Goal: Task Accomplishment & Management: Complete application form

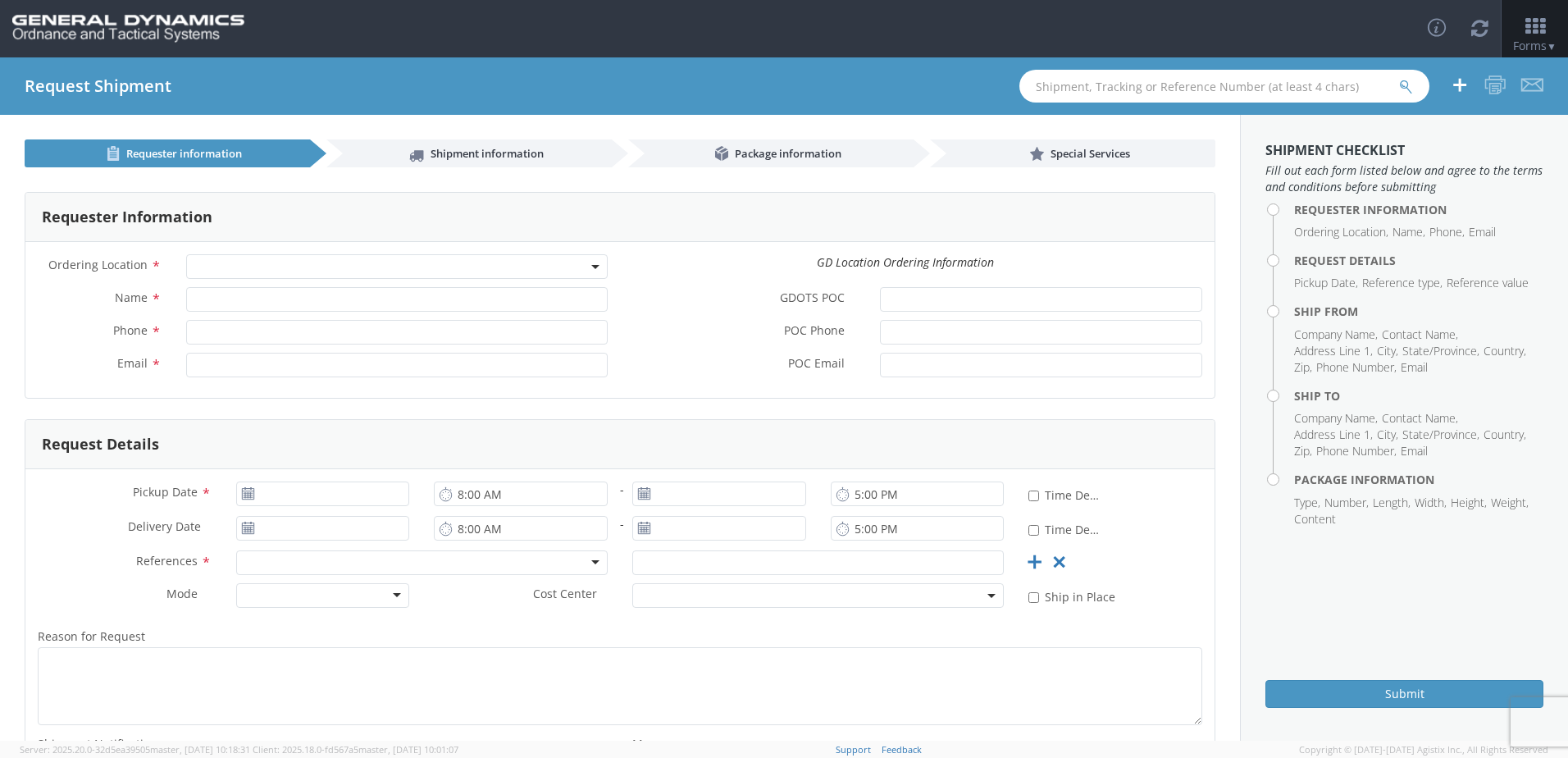
click at [357, 266] on span at bounding box center [397, 266] width 421 height 25
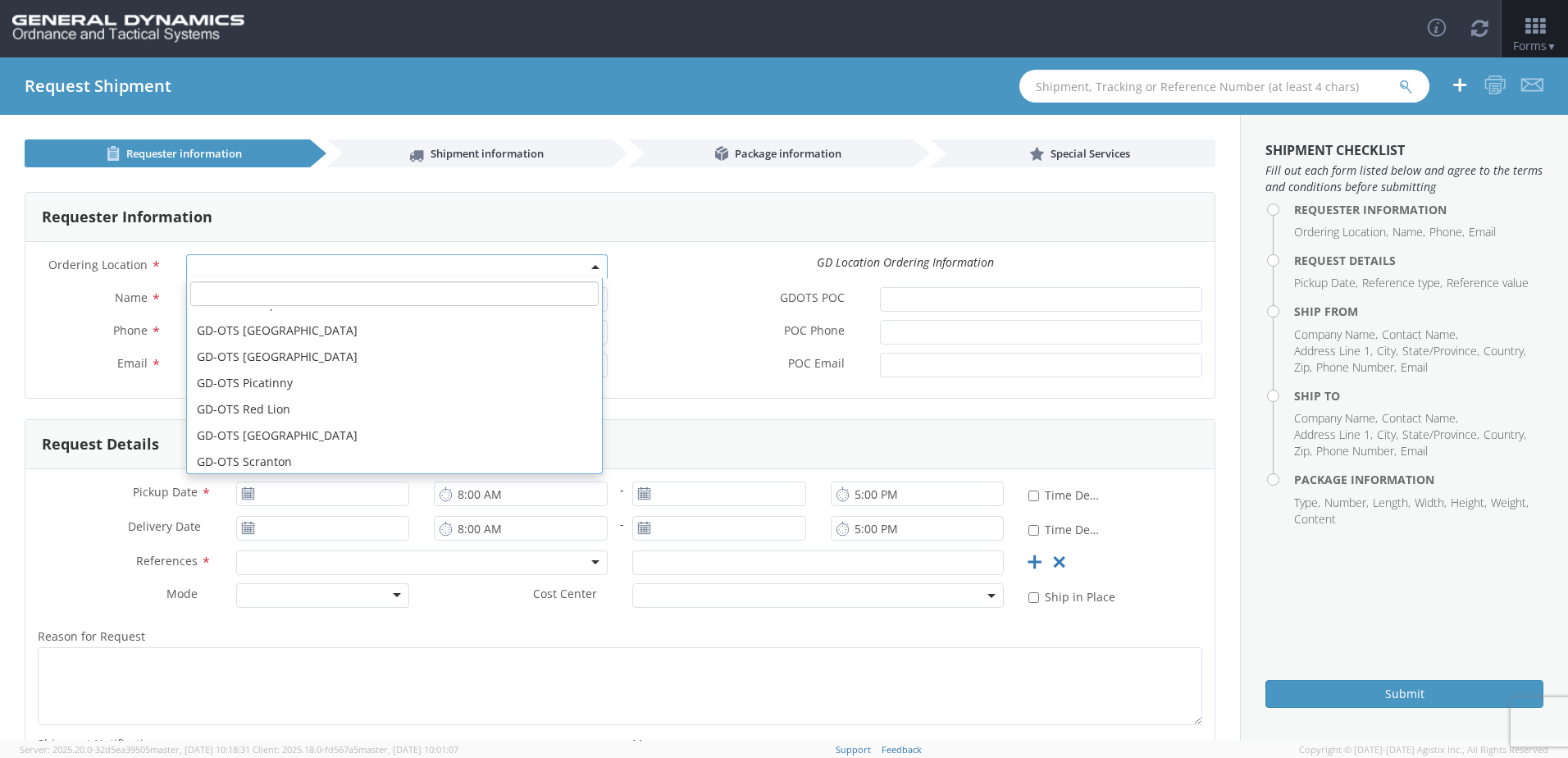
scroll to position [410, 0]
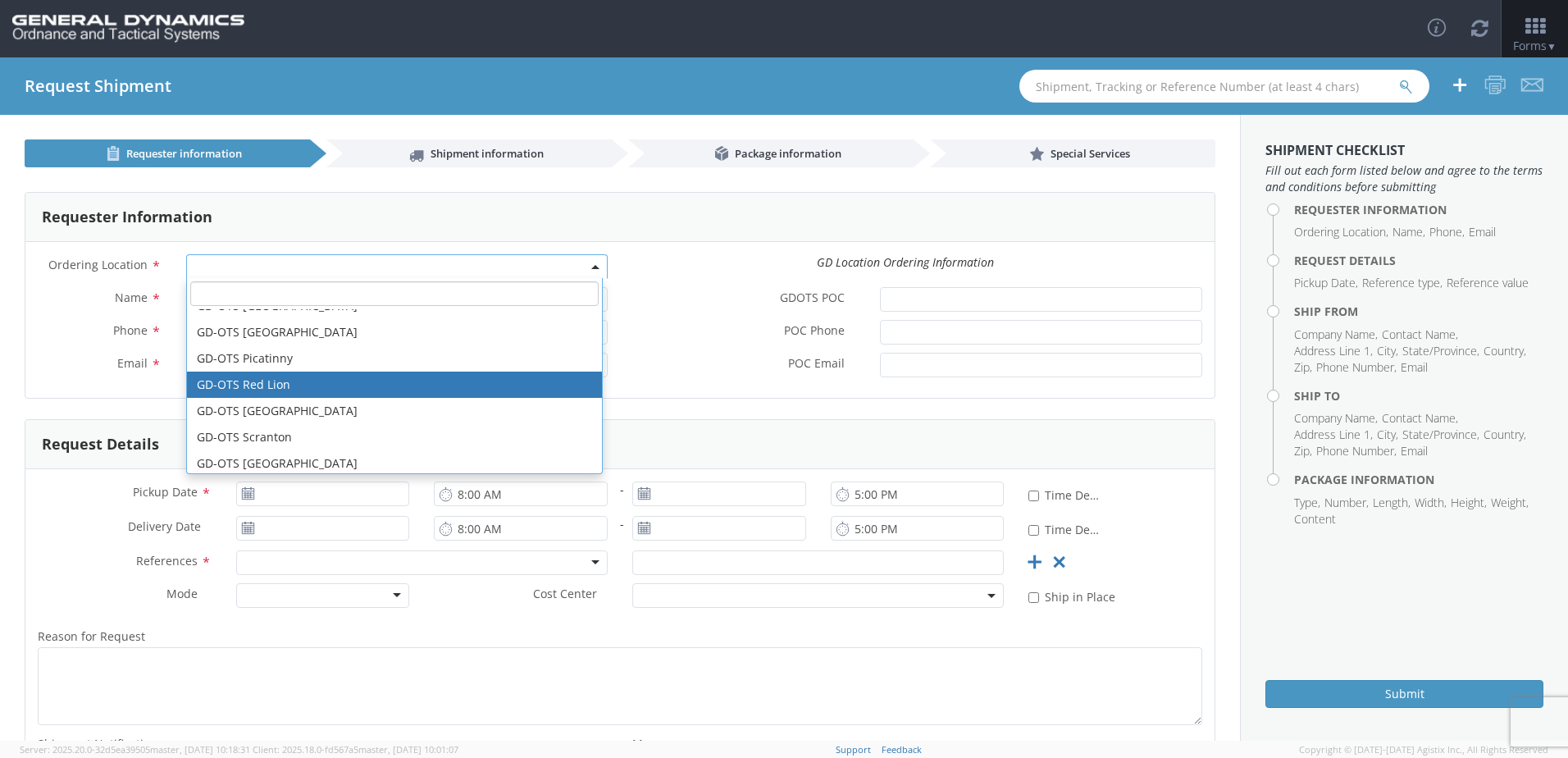
select select "310"
type input "[EMAIL_ADDRESS][DOMAIN_NAME]"
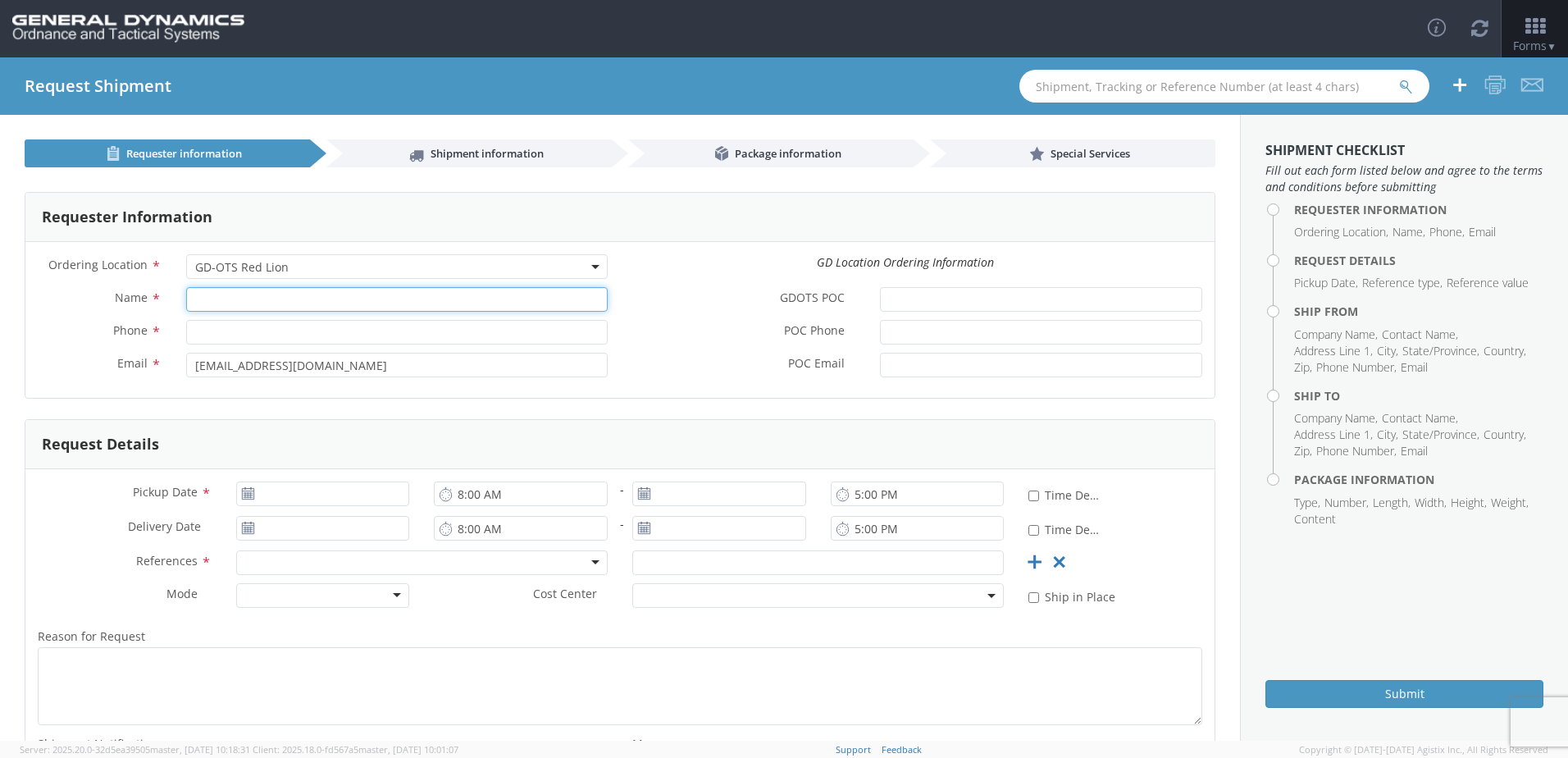
click at [286, 310] on input "Name *" at bounding box center [397, 300] width 421 height 25
type input "[PERSON_NAME]"
type input "2625098760"
click at [892, 303] on input "GDOTS POC *" at bounding box center [1041, 300] width 322 height 25
click at [245, 495] on use at bounding box center [248, 493] width 11 height 11
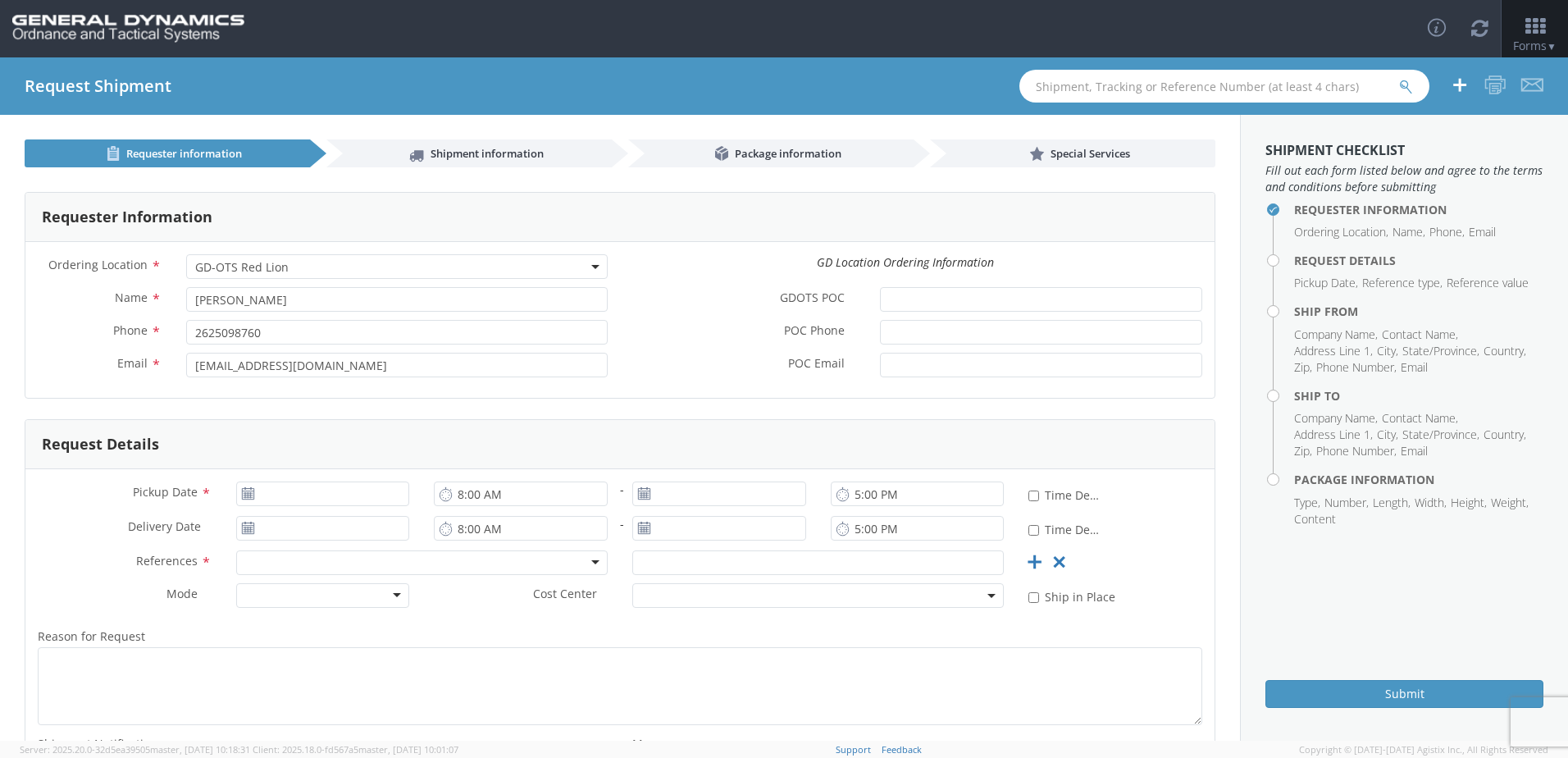
click at [244, 497] on use at bounding box center [248, 493] width 11 height 11
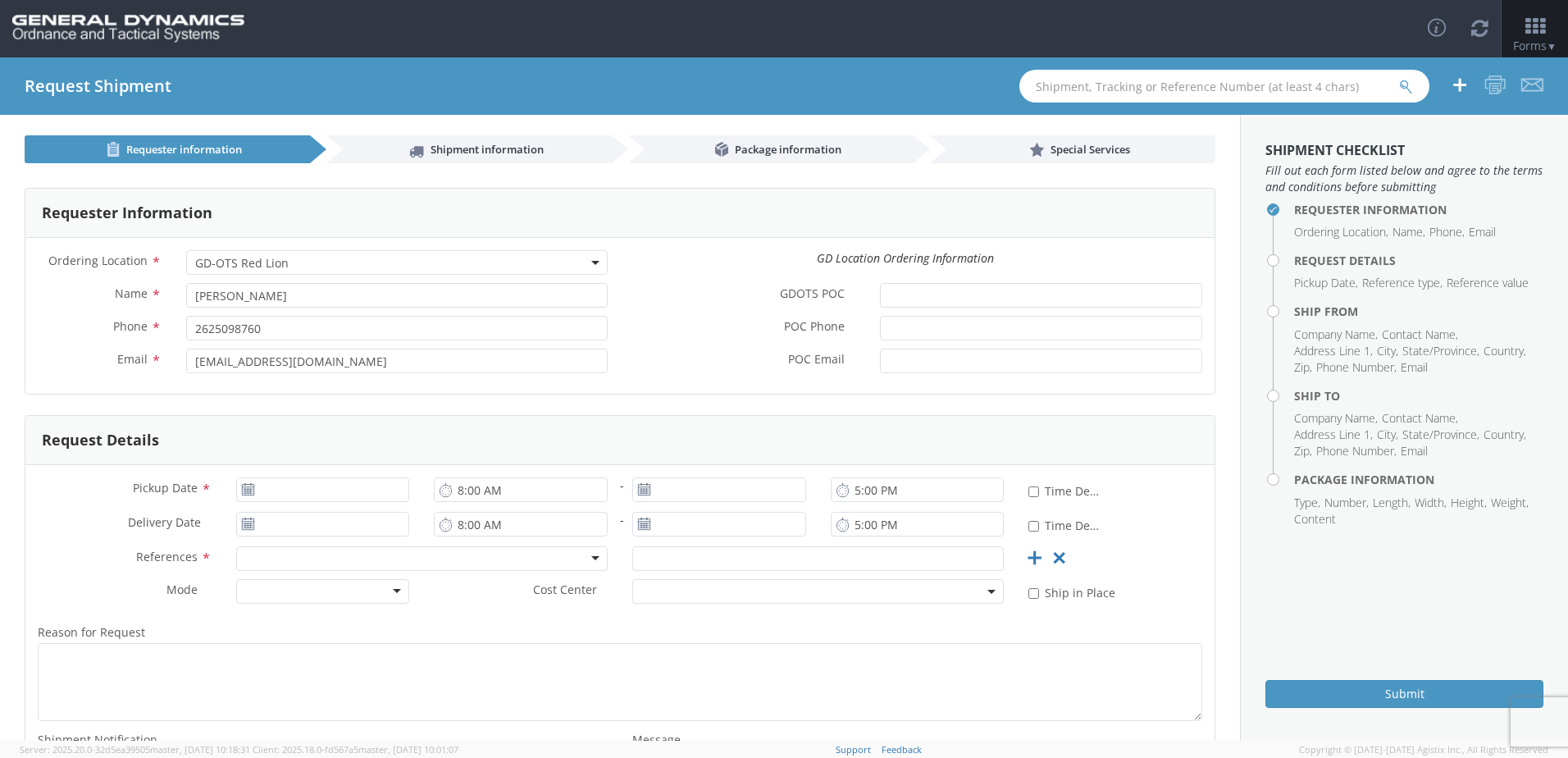
scroll to position [0, 0]
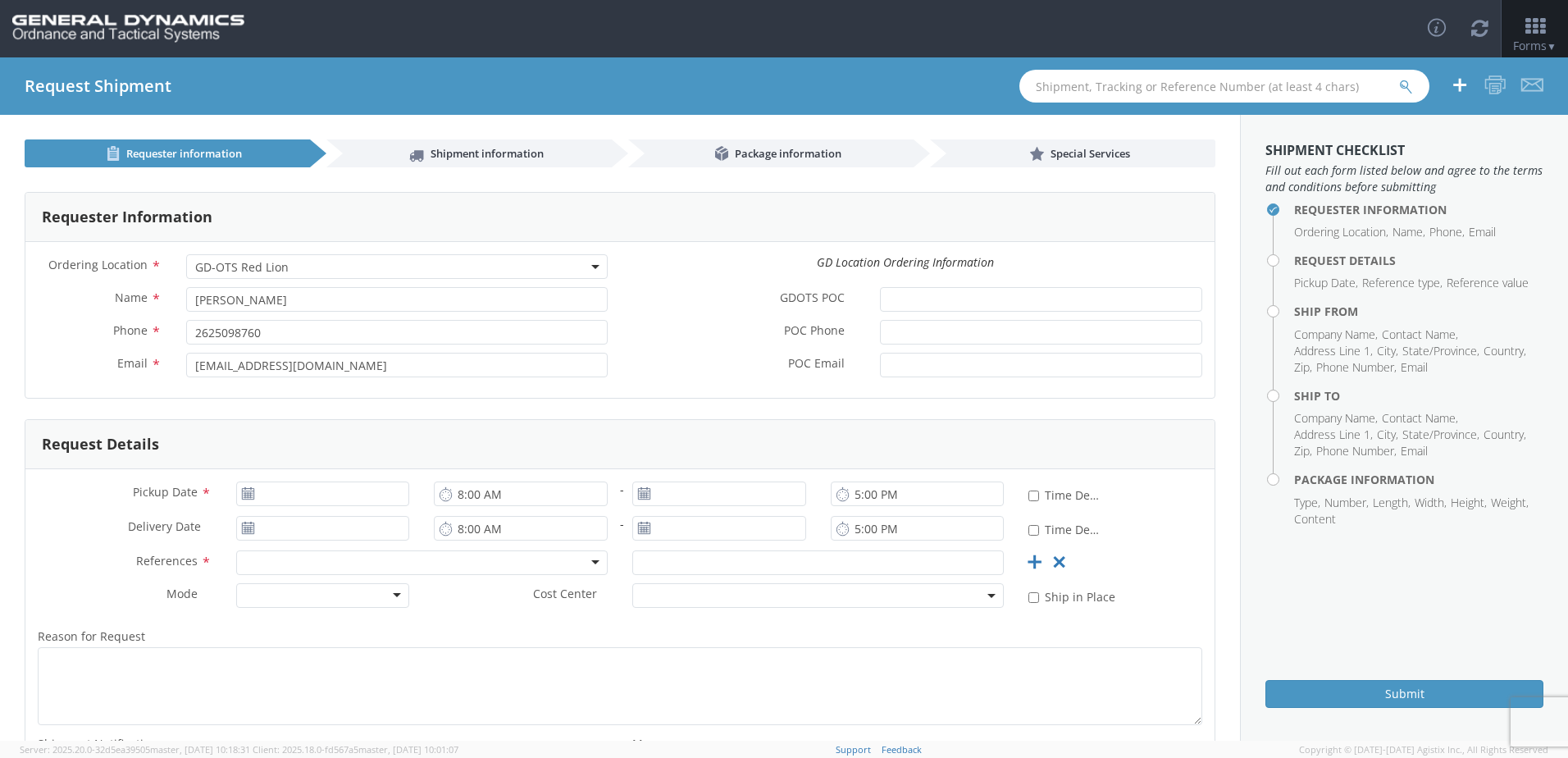
click at [250, 494] on icon at bounding box center [248, 494] width 14 height 13
type input "[DATE]"
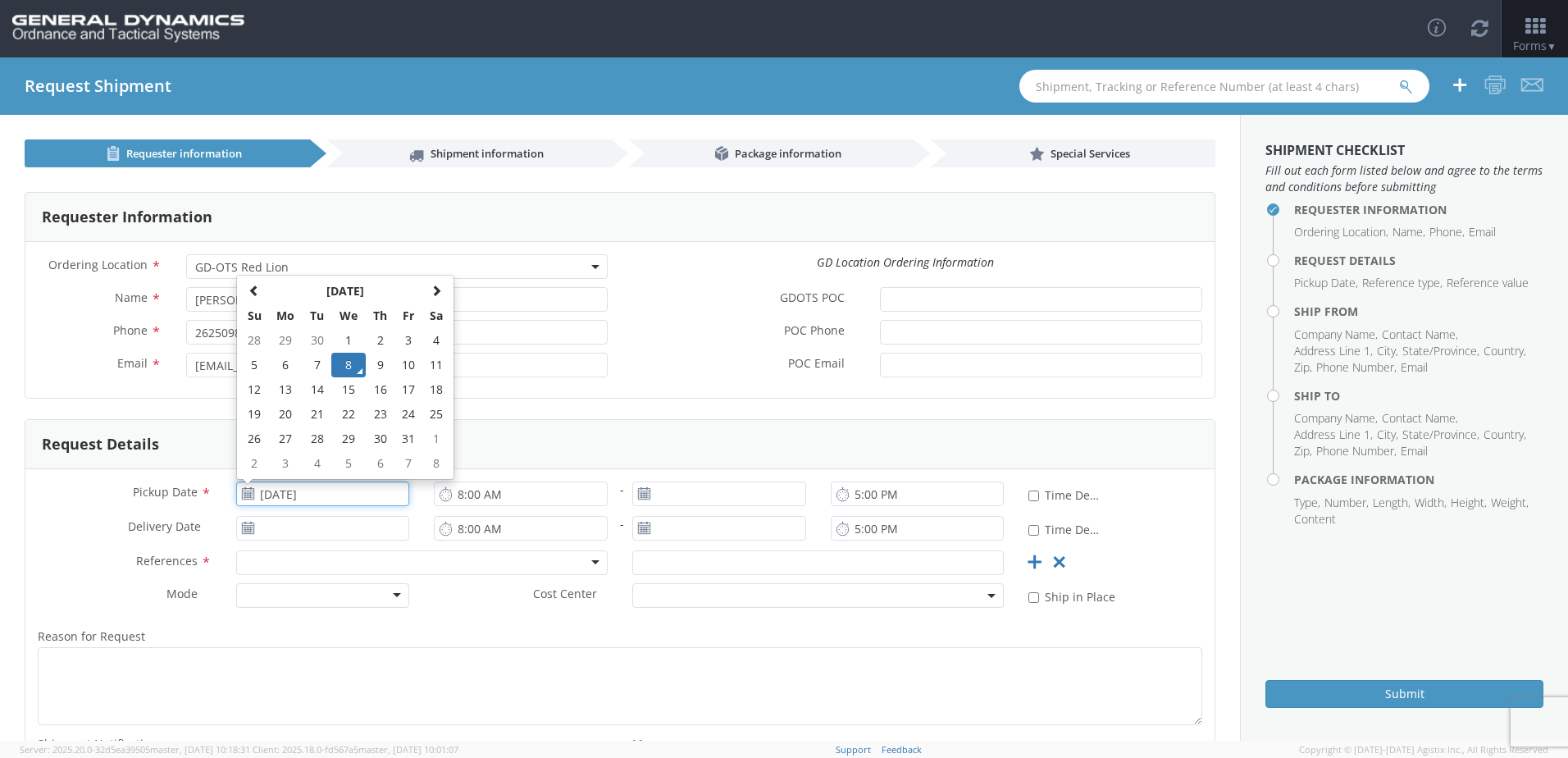
click at [293, 493] on input "[DATE]" at bounding box center [323, 494] width 174 height 25
click at [344, 365] on td "8" at bounding box center [348, 365] width 34 height 25
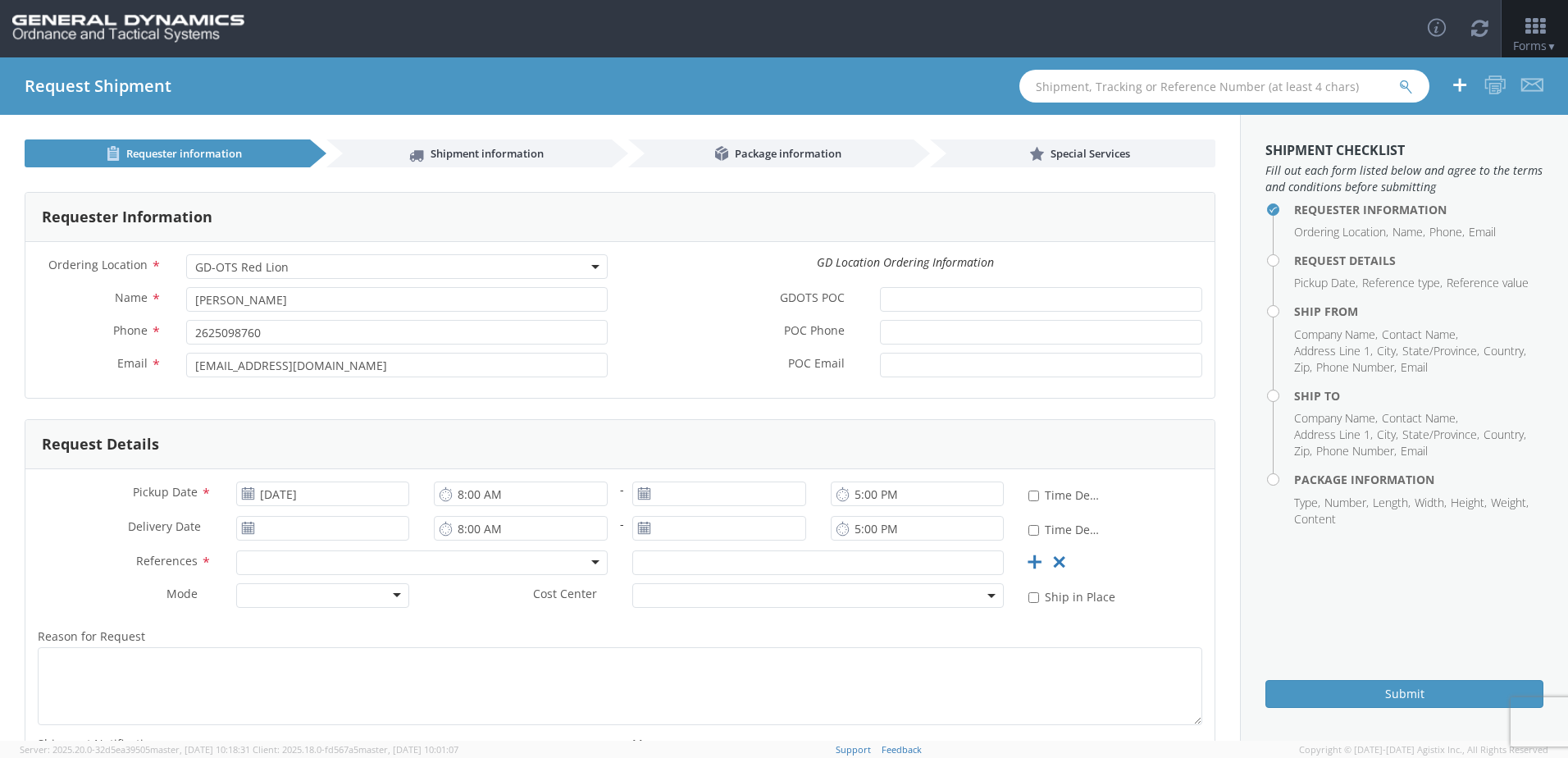
click at [442, 492] on use at bounding box center [446, 494] width 11 height 13
click at [471, 494] on input "8:00 AM" at bounding box center [521, 494] width 174 height 25
type input "3:00 PM"
click at [247, 528] on use at bounding box center [248, 528] width 11 height 11
click at [287, 528] on input "[DATE]" at bounding box center [323, 528] width 174 height 25
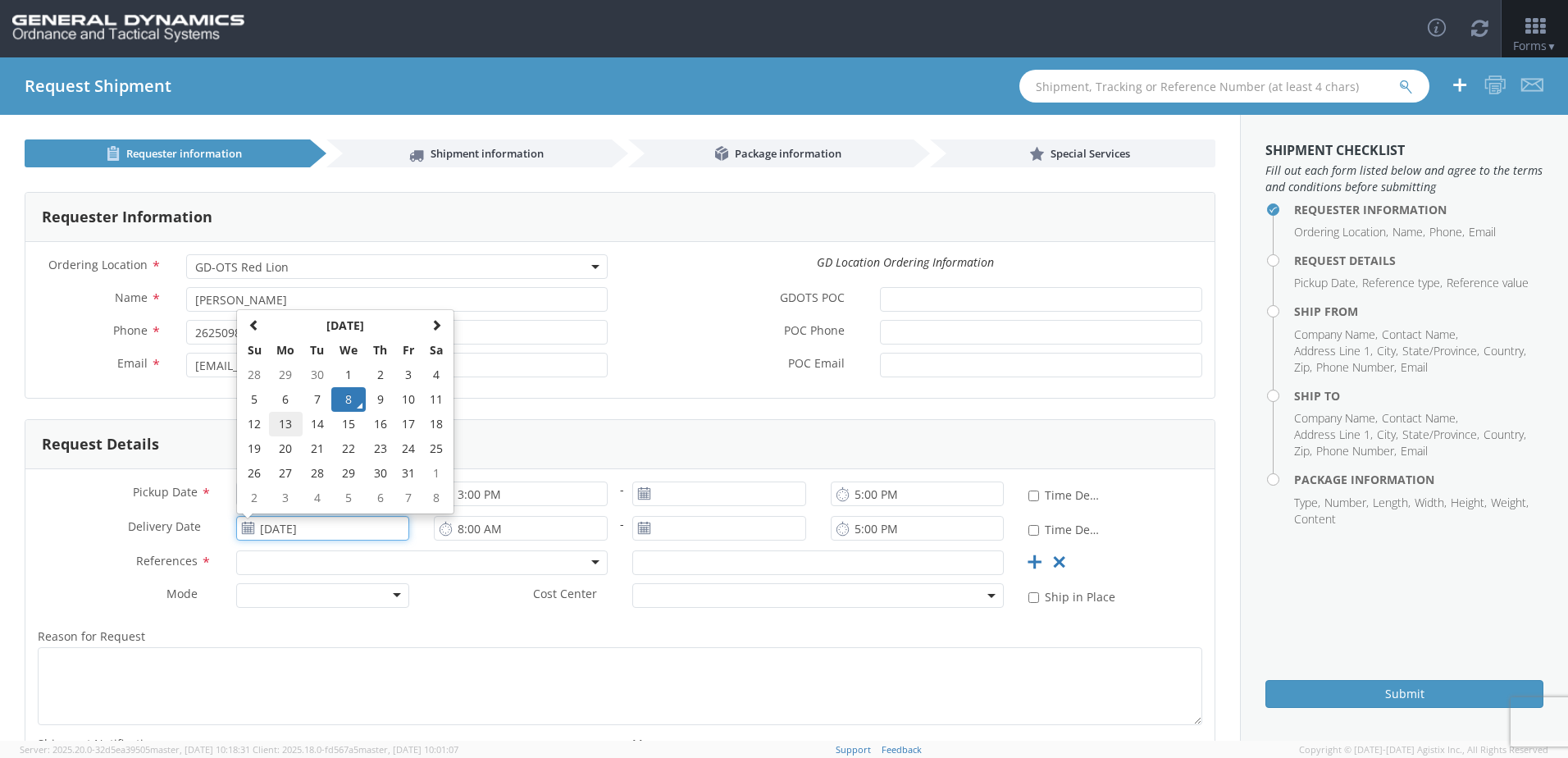
click at [290, 427] on td "13" at bounding box center [286, 424] width 34 height 25
type input "[DATE]"
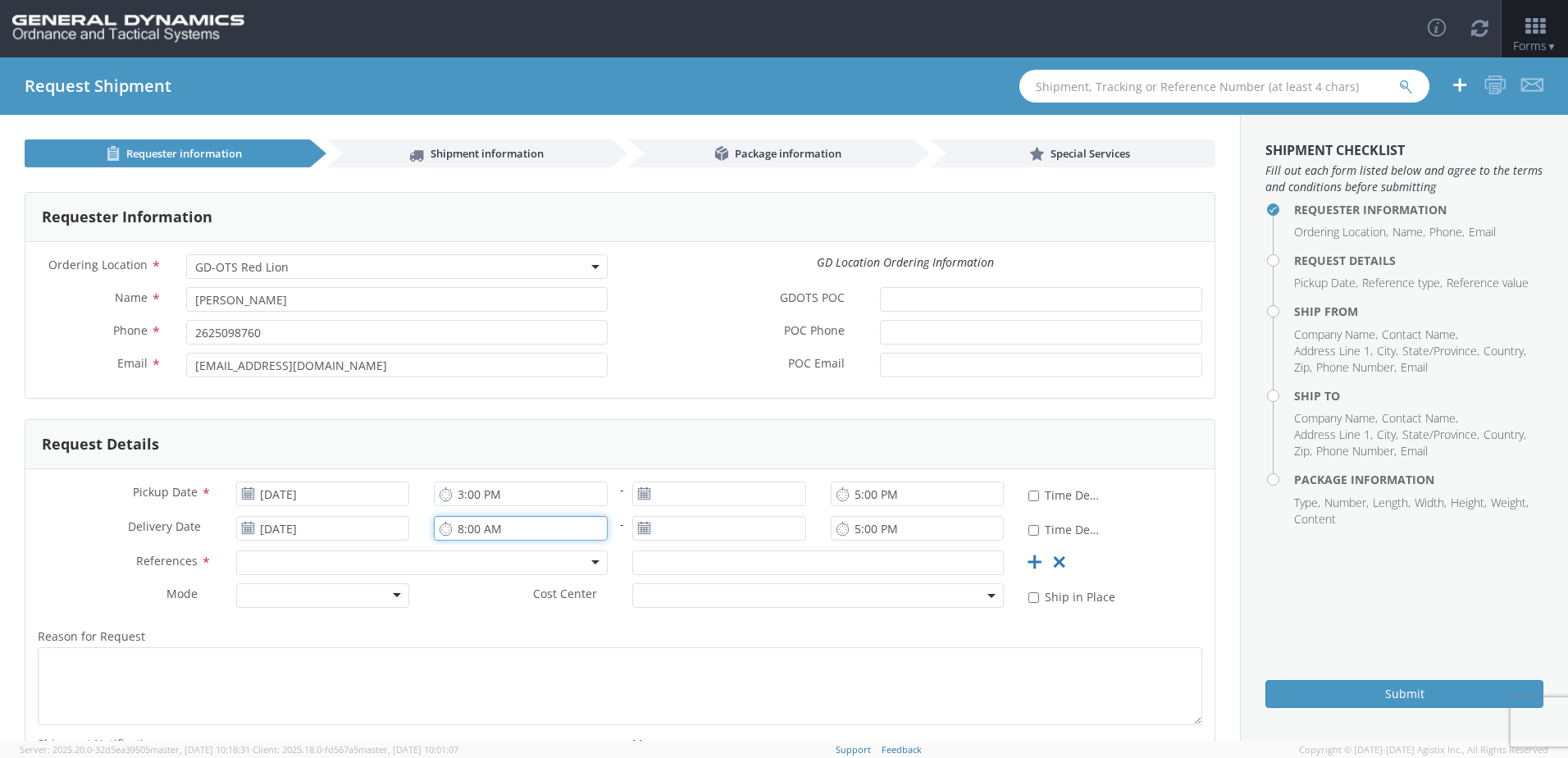
click at [455, 529] on input "8:00 AM" at bounding box center [521, 528] width 174 height 25
type input "11:00 AM"
click at [639, 531] on icon at bounding box center [644, 529] width 14 height 13
click at [701, 527] on input "[DATE]" at bounding box center [719, 528] width 174 height 25
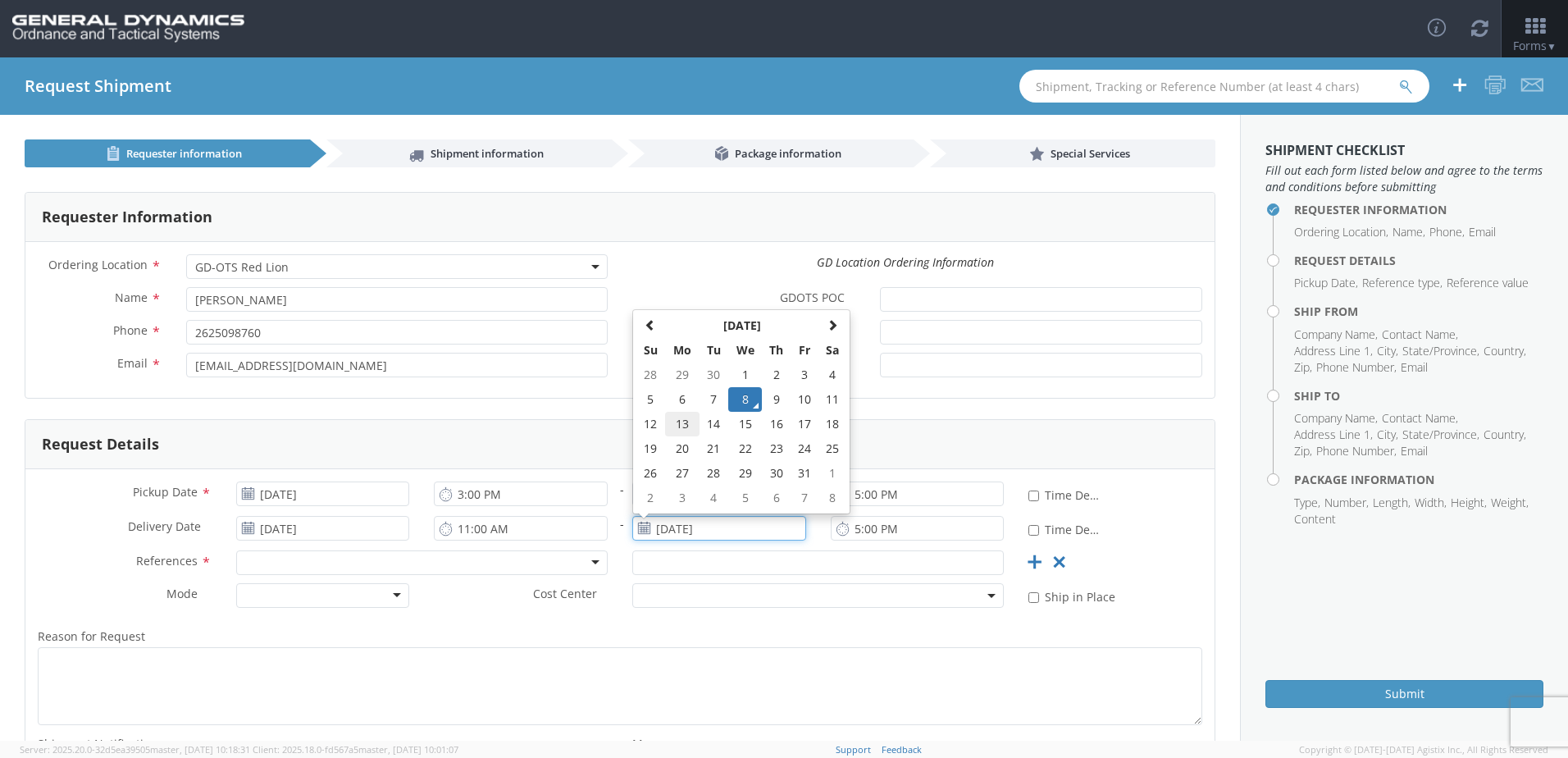
click at [683, 423] on td "13" at bounding box center [682, 424] width 34 height 25
type input "[DATE]"
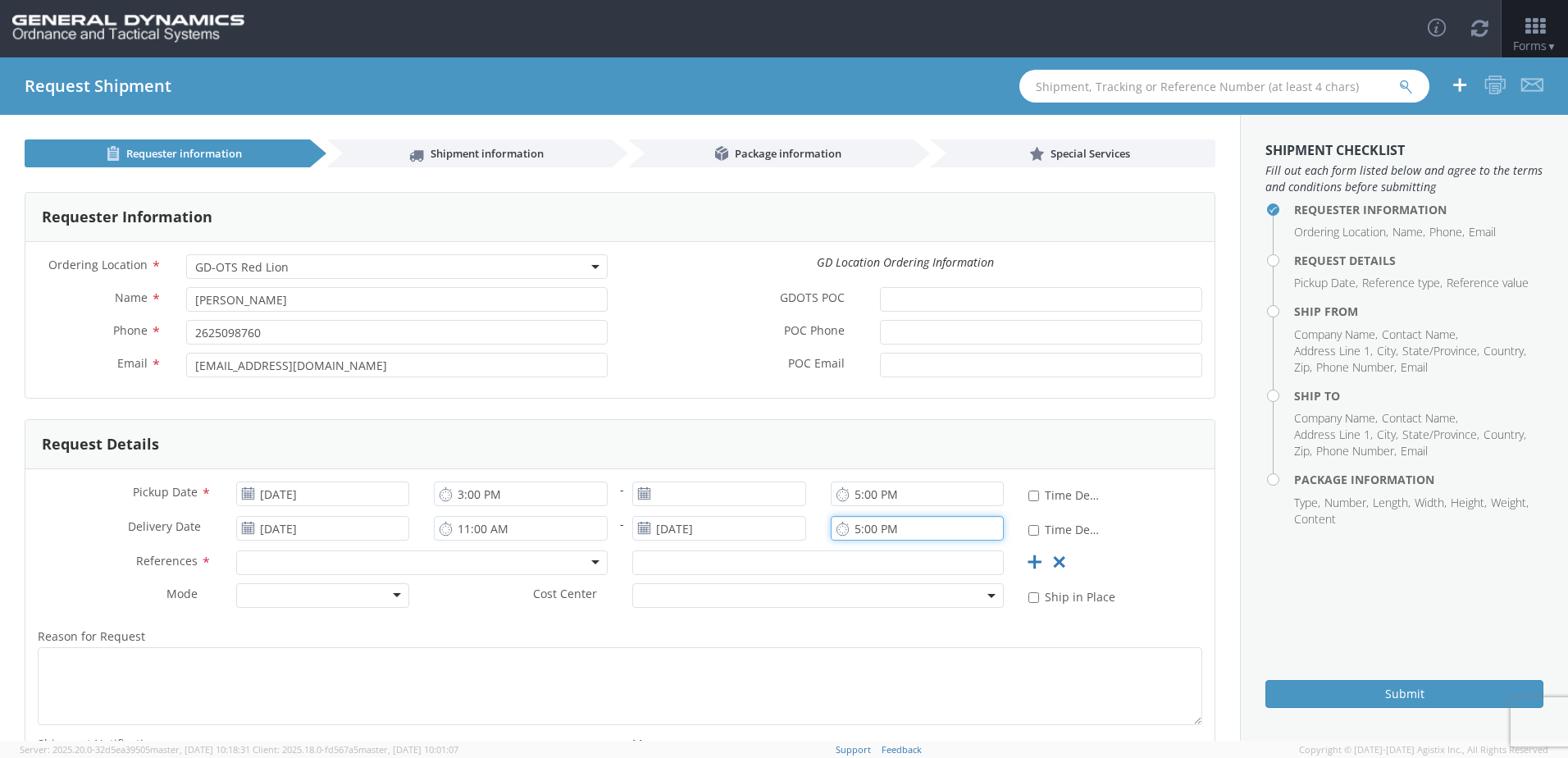
click at [850, 527] on input "5:00 PM" at bounding box center [918, 528] width 174 height 25
type input "4:00 PM"
type input "[DATE]"
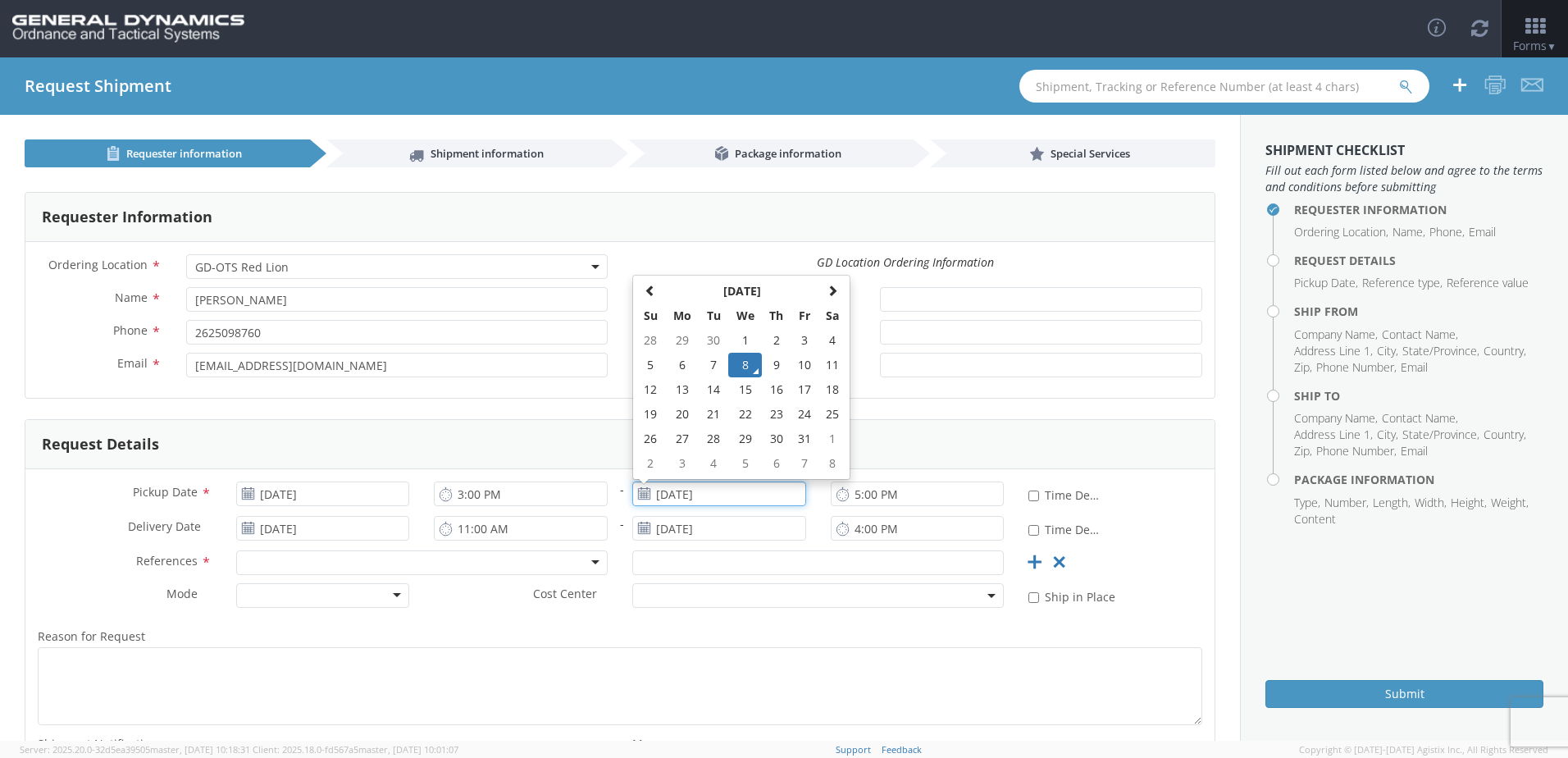
click at [657, 493] on input "[DATE]" at bounding box center [719, 494] width 174 height 25
click at [732, 365] on td "8" at bounding box center [745, 365] width 34 height 25
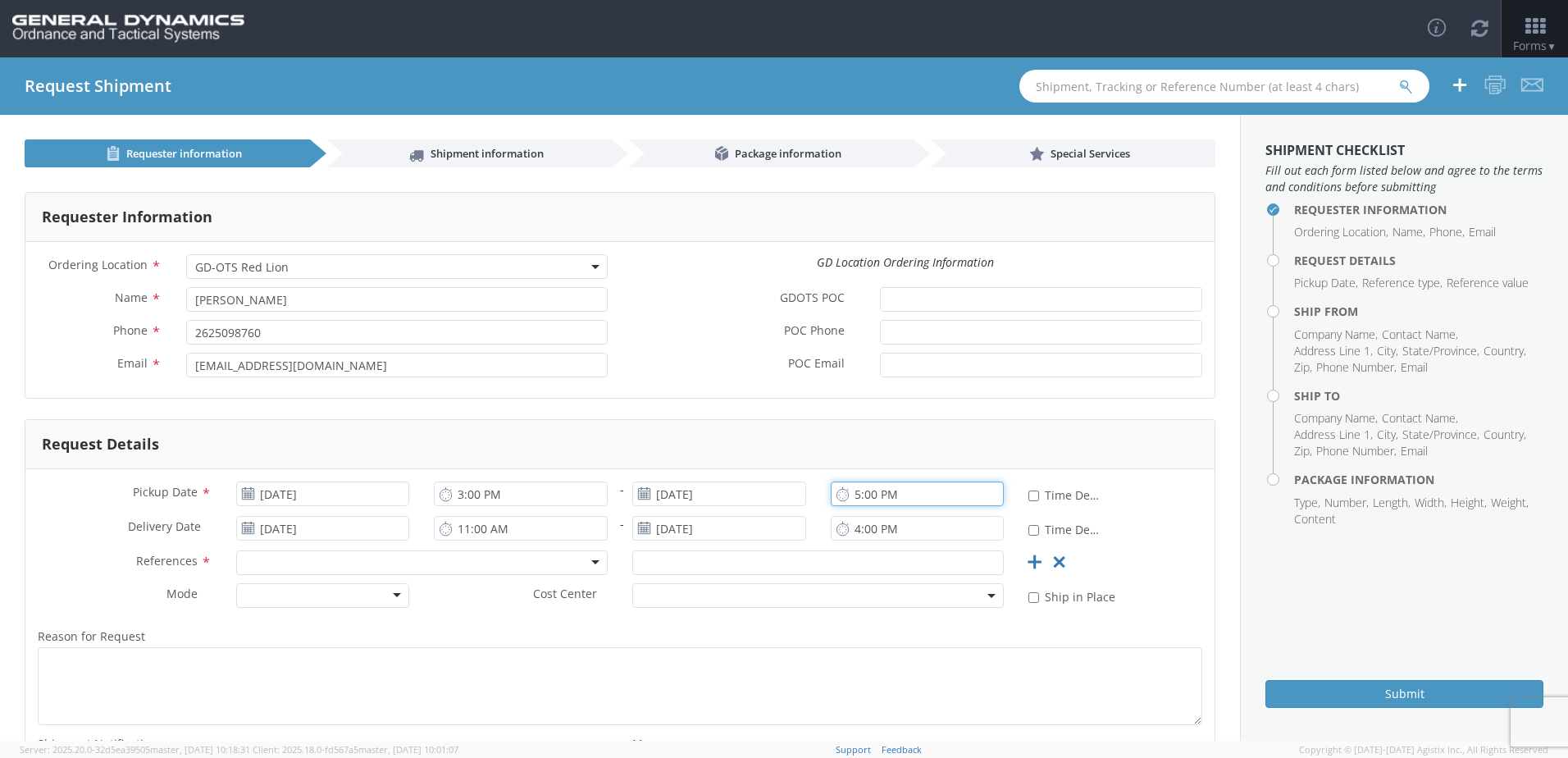
click at [865, 499] on input "5:00 PM" at bounding box center [918, 494] width 174 height 25
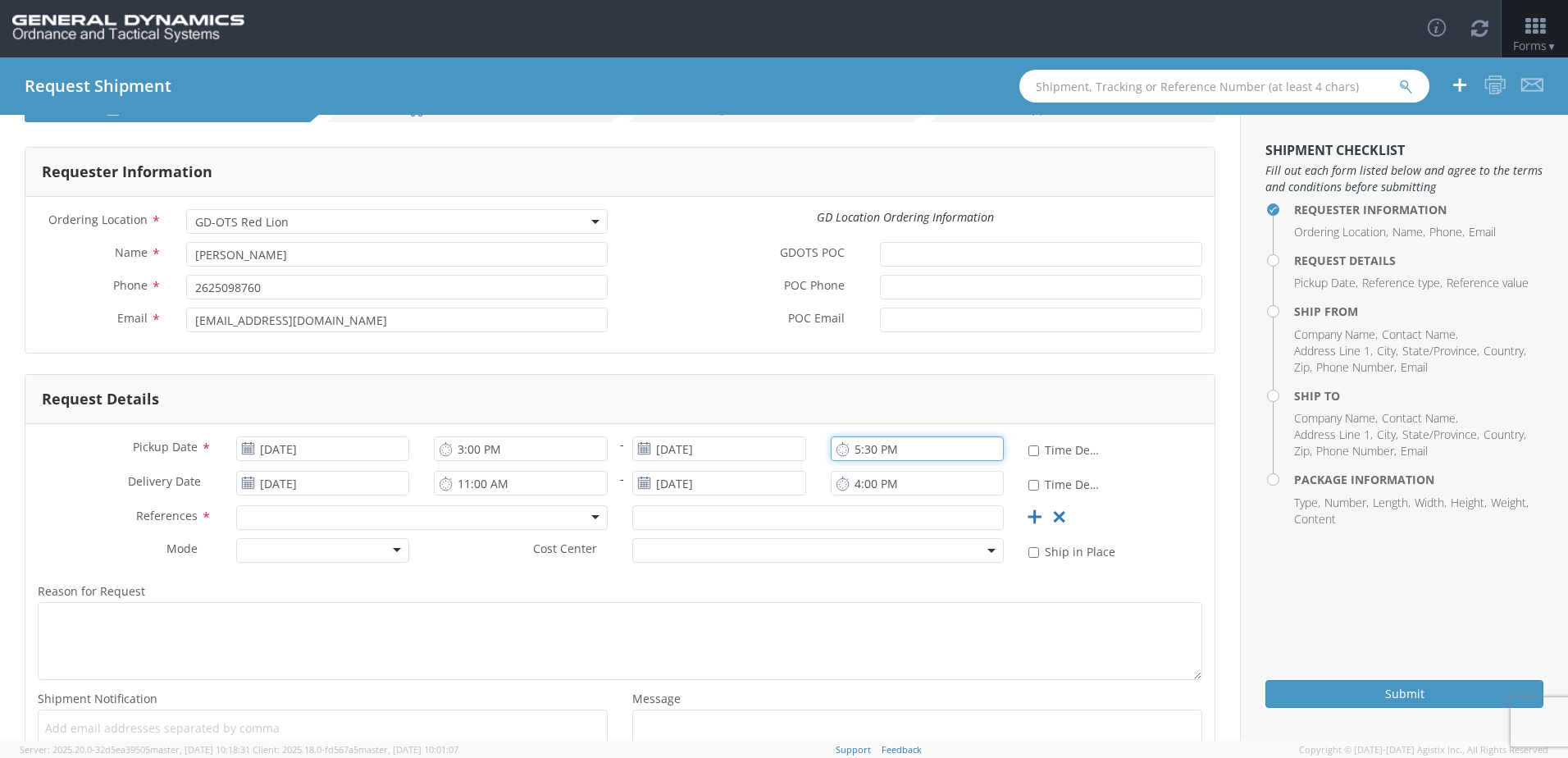
scroll to position [82, 0]
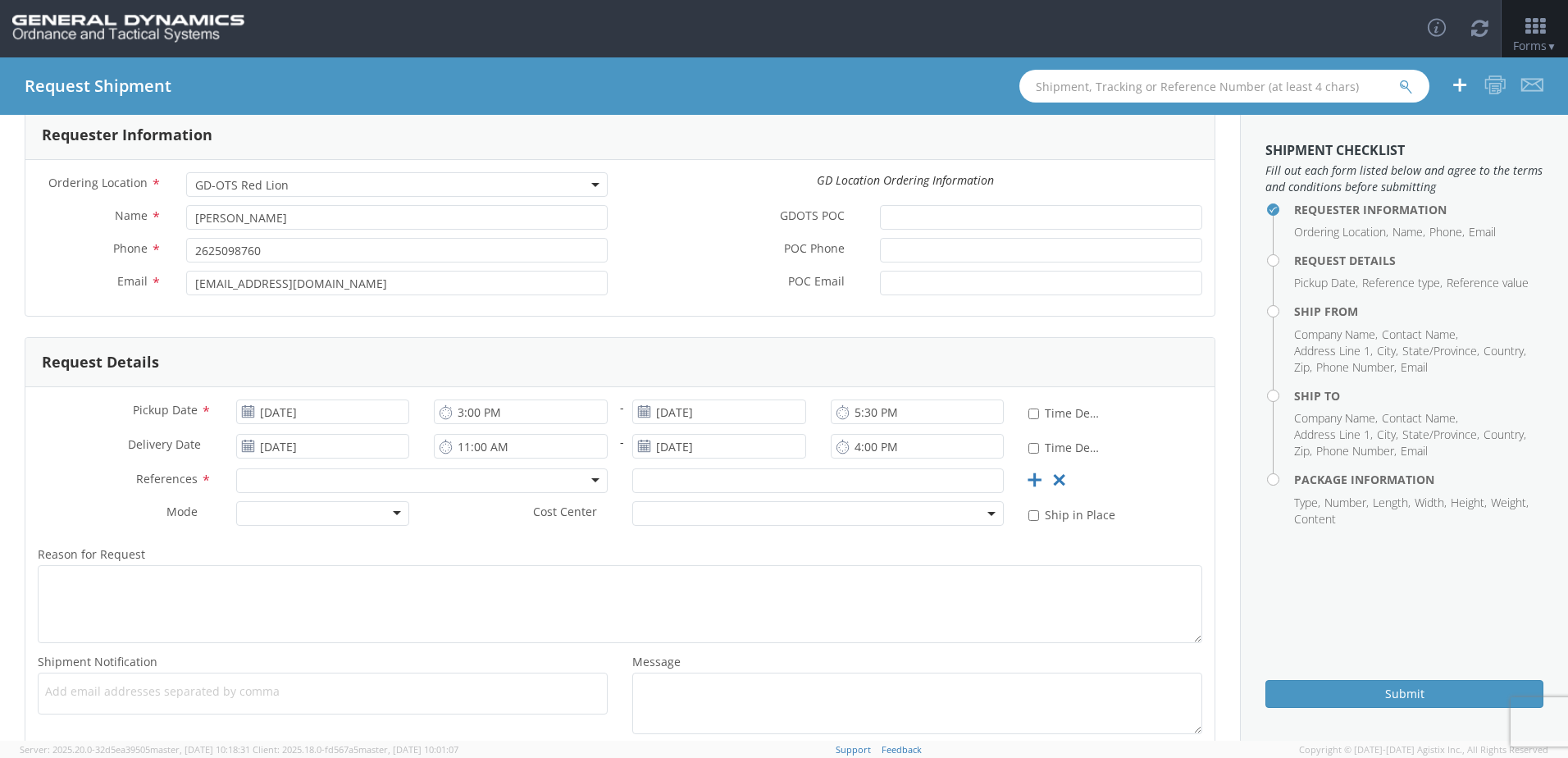
type input "5:00 PM"
click at [442, 478] on div at bounding box center [422, 481] width 371 height 25
click at [662, 482] on input "text" at bounding box center [818, 481] width 371 height 25
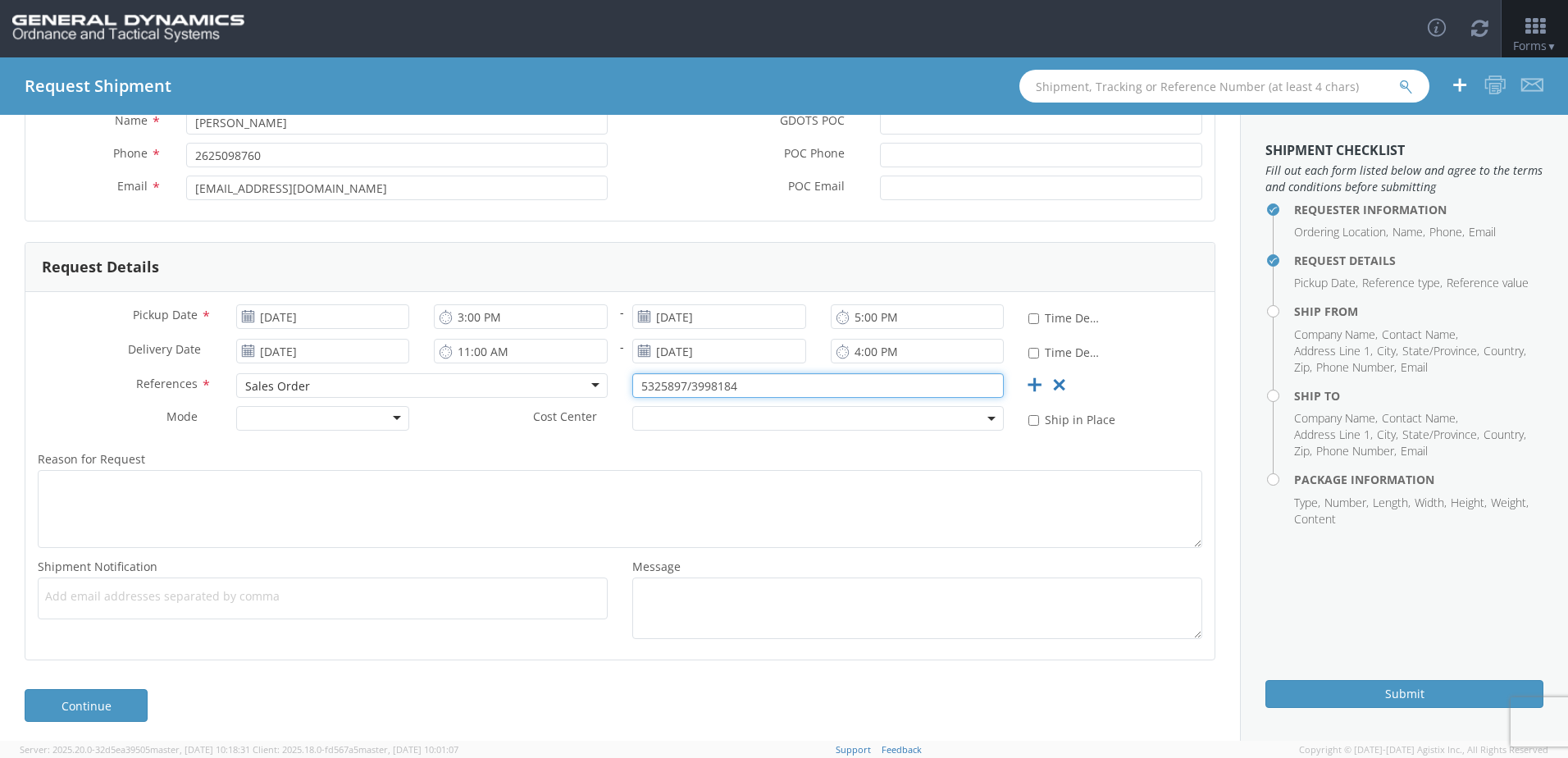
scroll to position [183, 0]
type input "5325897/3998184"
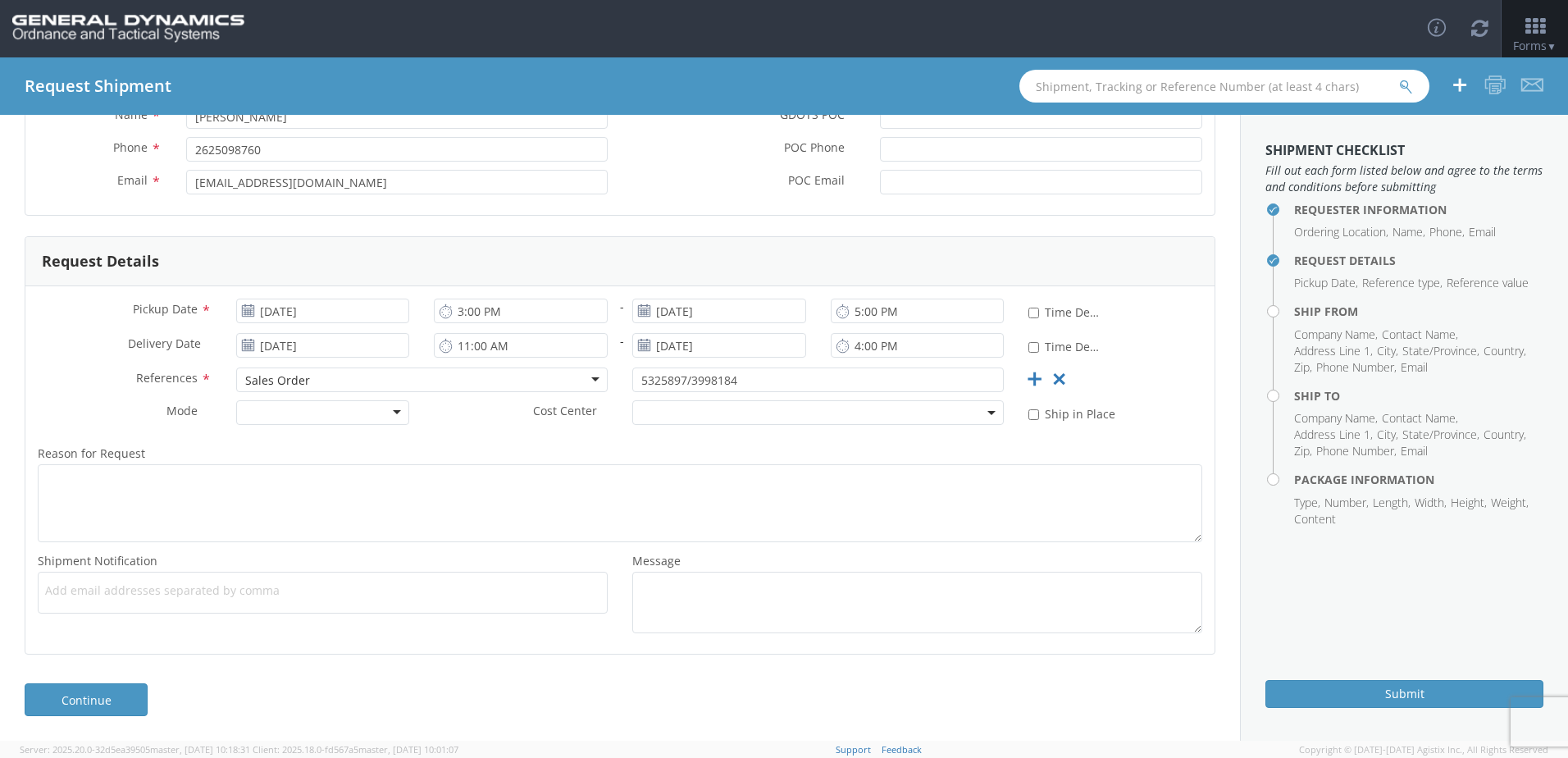
click at [395, 412] on div at bounding box center [323, 412] width 174 height 25
click at [86, 696] on link "Continue" at bounding box center [86, 700] width 123 height 33
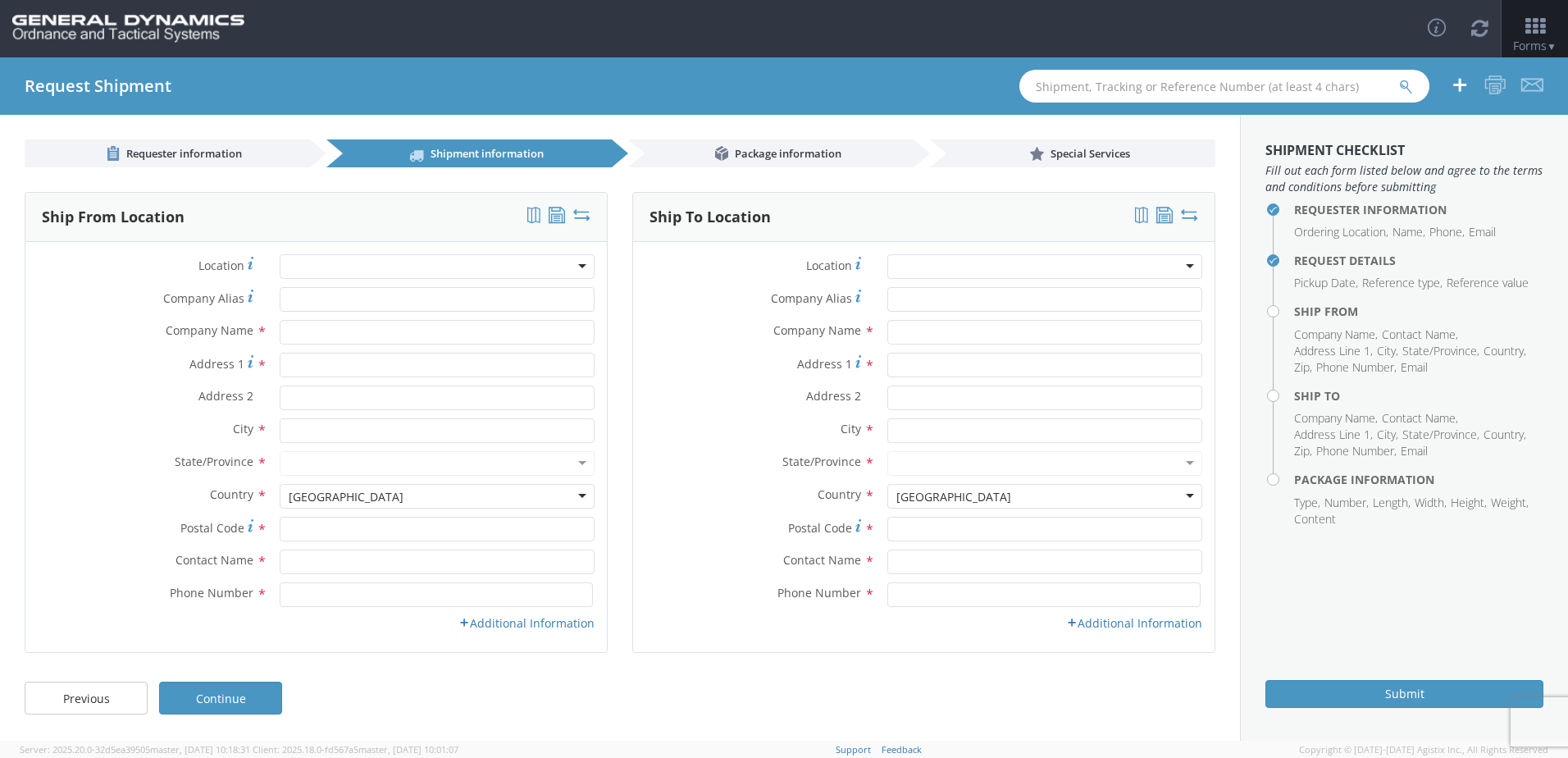
scroll to position [0, 0]
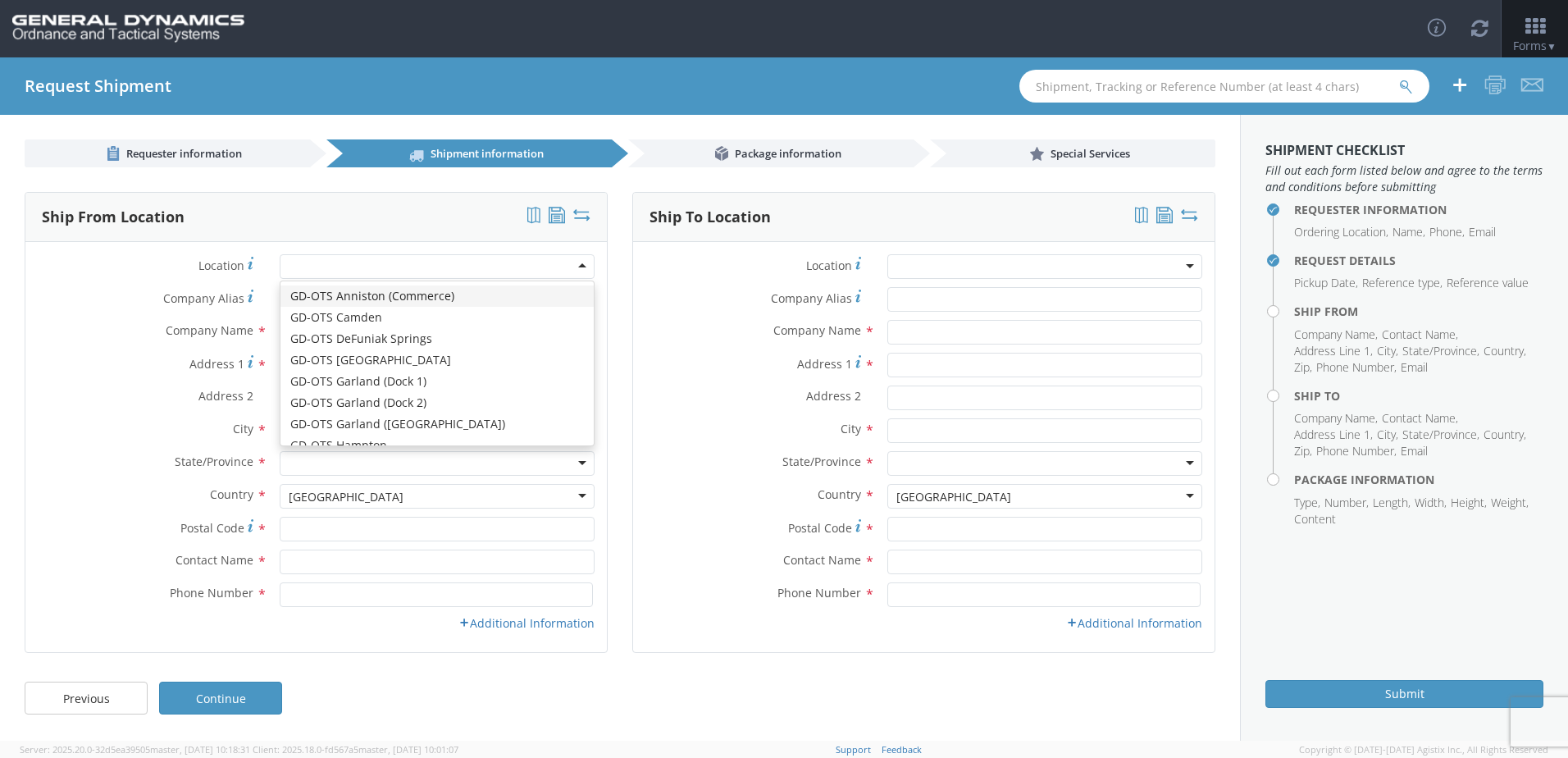
click at [337, 272] on div at bounding box center [437, 266] width 315 height 25
type input "General Dynamics - OTS"
type input "[STREET_ADDRESS]"
type input "Red Lion"
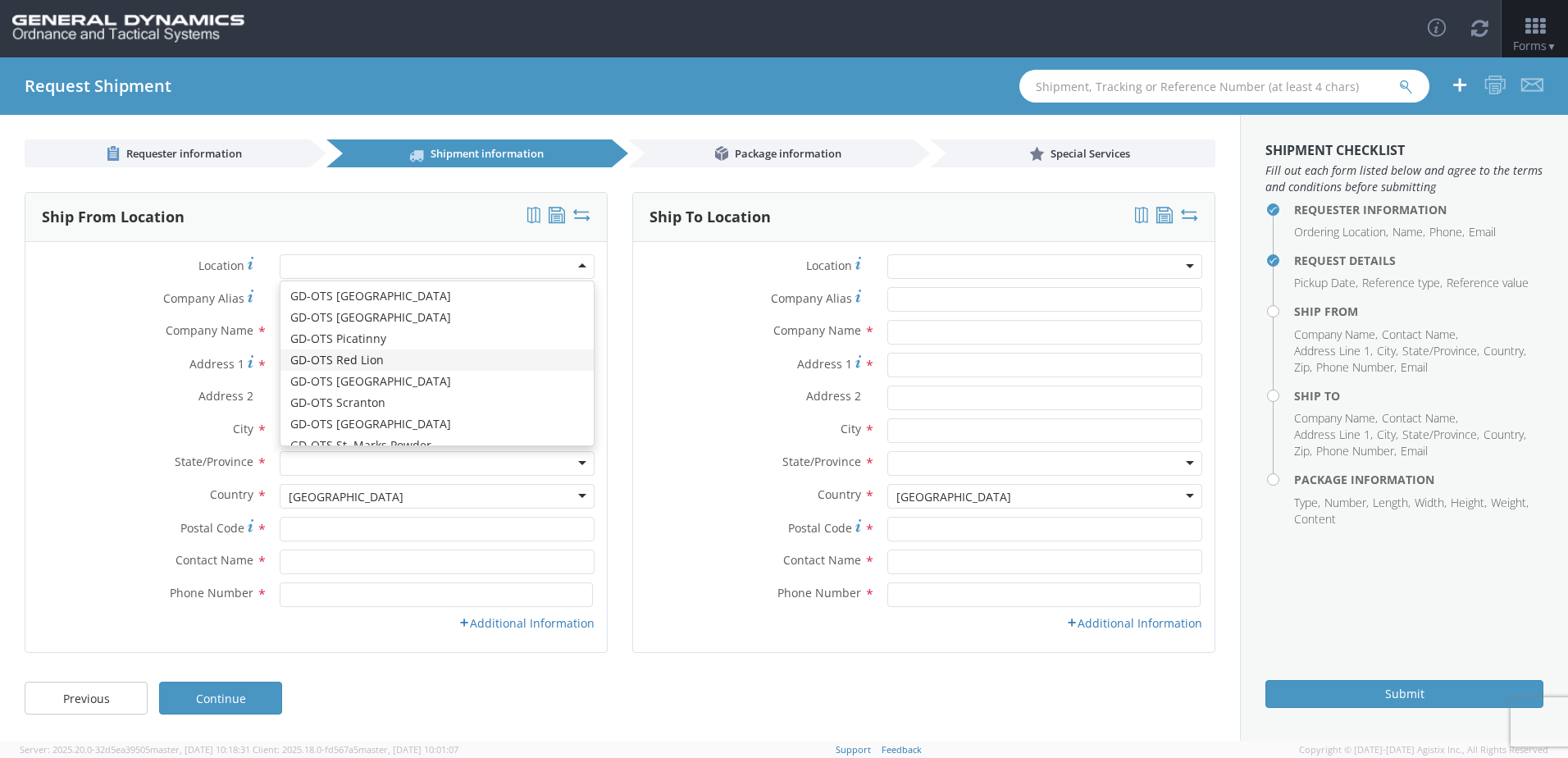
type input "17356"
type input "[PHONE_NUMBER]"
click at [577, 266] on div "GD-OTS Red Lion" at bounding box center [437, 266] width 315 height 25
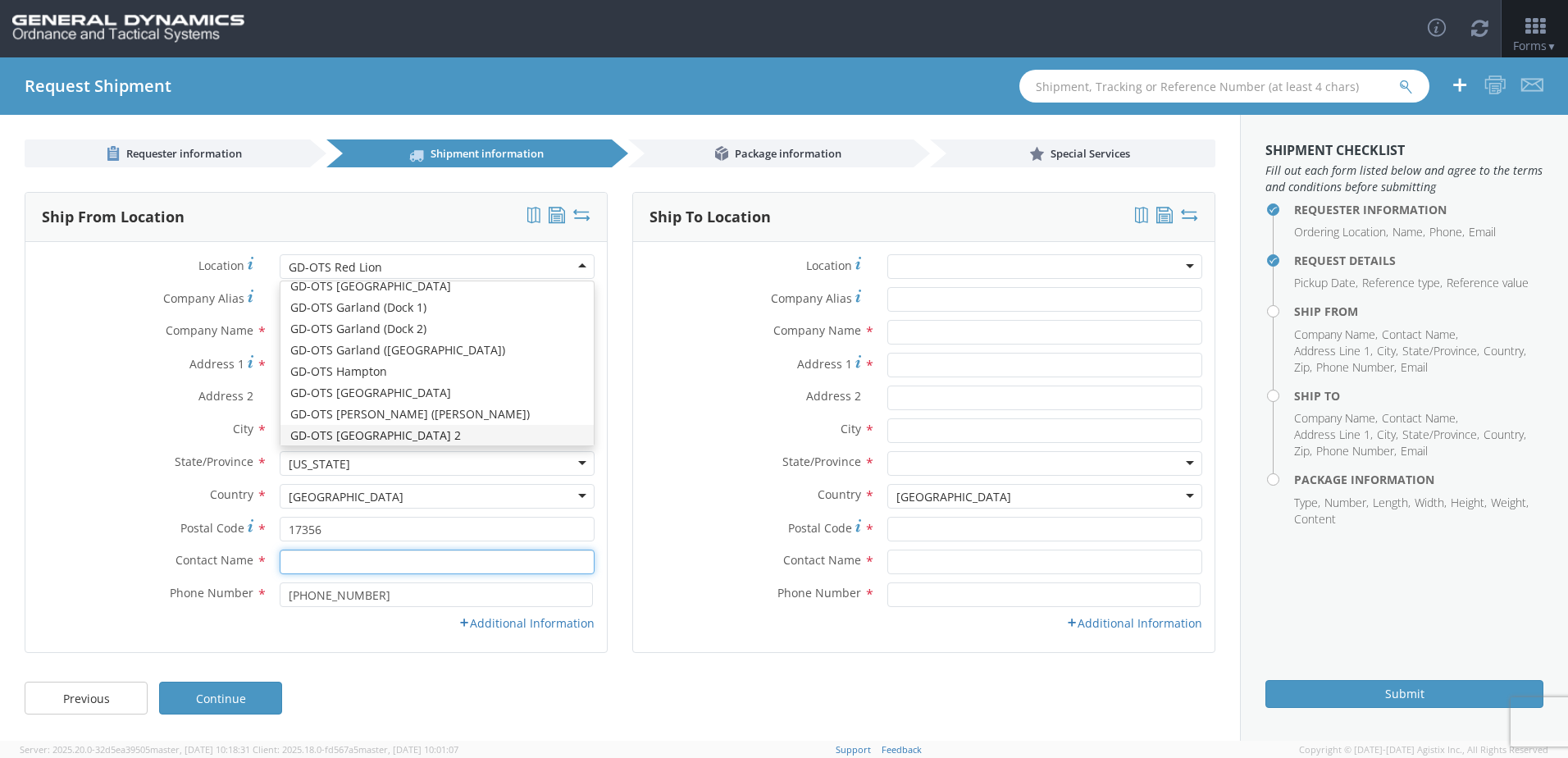
click at [531, 566] on input "text" at bounding box center [437, 562] width 315 height 25
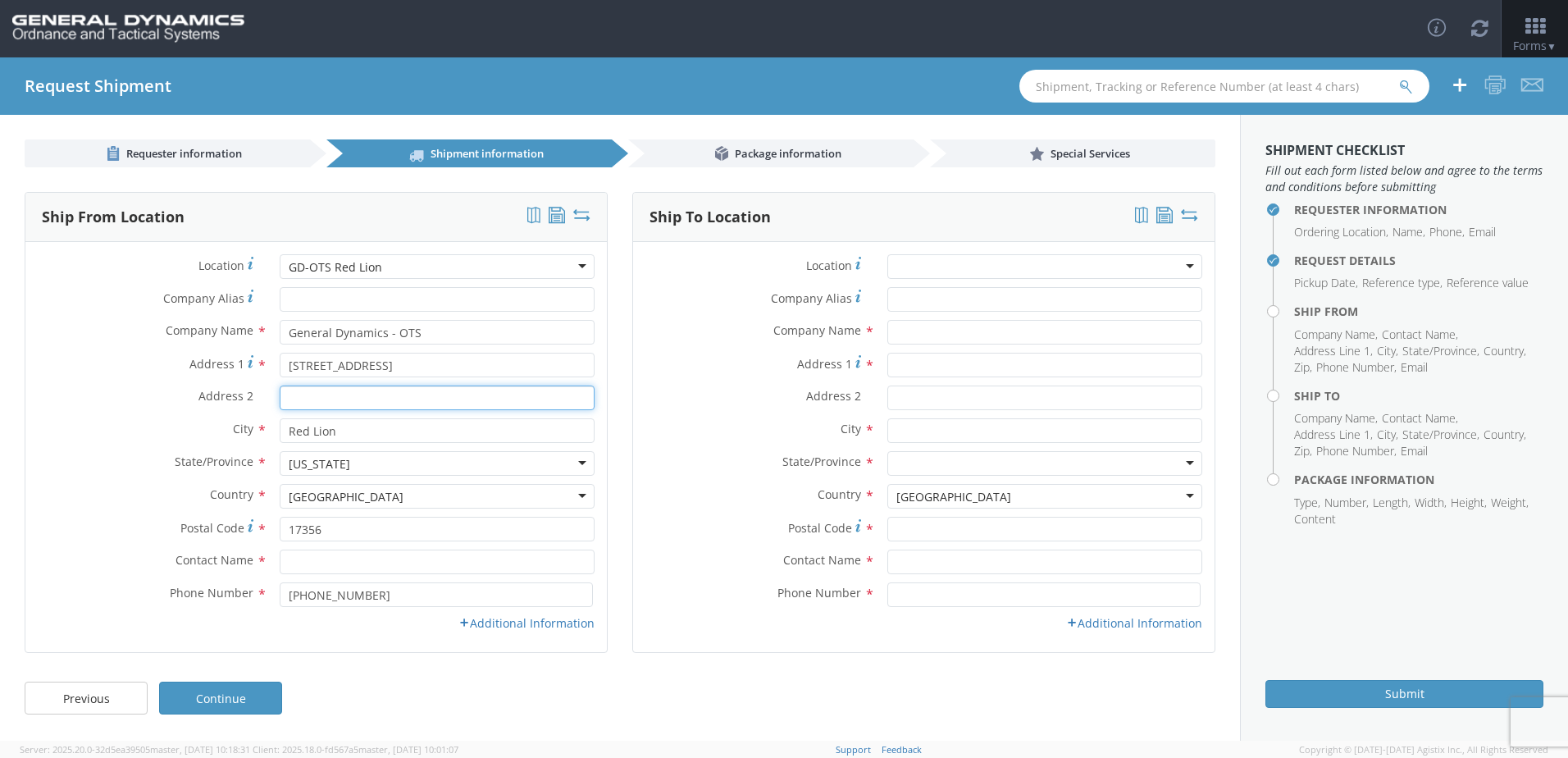
click at [292, 398] on input "Address 2 *" at bounding box center [437, 397] width 315 height 25
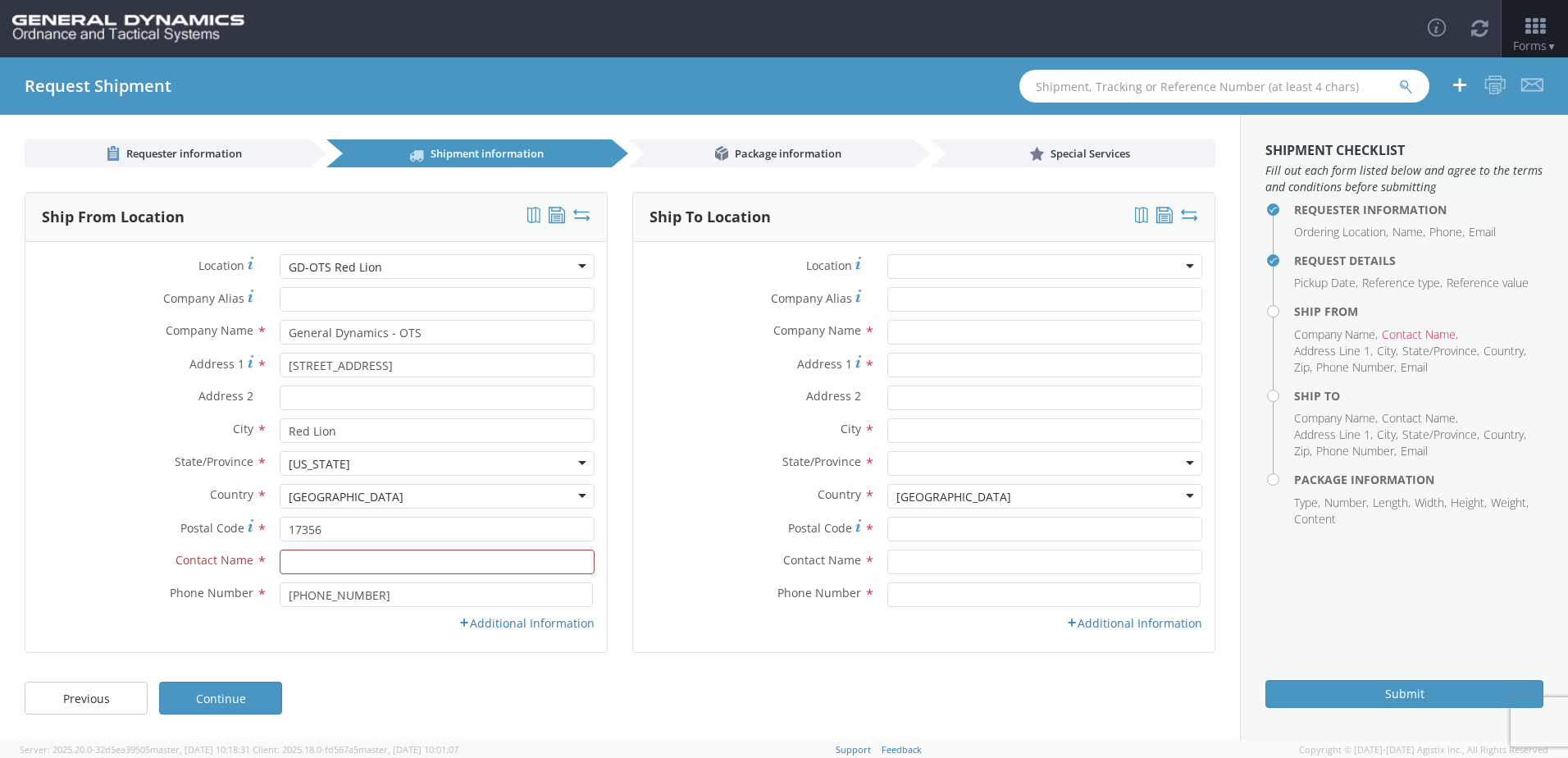
scroll to position [253, 0]
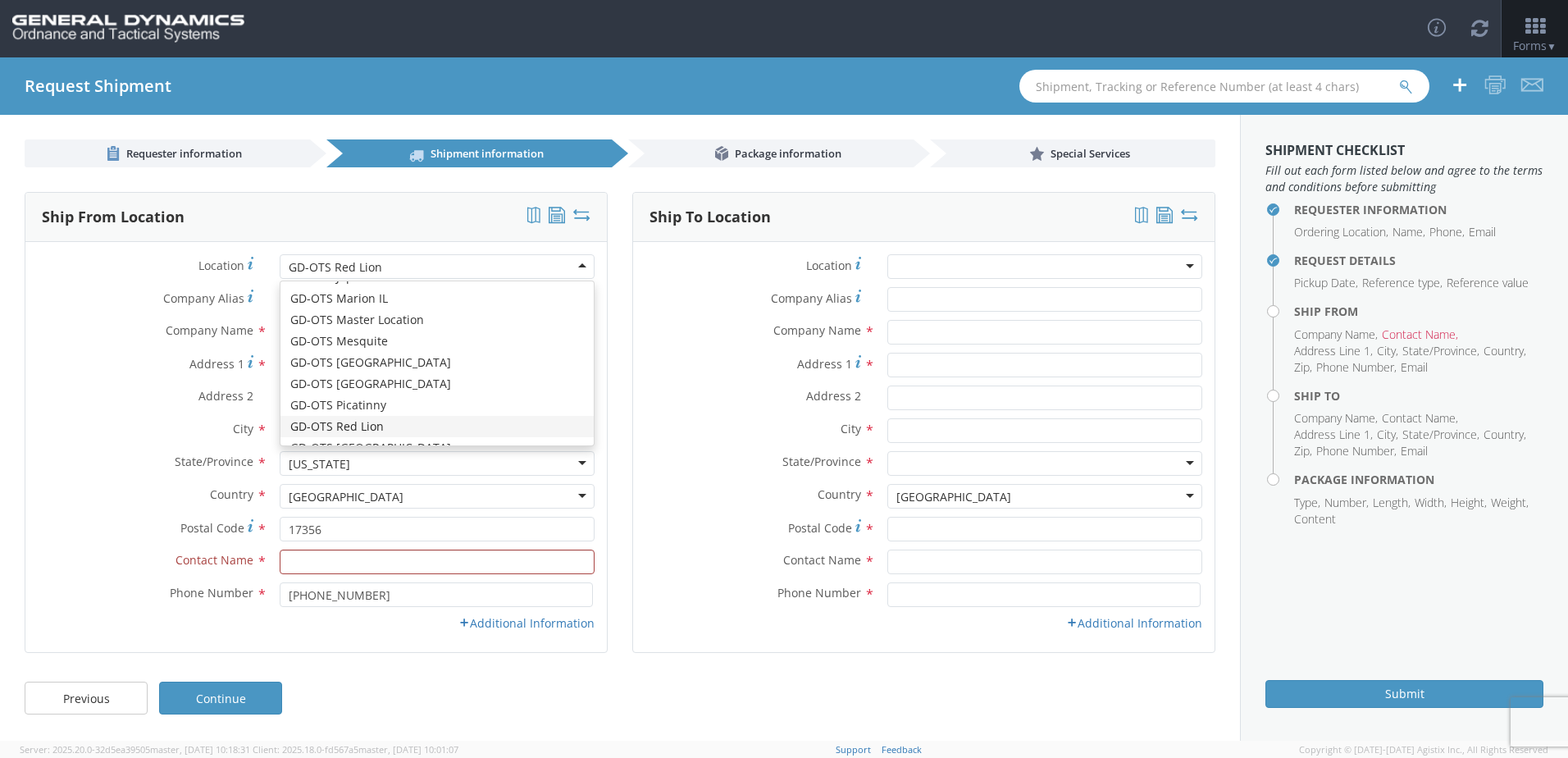
drag, startPoint x: 403, startPoint y: 267, endPoint x: 191, endPoint y: 288, distance: 213.0
click at [191, 288] on div "Location * GD-OTS Red Lion GD-OTS Red Lion GD-OTS [GEOGRAPHIC_DATA] (Commerce) …" at bounding box center [316, 446] width 581 height 385
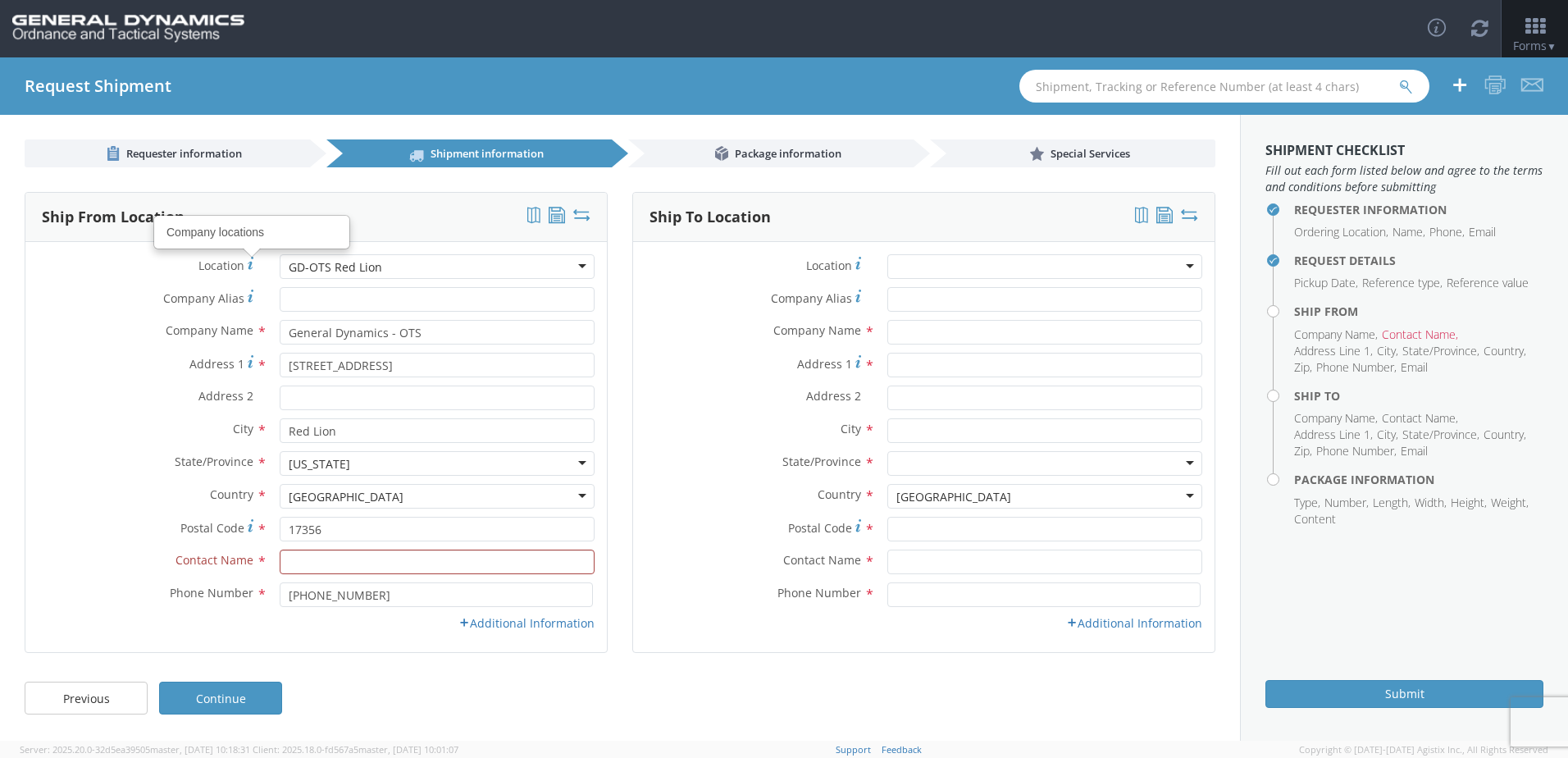
drag, startPoint x: 379, startPoint y: 264, endPoint x: 252, endPoint y: 273, distance: 127.3
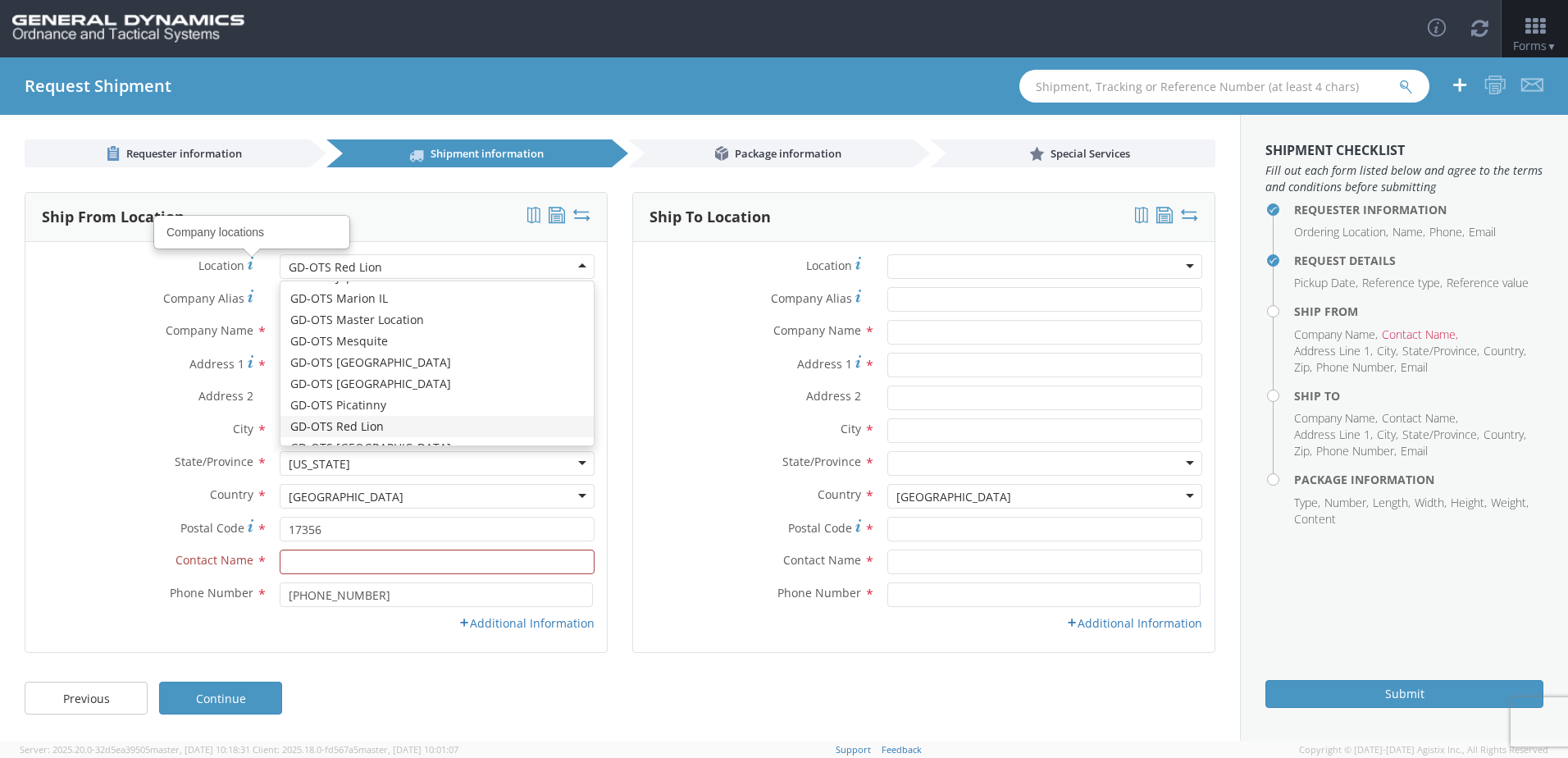
click at [388, 263] on div "GD-OTS Red Lion" at bounding box center [437, 266] width 315 height 25
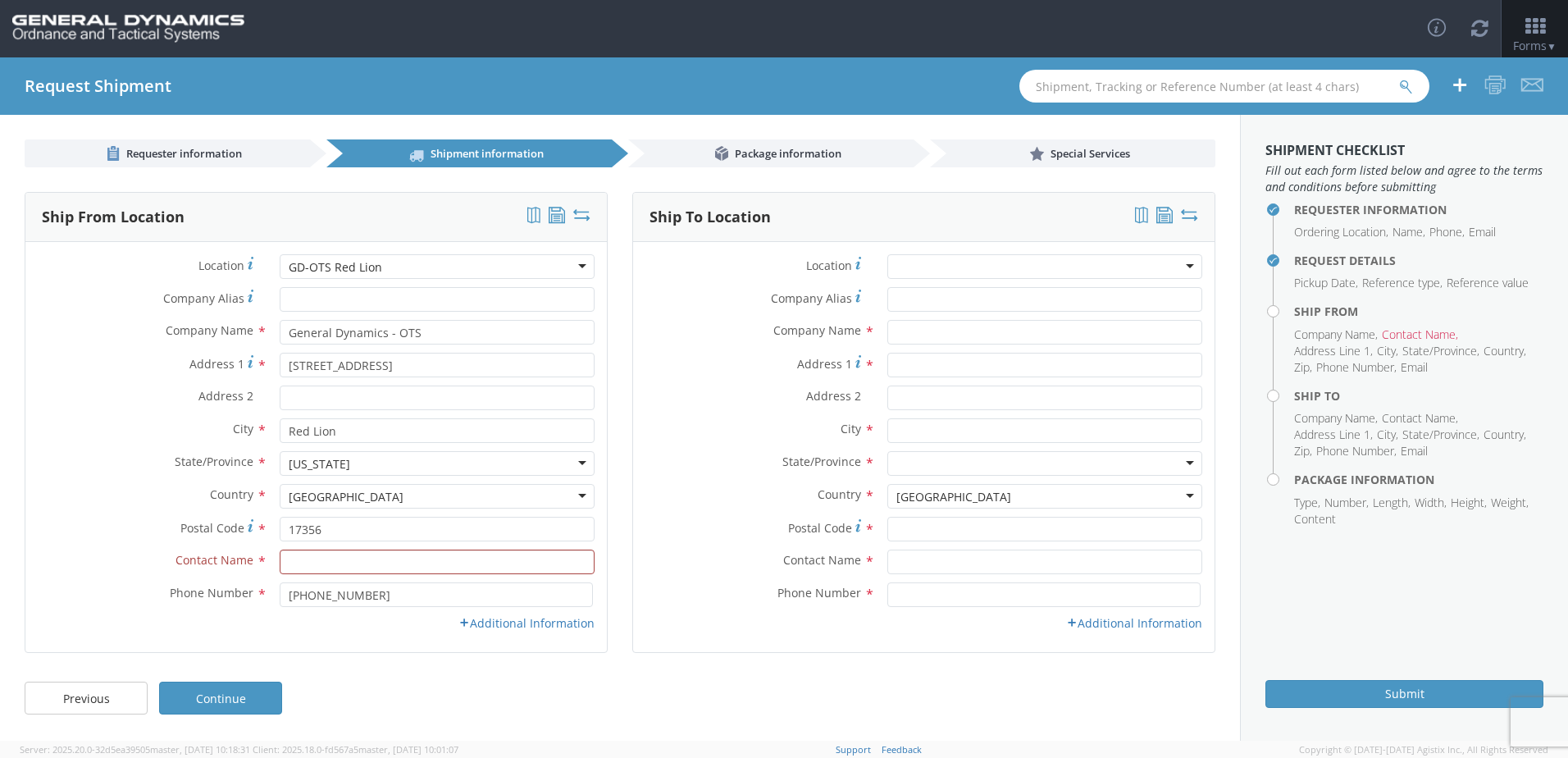
click at [385, 264] on div "GD-OTS Red Lion" at bounding box center [437, 266] width 315 height 25
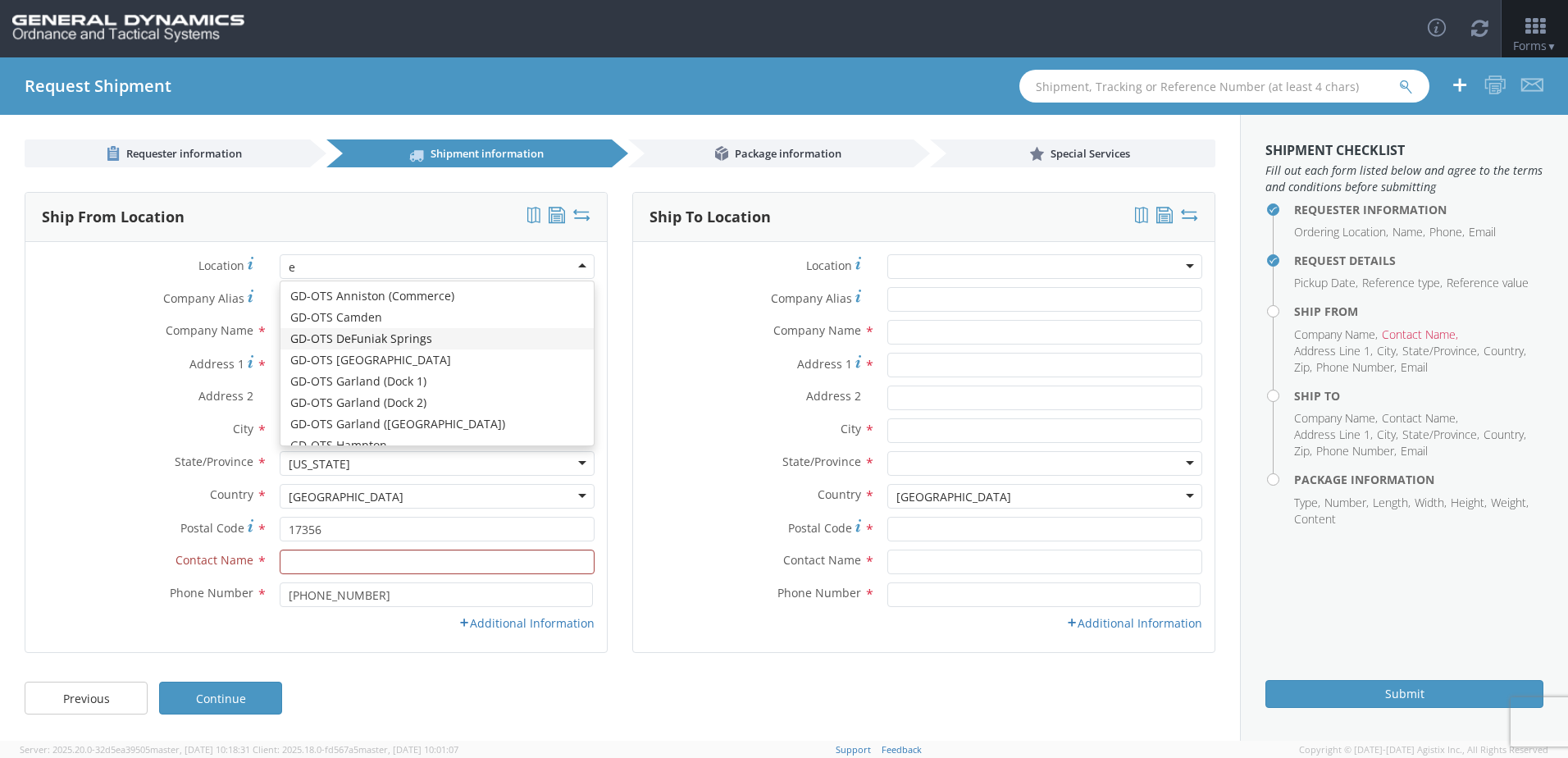
scroll to position [147, 0]
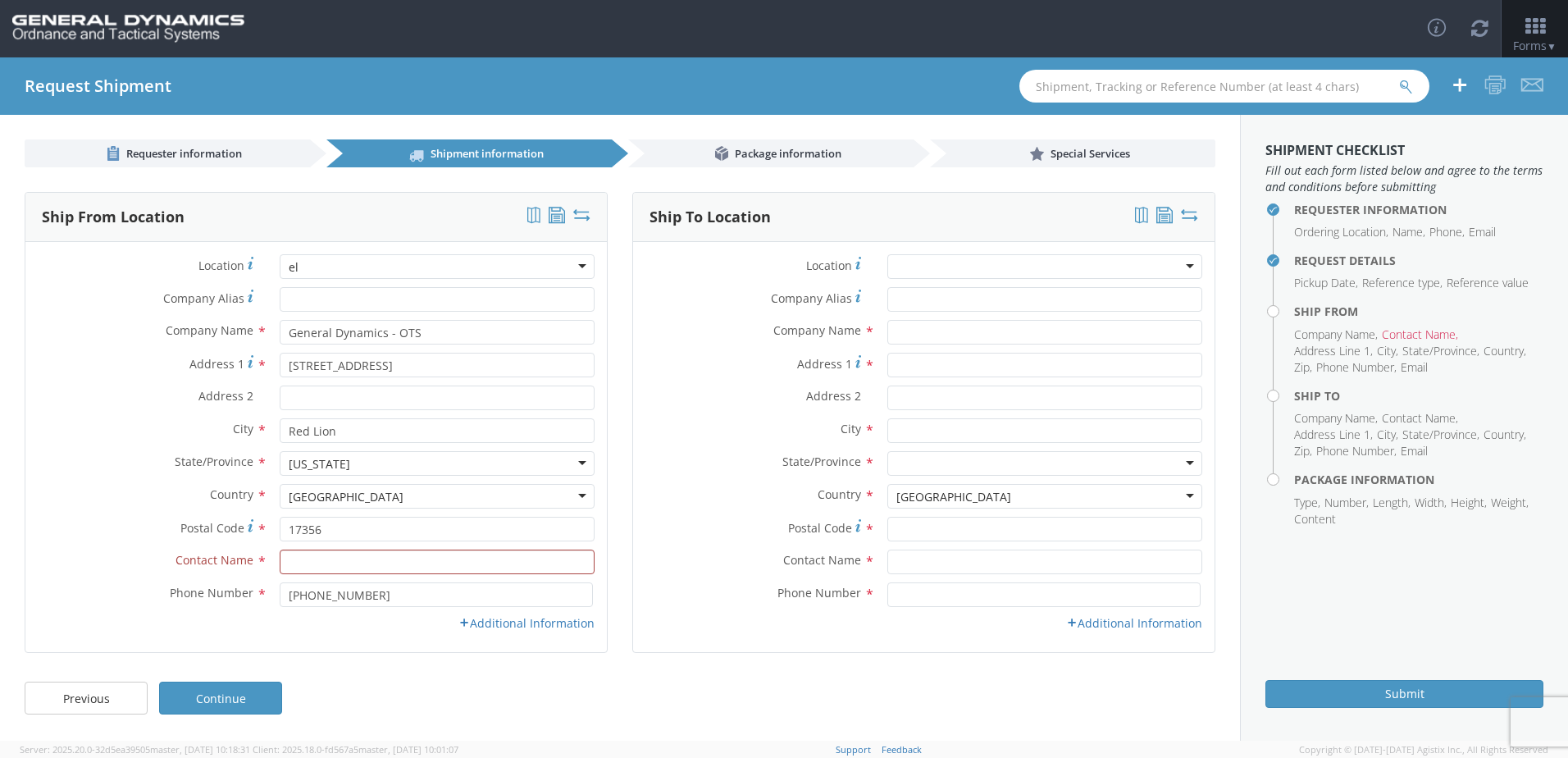
type input "e"
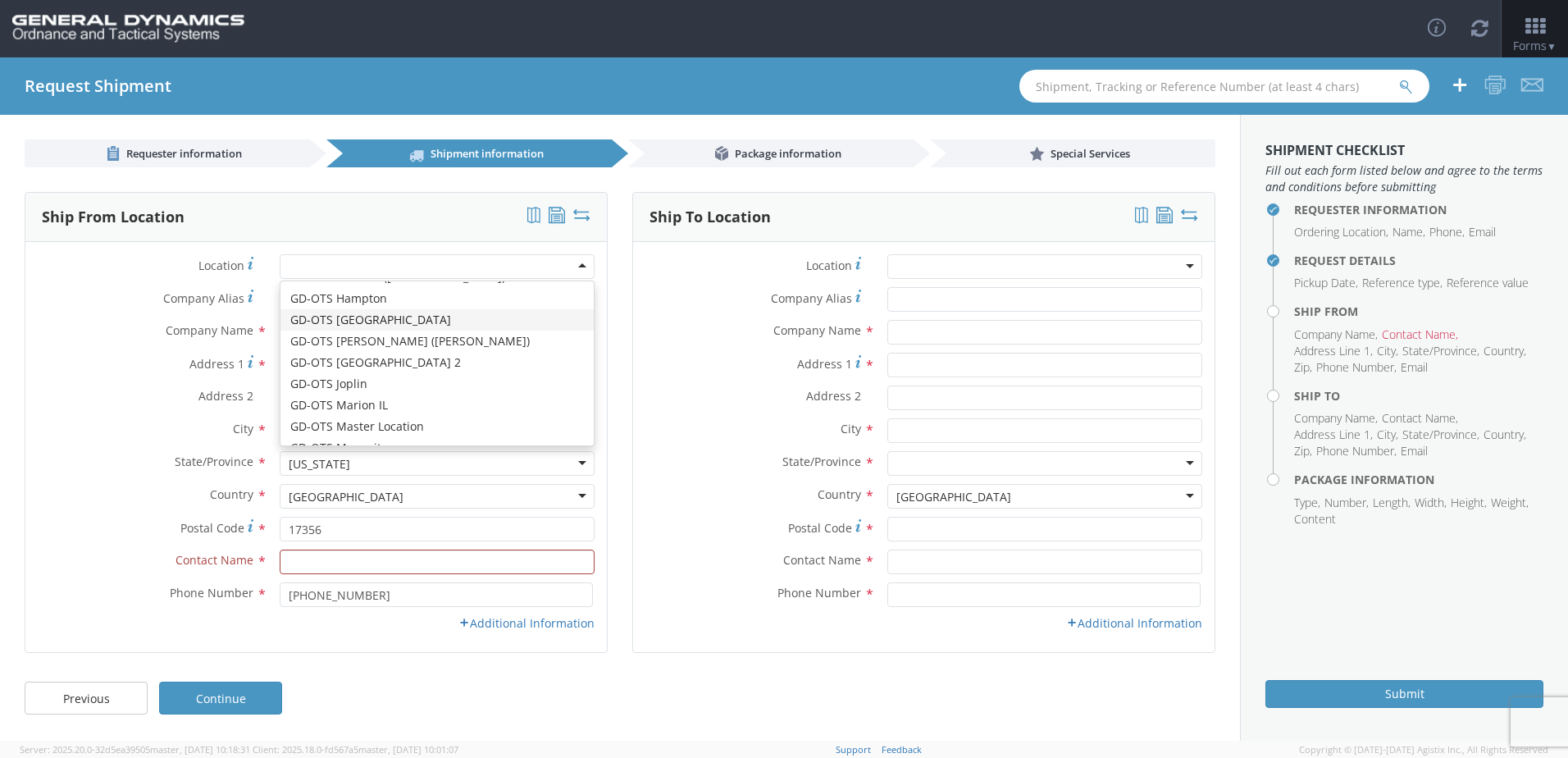
click at [43, 320] on label "Company Name *" at bounding box center [147, 330] width 242 height 21
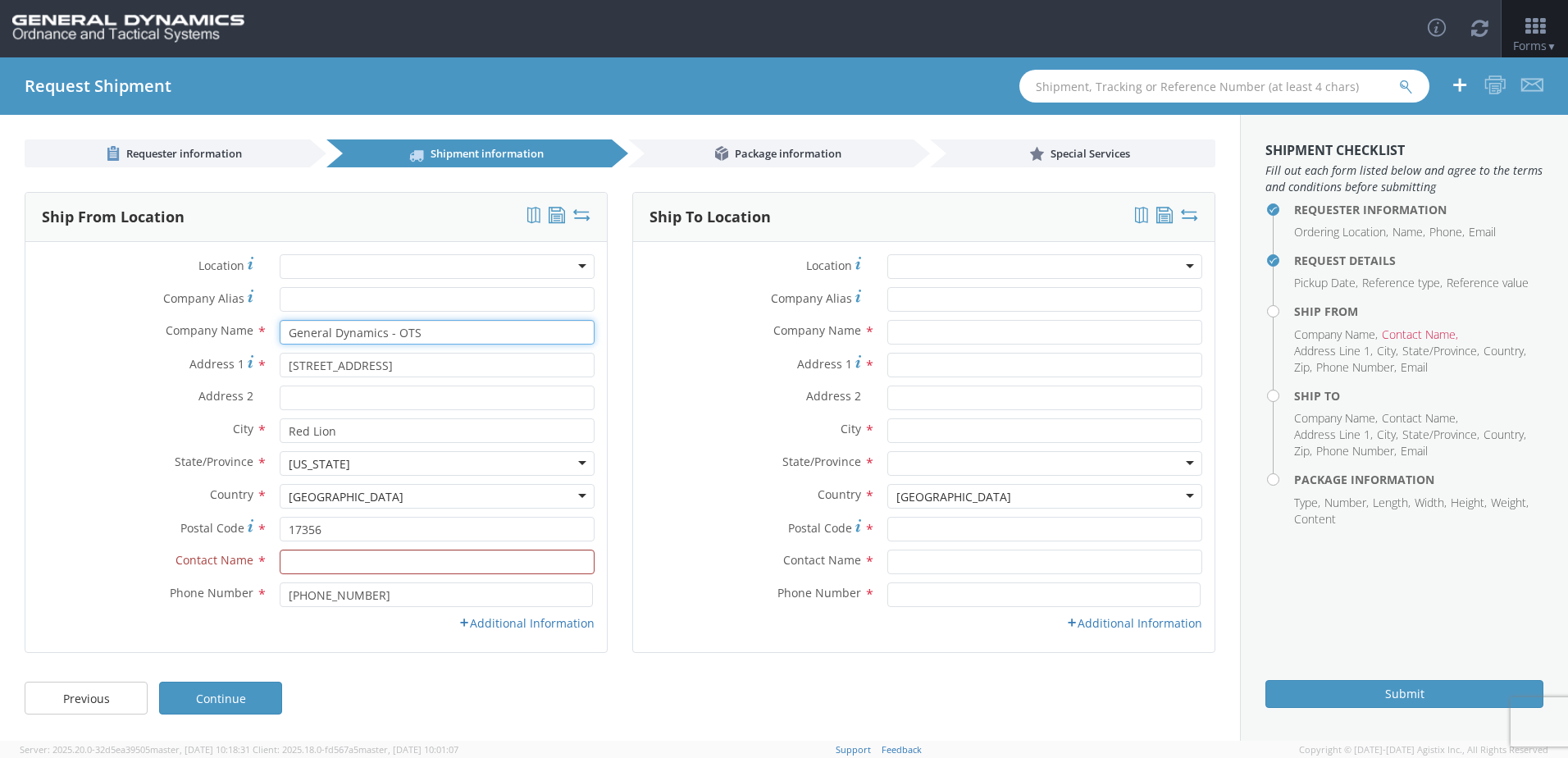
drag, startPoint x: 458, startPoint y: 336, endPoint x: 194, endPoint y: 340, distance: 264.0
click at [194, 340] on div "Company Name * General Dynamics - OTS" at bounding box center [316, 332] width 581 height 25
type input "[PERSON_NAME] Adhesives"
type input "[PERSON_NAME]"
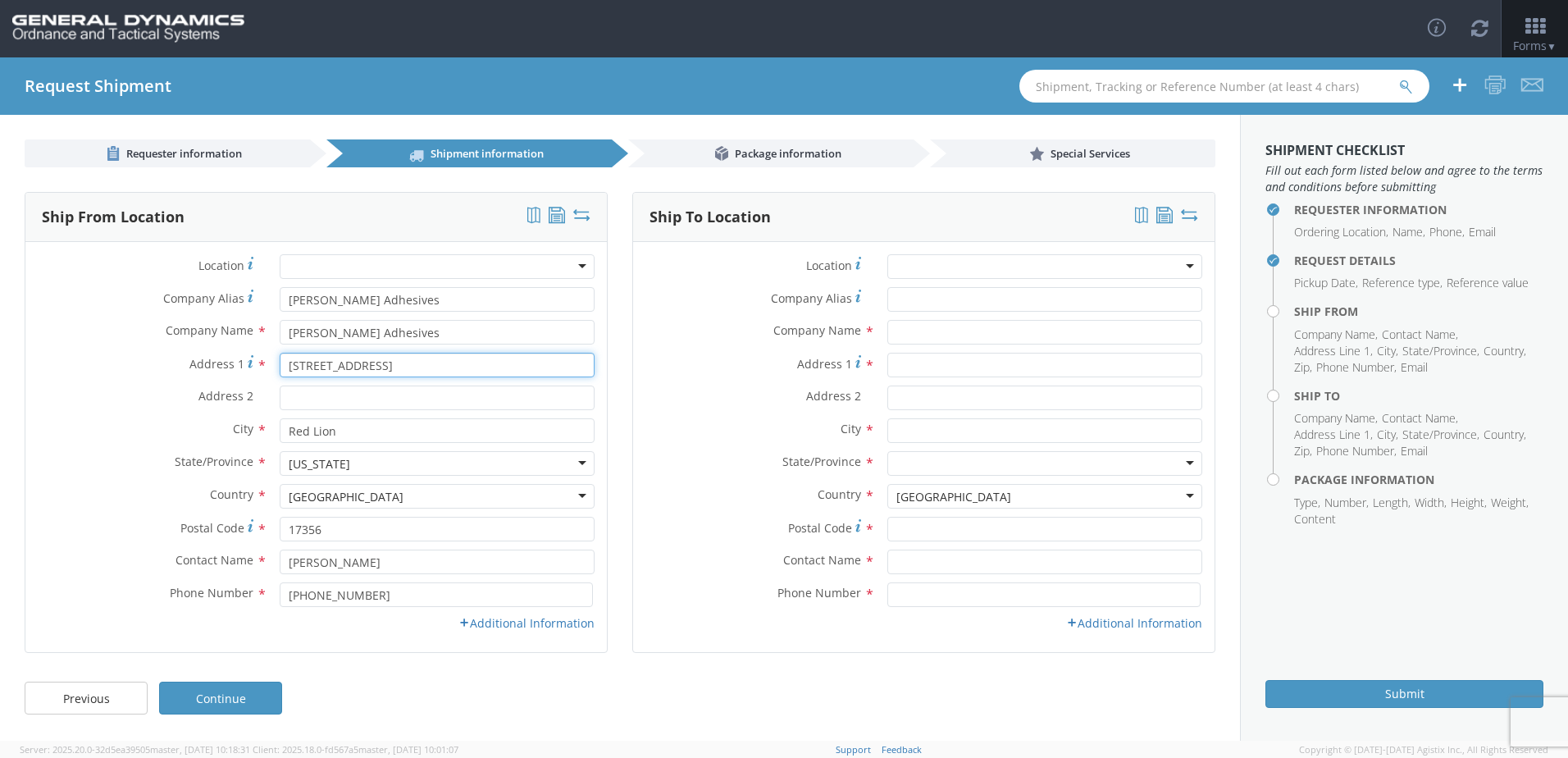
click at [417, 366] on input "[STREET_ADDRESS]" at bounding box center [437, 365] width 315 height 25
drag, startPoint x: 417, startPoint y: 366, endPoint x: 185, endPoint y: 376, distance: 232.2
click at [186, 376] on div "Address [STREET_ADDRESS]" at bounding box center [316, 365] width 581 height 25
type input "W129N10825 [US_STATE][GEOGRAPHIC_DATA]"
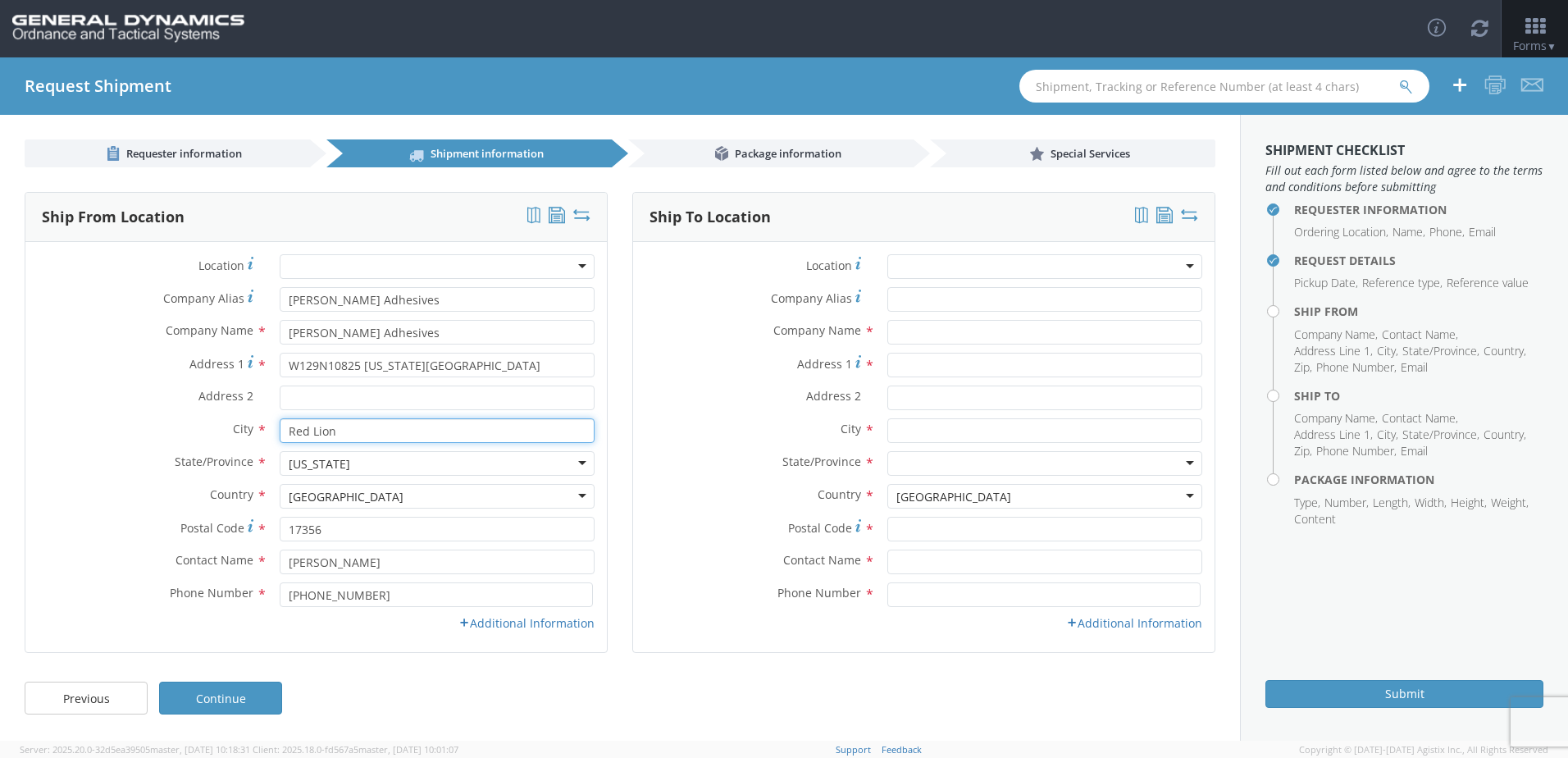
click at [346, 436] on input "Red Lion" at bounding box center [437, 431] width 315 height 25
type input "R"
type input "[GEOGRAPHIC_DATA]"
drag, startPoint x: 75, startPoint y: 470, endPoint x: 170, endPoint y: 471, distance: 95.0
click at [75, 471] on label "State/Province *" at bounding box center [147, 461] width 242 height 21
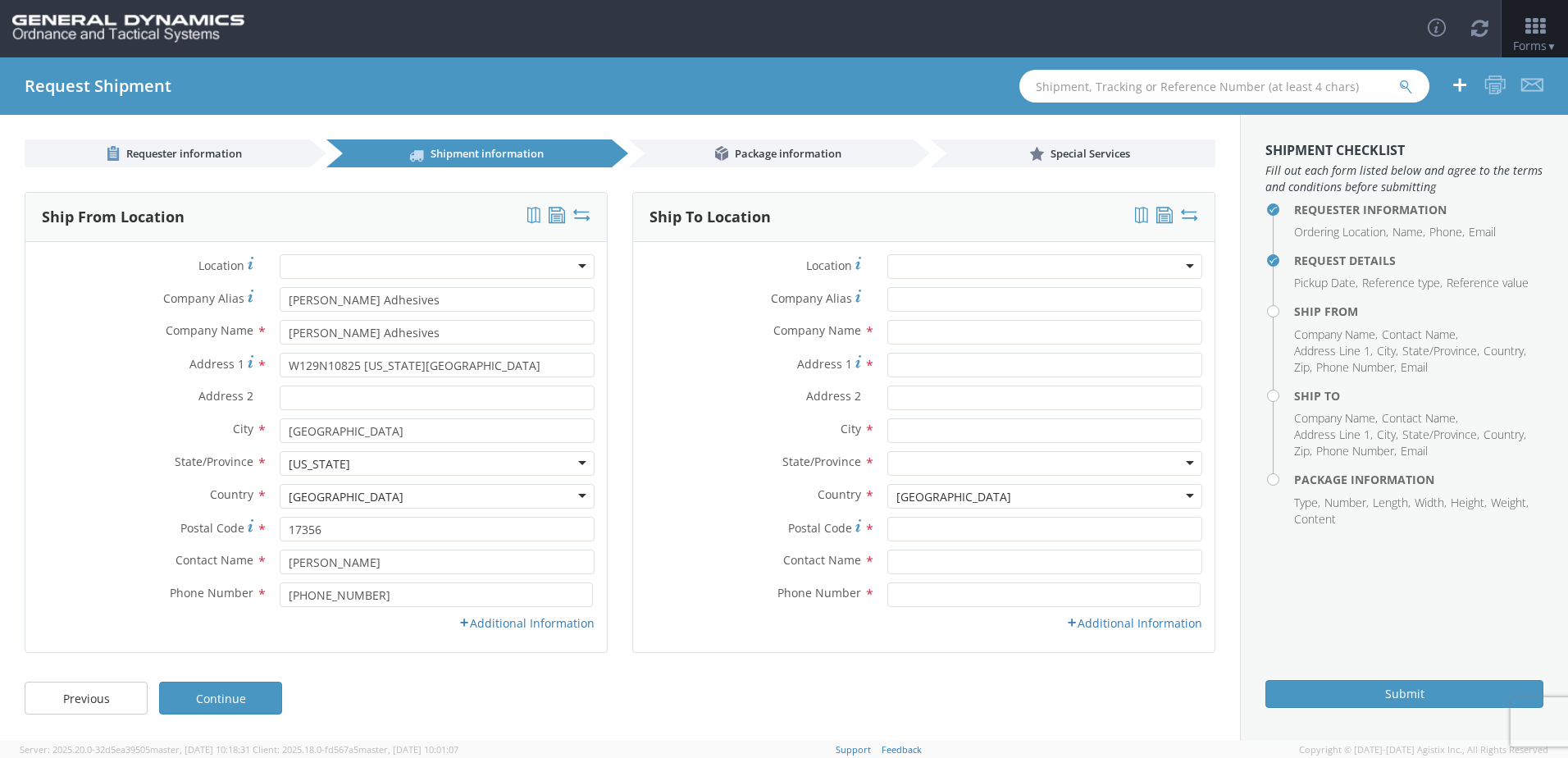
click at [333, 464] on div "[US_STATE]" at bounding box center [319, 465] width 62 height 17
drag, startPoint x: 363, startPoint y: 533, endPoint x: 217, endPoint y: 544, distance: 146.4
click at [223, 544] on div "Postal Code * 17356" at bounding box center [316, 533] width 581 height 33
type input "53022"
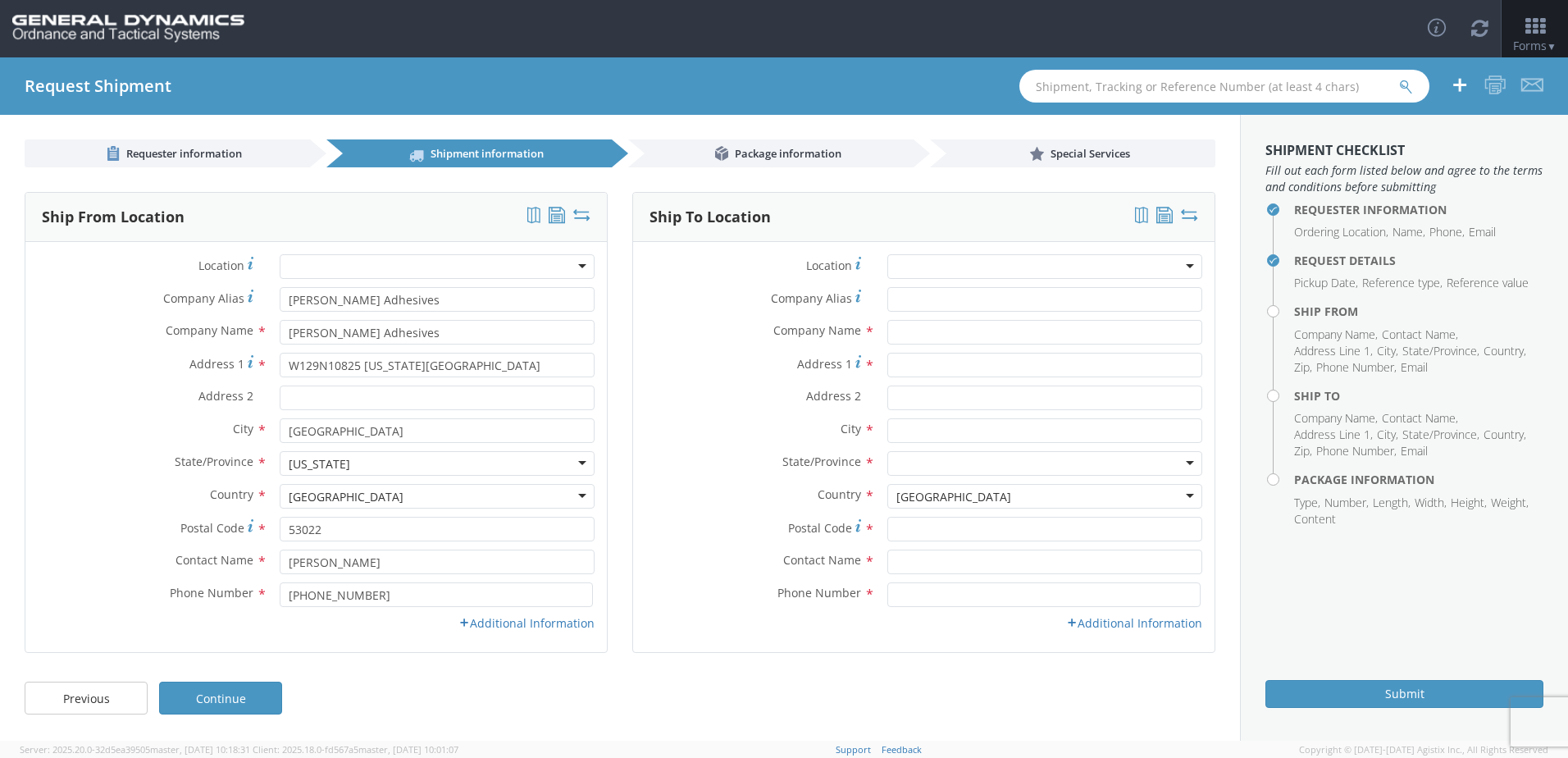
click at [98, 564] on label "Contact Name *" at bounding box center [147, 560] width 242 height 21
drag, startPoint x: 383, startPoint y: 598, endPoint x: 159, endPoint y: 598, distance: 224.0
click at [164, 600] on div "Phone Number * [PHONE_NUMBER]" at bounding box center [316, 594] width 581 height 25
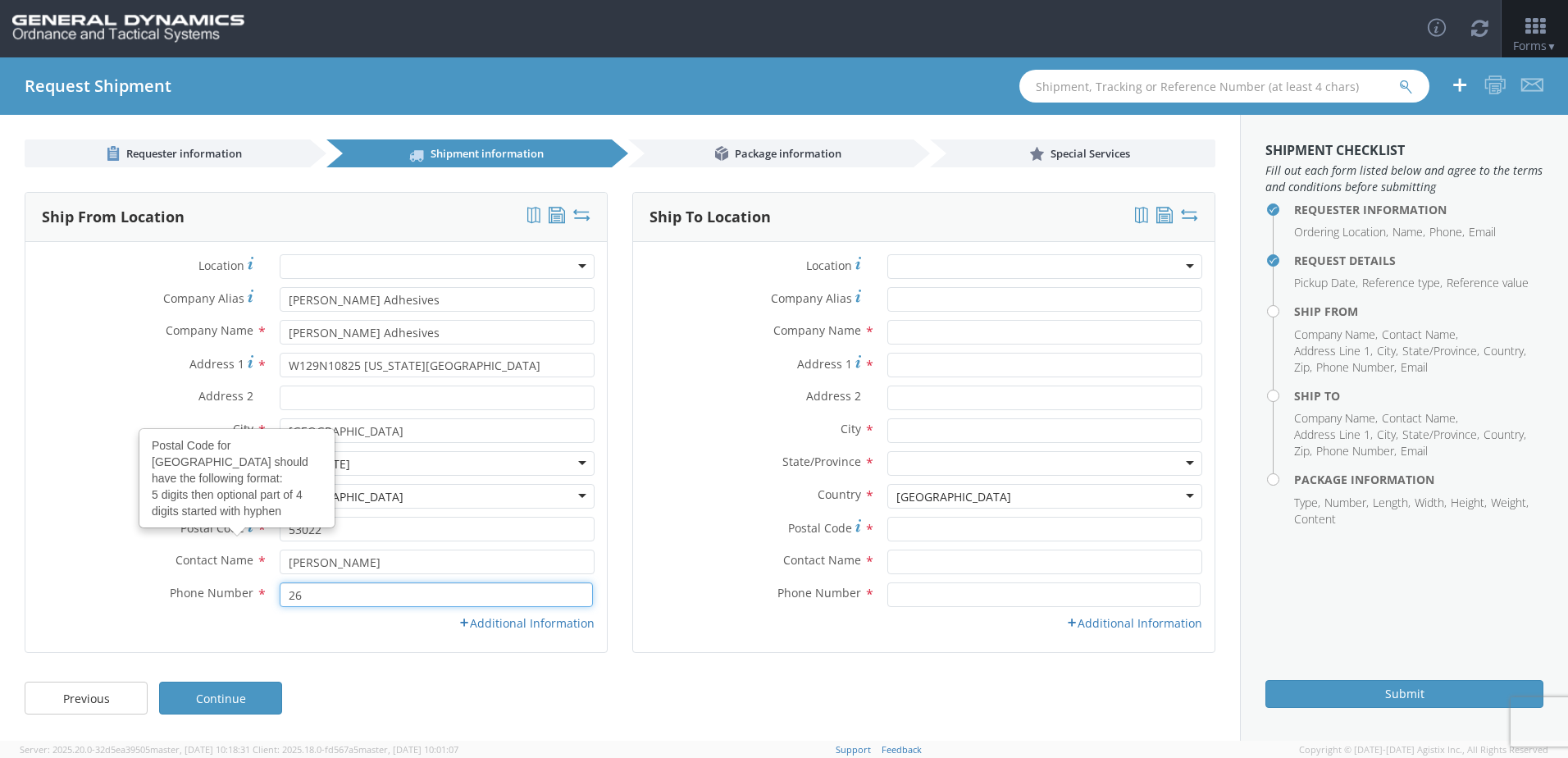
type input "2625098760"
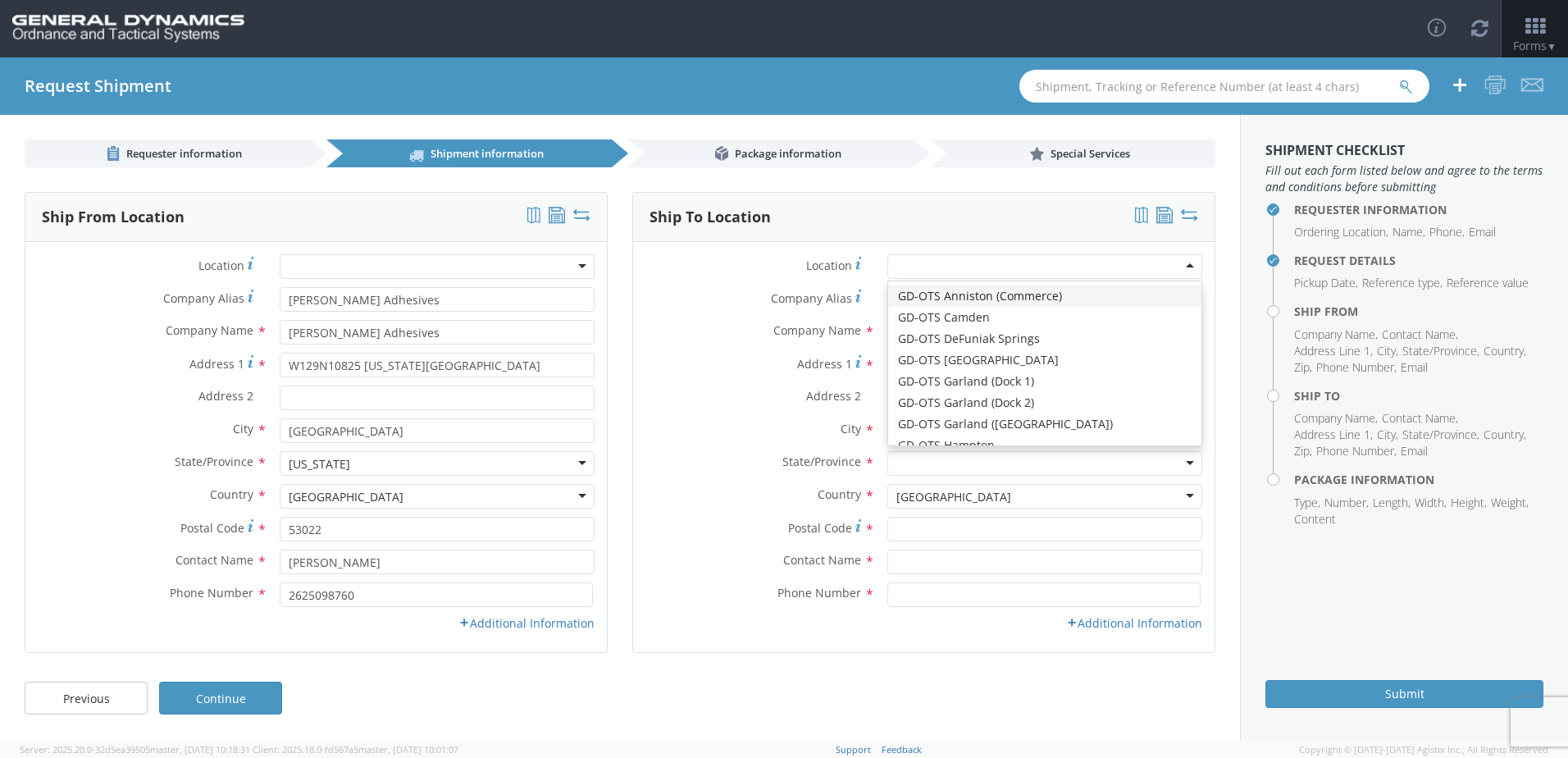
click at [958, 268] on div at bounding box center [1045, 266] width 315 height 25
type input "General Dynamics - OTS"
type input "[STREET_ADDRESS]"
type input "Red Lion"
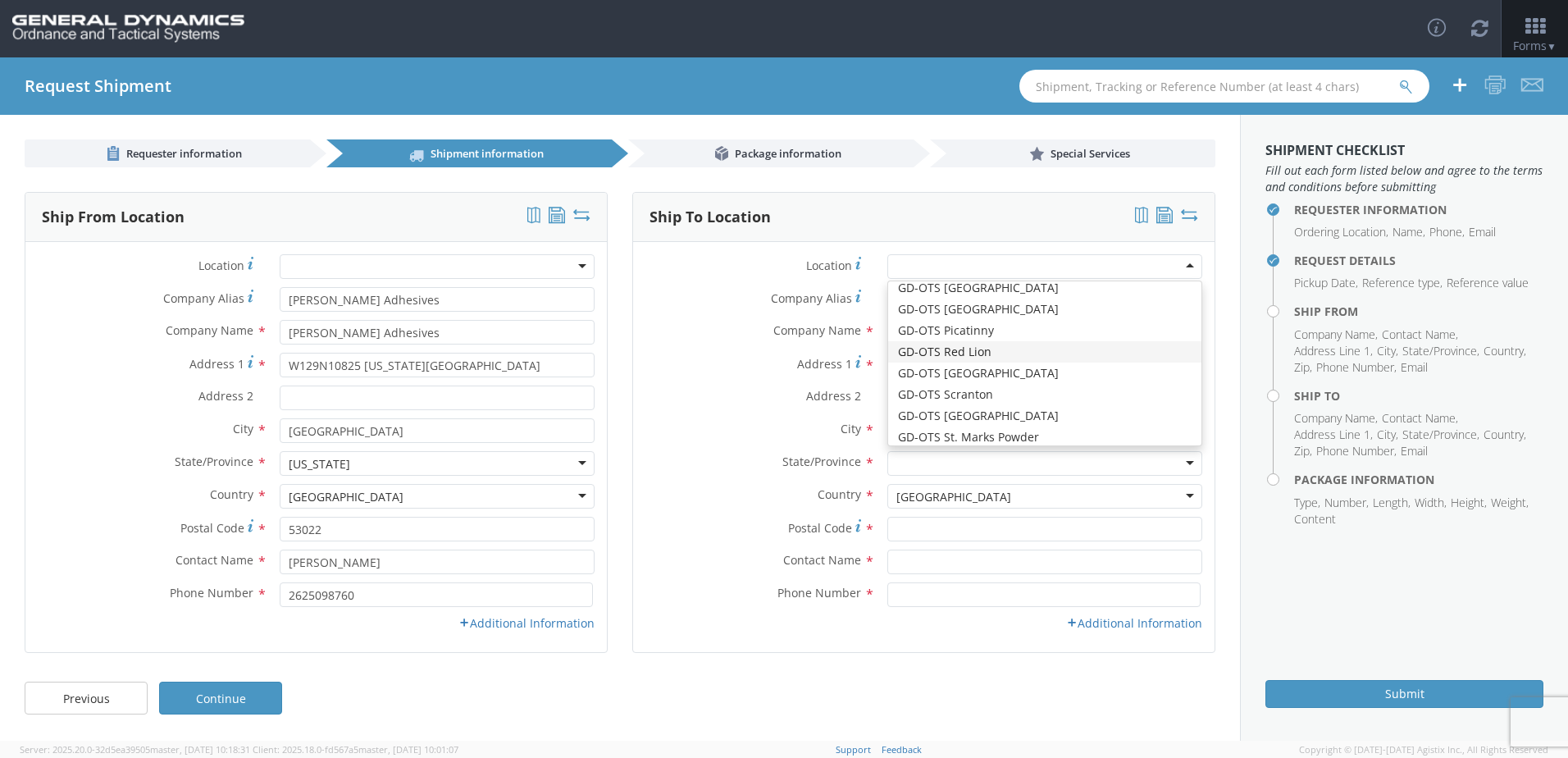
type input "17356"
type input "[PHONE_NUMBER]"
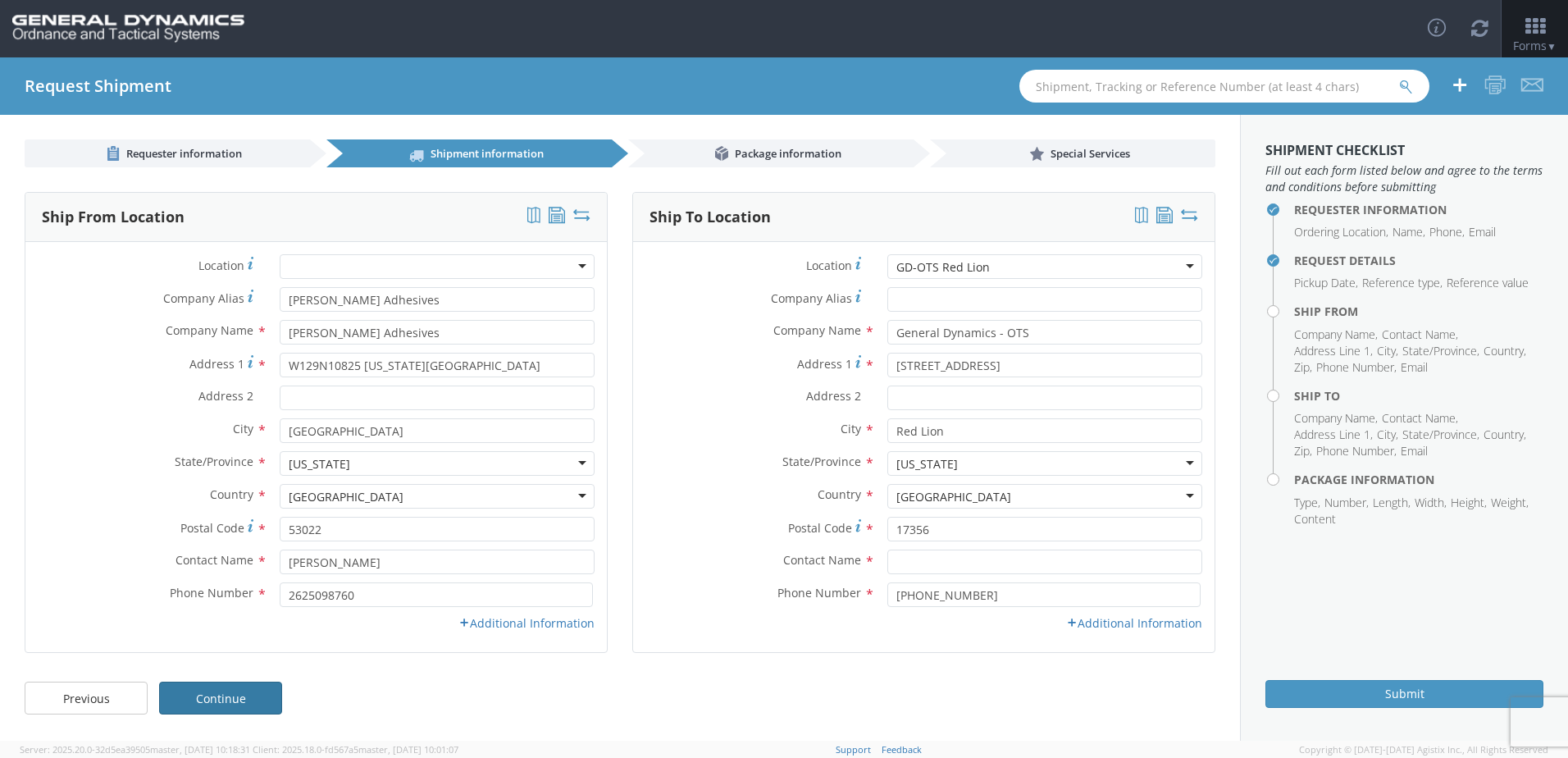
click at [218, 706] on link "Continue" at bounding box center [220, 699] width 123 height 33
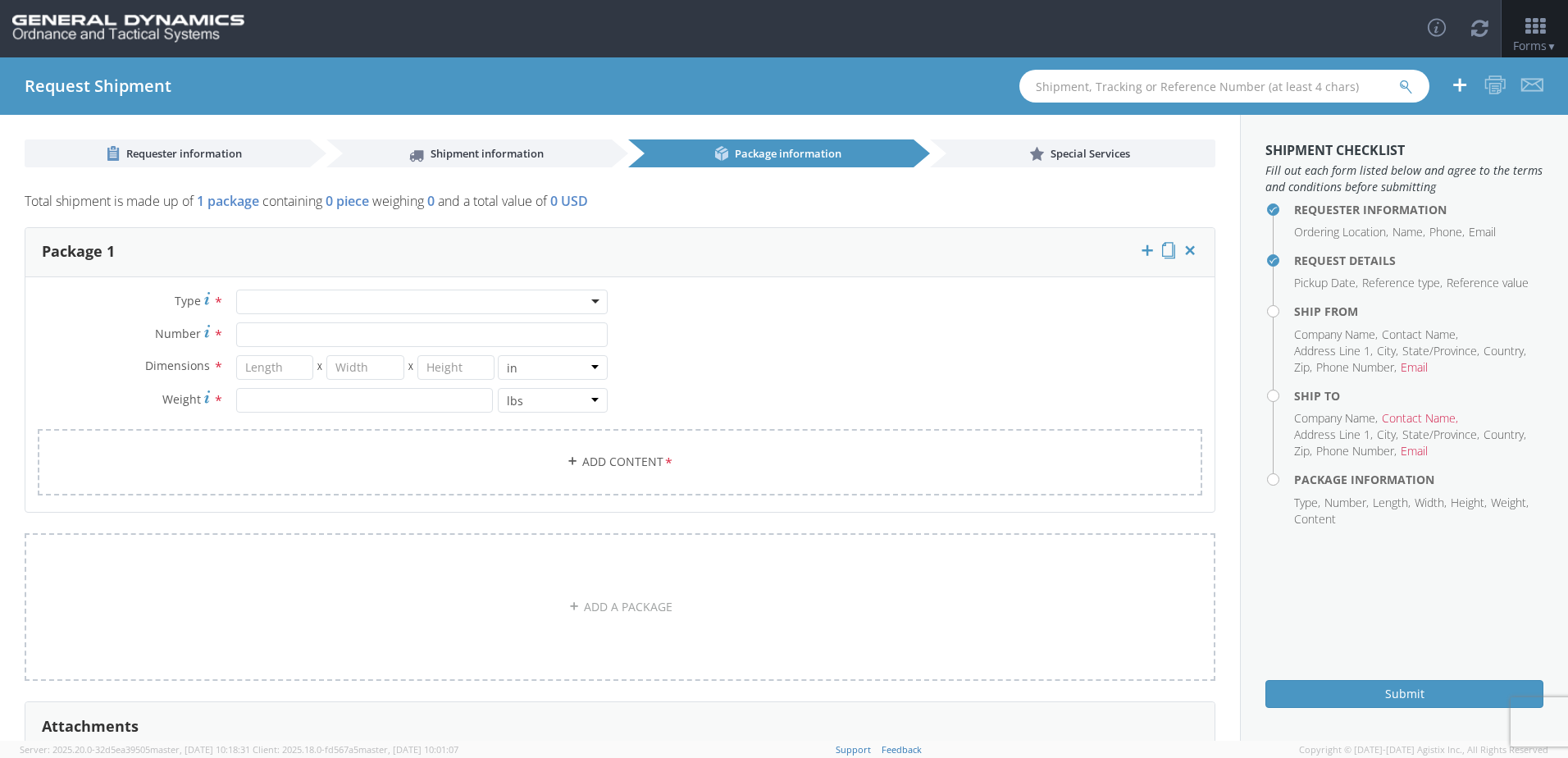
click at [402, 301] on div at bounding box center [422, 301] width 371 height 25
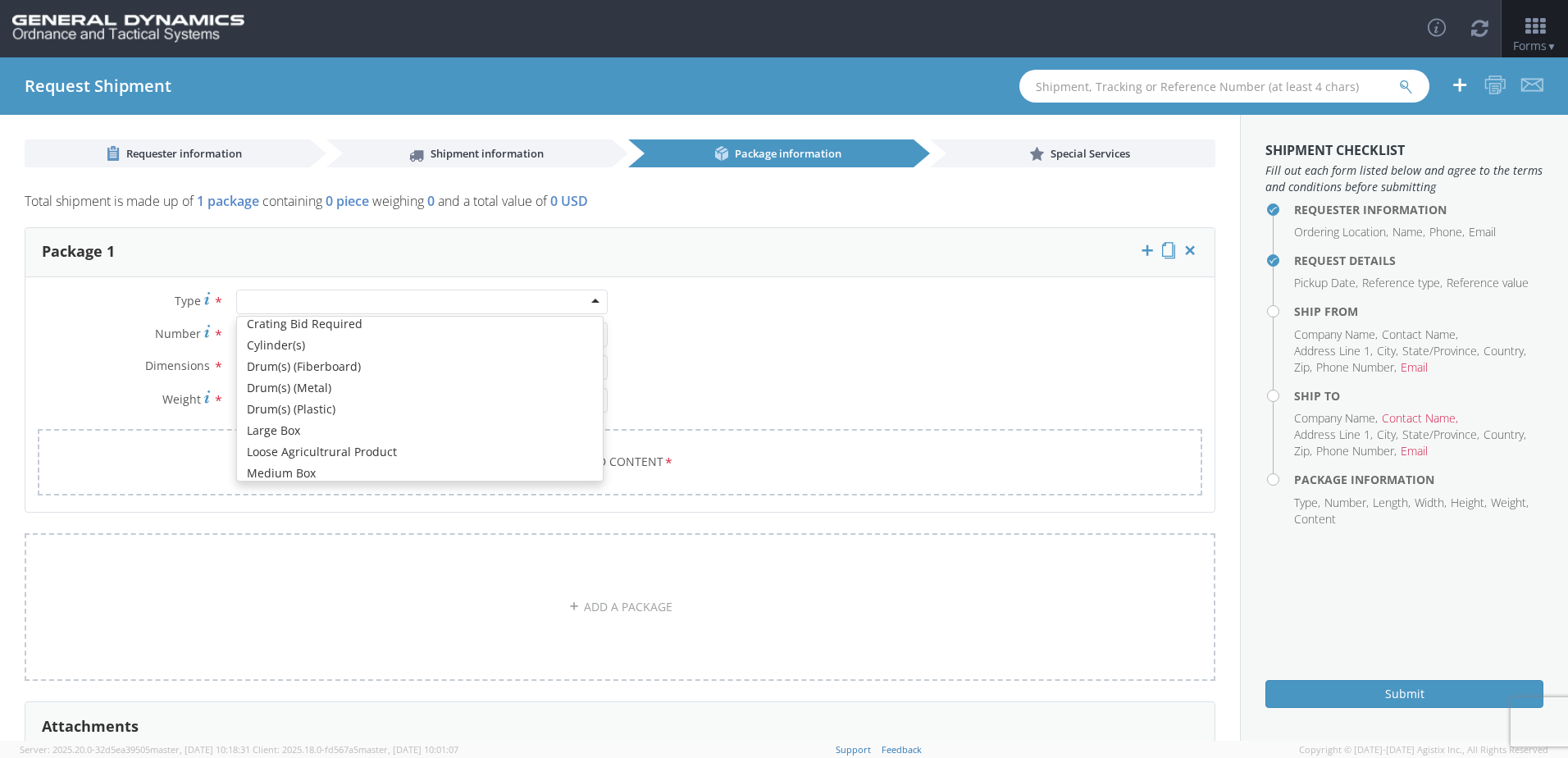
scroll to position [284, 0]
click at [785, 354] on div "Type * Bale(s) Basket(s) Bolt(s) Bottle(s) Buckets Bulk Bundle(s) Can(s) Cardbo…" at bounding box center [620, 402] width 1189 height 226
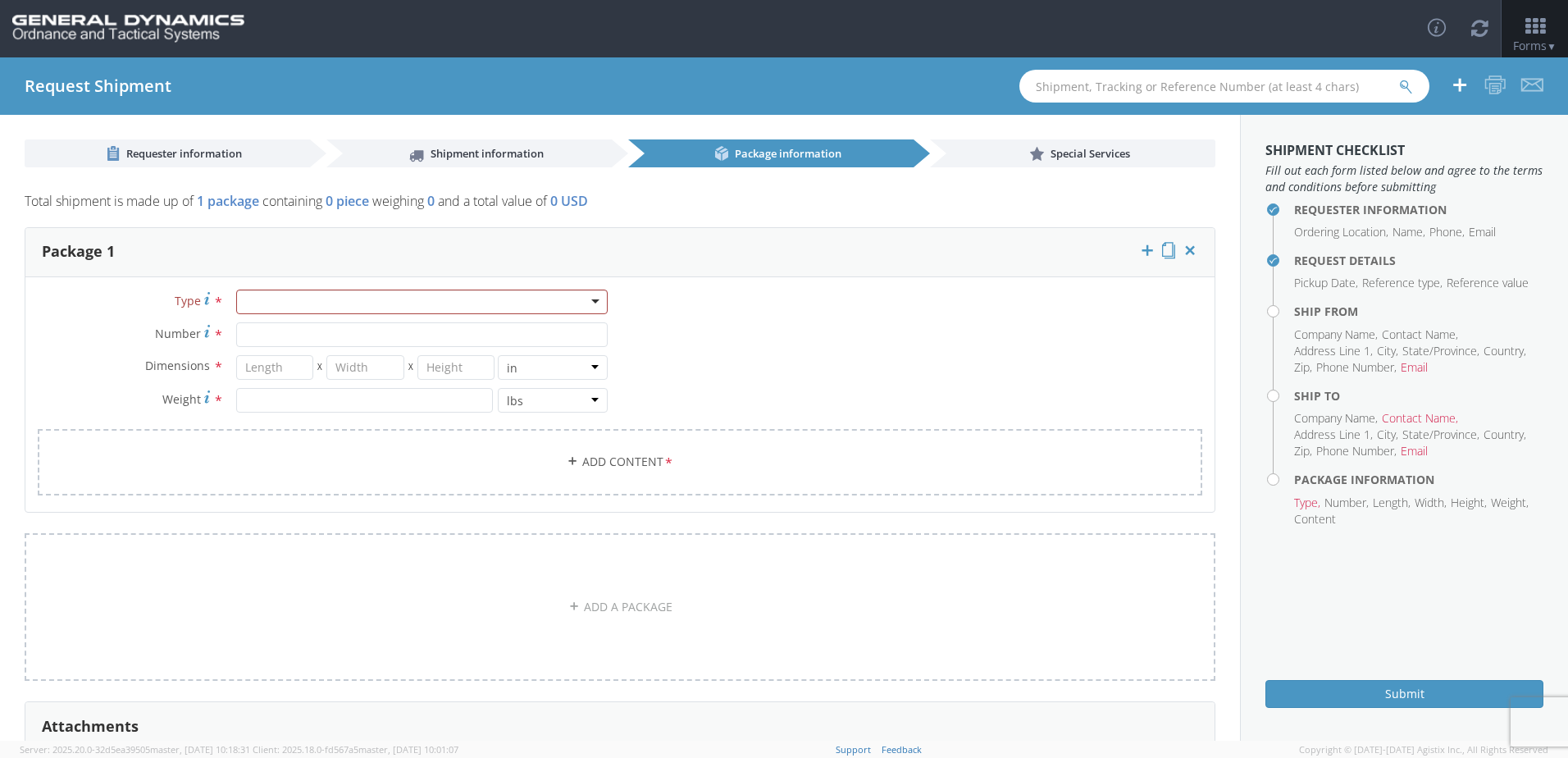
click at [268, 381] on div "Dimensions * X X in cm ft Weight * lbs kgs" at bounding box center [323, 387] width 595 height 66
click at [269, 367] on input "number" at bounding box center [275, 367] width 78 height 25
type input "48"
type input "40"
type input "19"
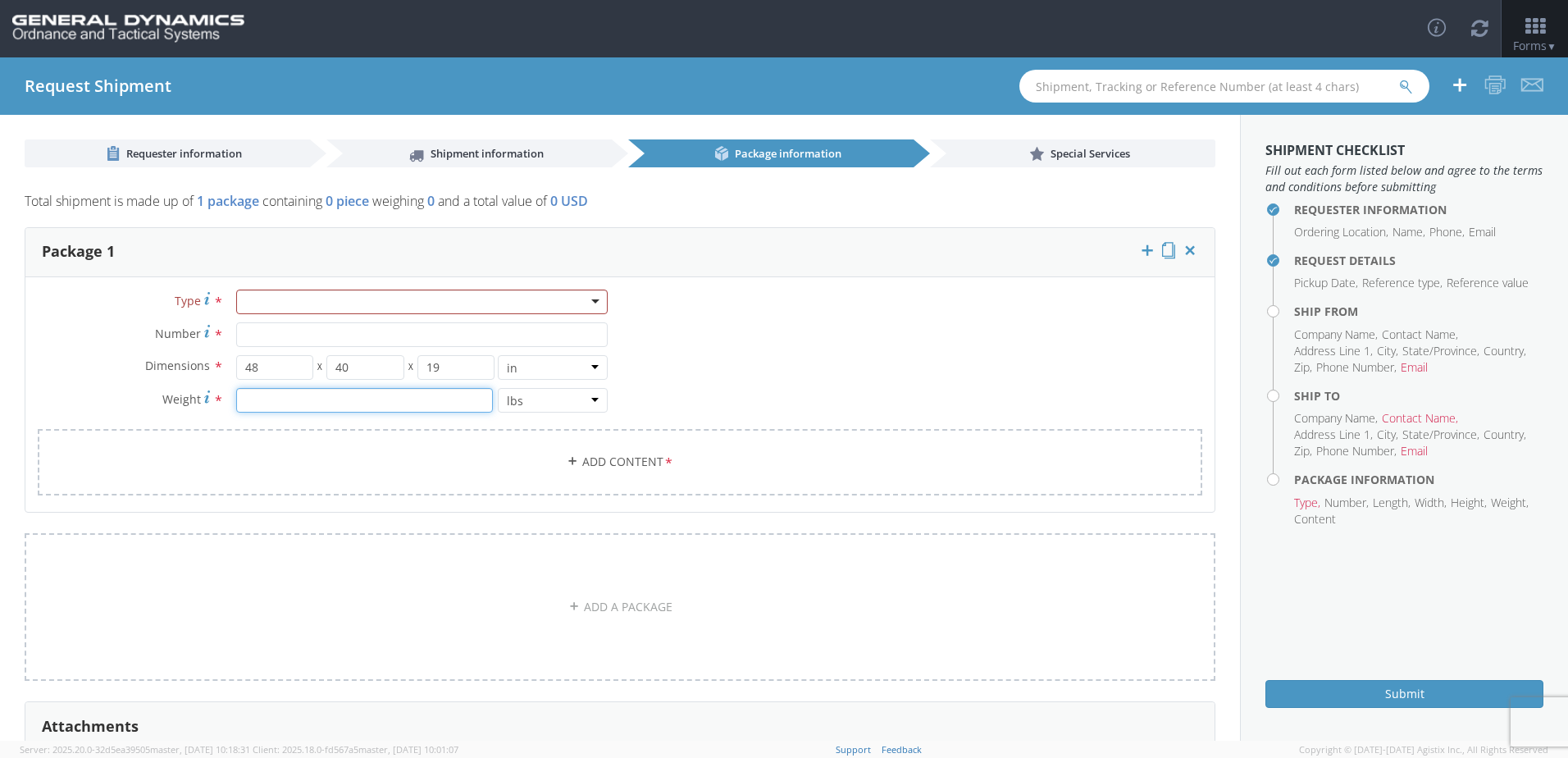
click at [249, 399] on input "number" at bounding box center [365, 400] width 257 height 25
type input "509"
click at [781, 315] on div "Type * Bale(s) Basket(s) Bolt(s) Bottle(s) Buckets Bulk Bundle(s) Can(s) Cardbo…" at bounding box center [620, 402] width 1189 height 226
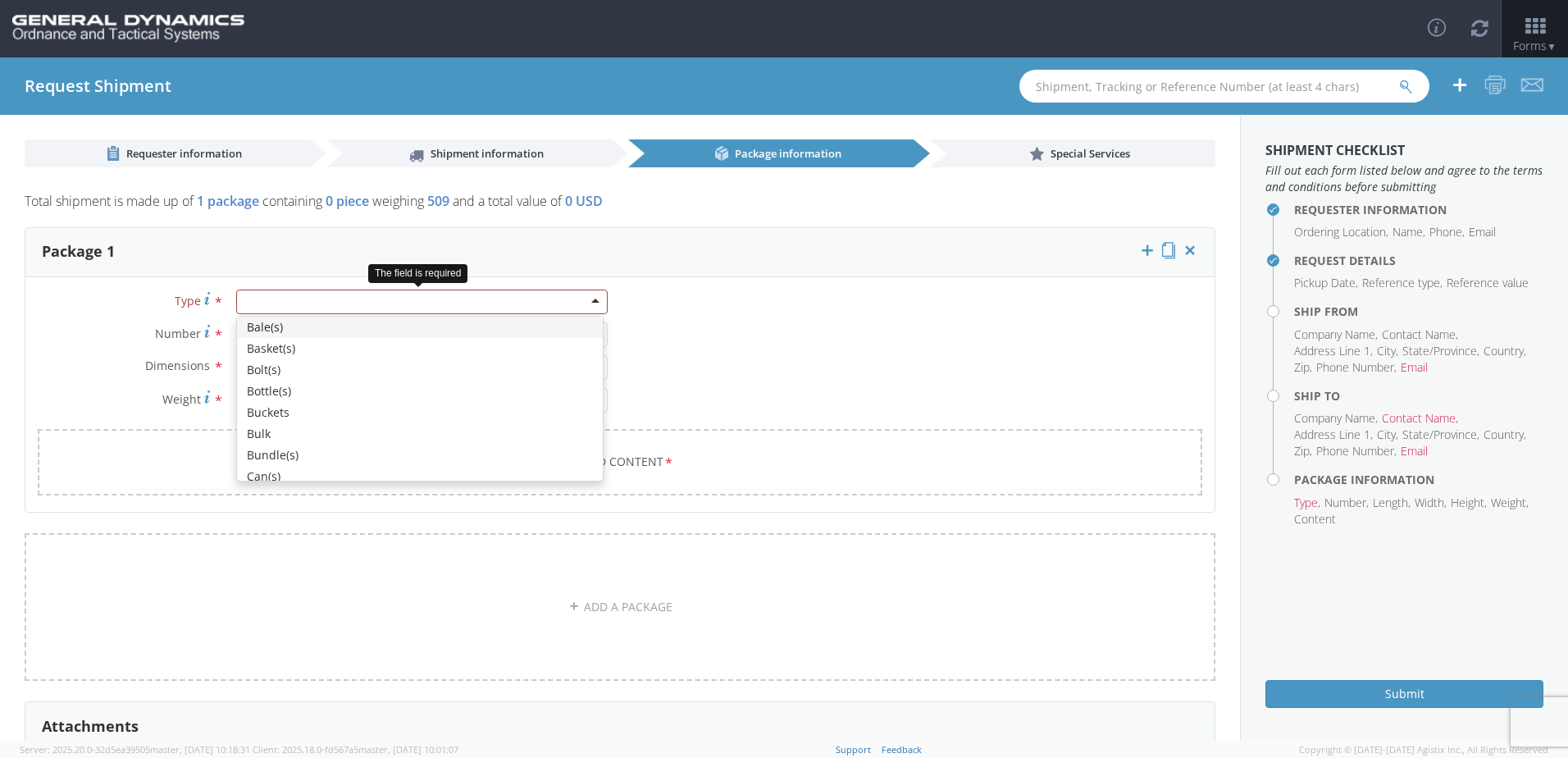
click at [348, 304] on div at bounding box center [422, 301] width 371 height 25
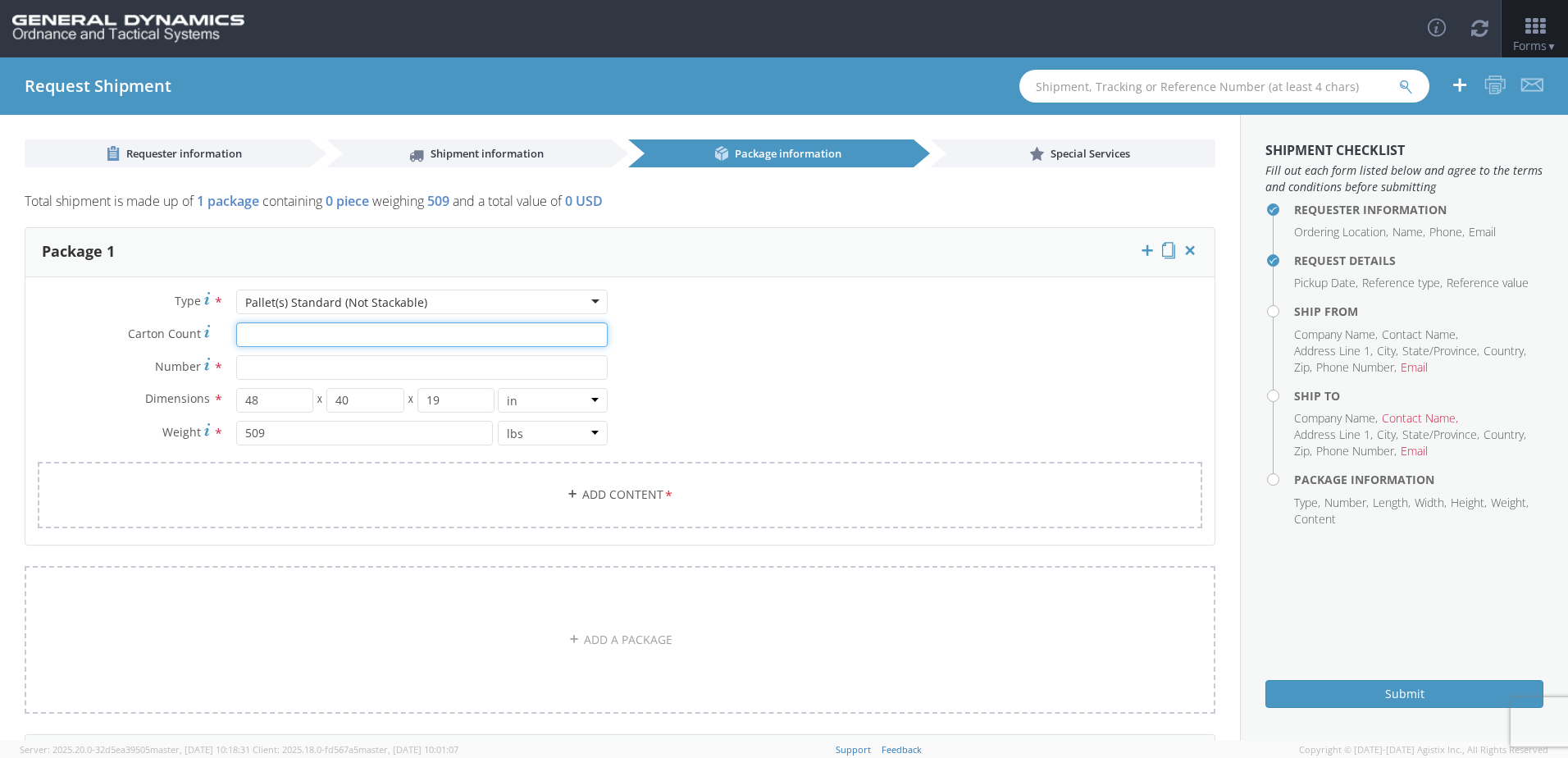
click at [280, 340] on input "Carton Count *" at bounding box center [422, 335] width 371 height 25
type input "10"
click at [288, 366] on input "Number *" at bounding box center [422, 367] width 371 height 25
click at [250, 361] on input "Number Number of packages of specified package type and dimensions *" at bounding box center [422, 367] width 371 height 25
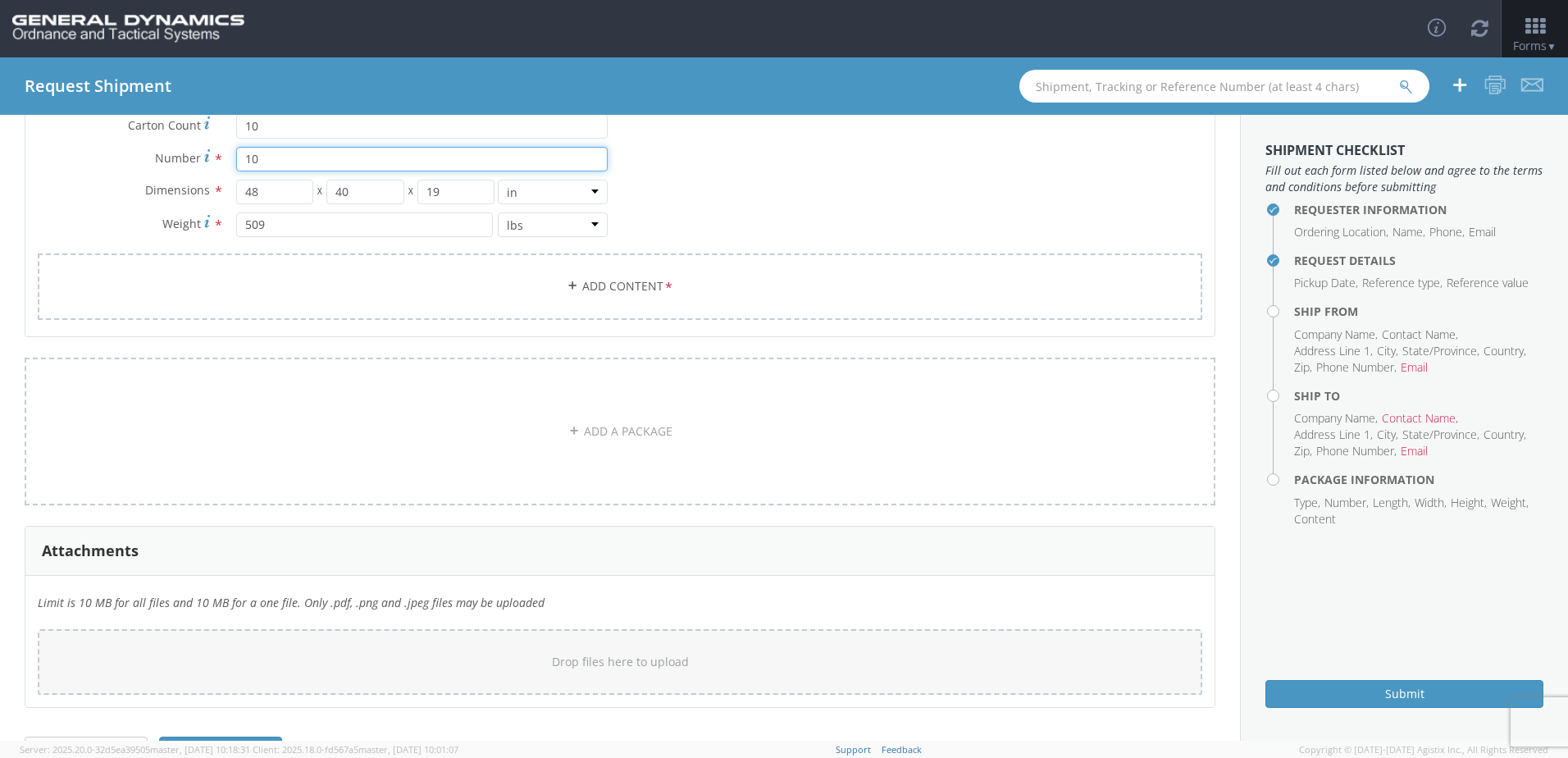
scroll to position [262, 0]
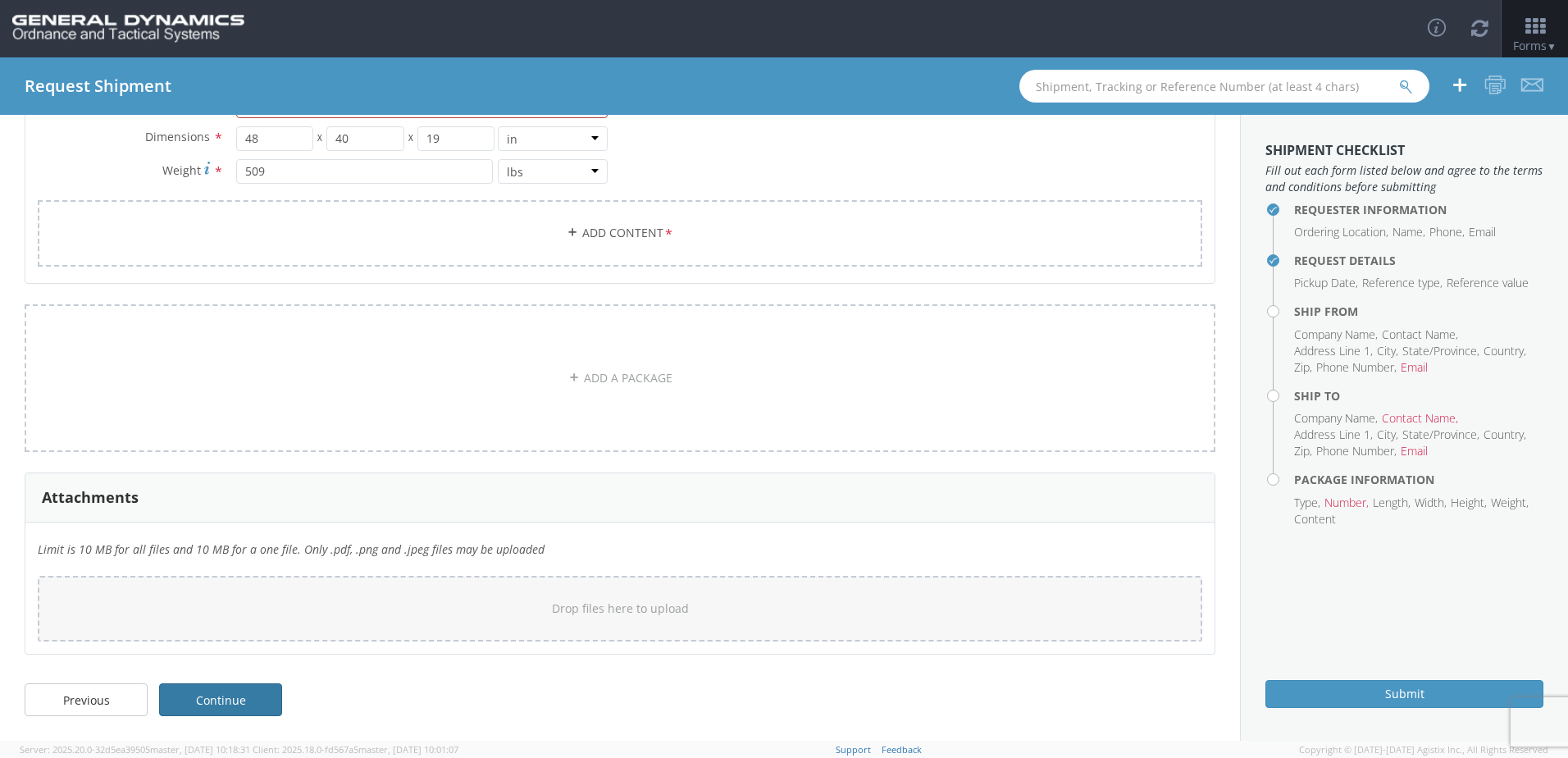
click at [208, 708] on link "Continue" at bounding box center [220, 700] width 123 height 33
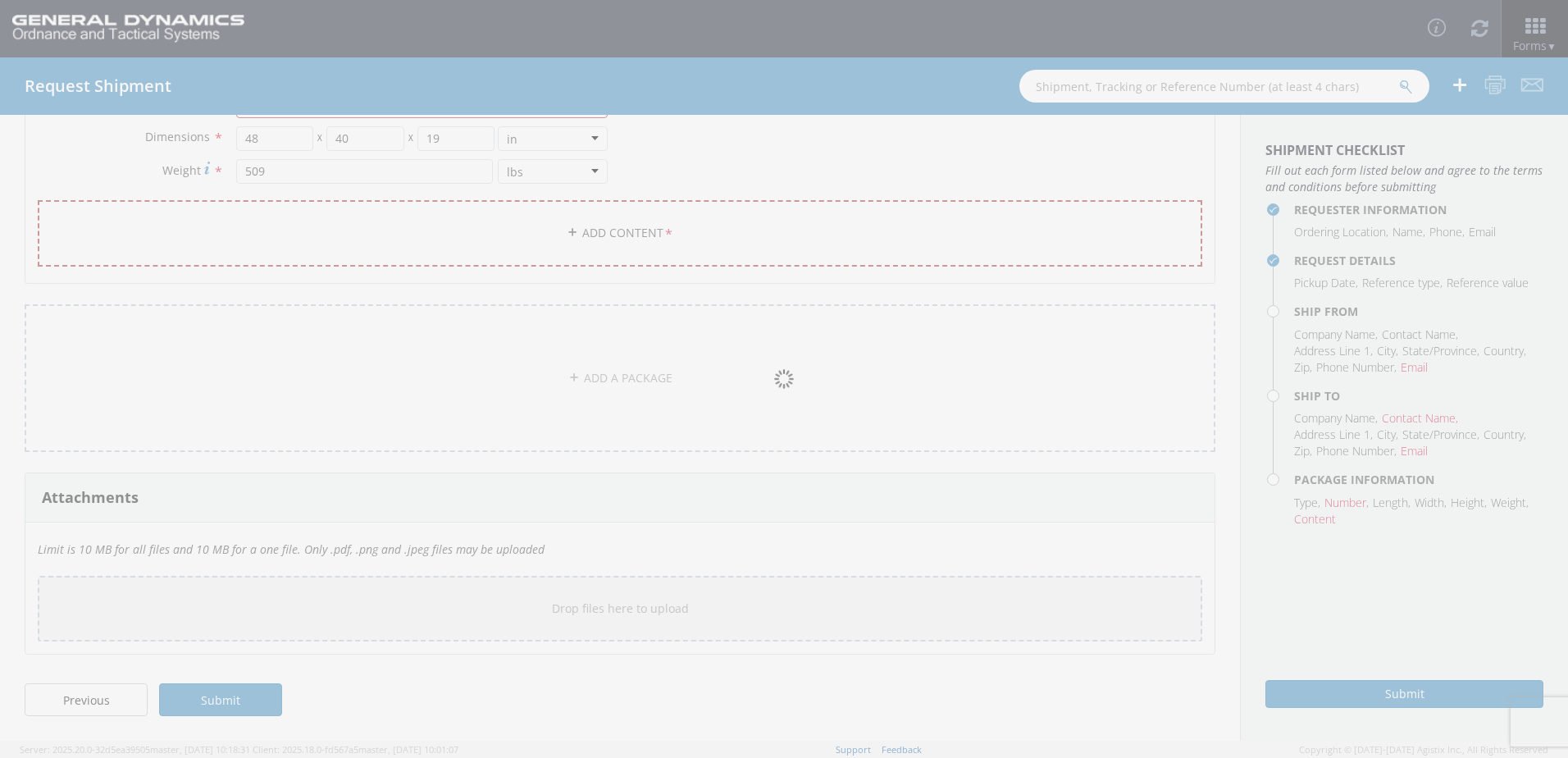
scroll to position [0, 0]
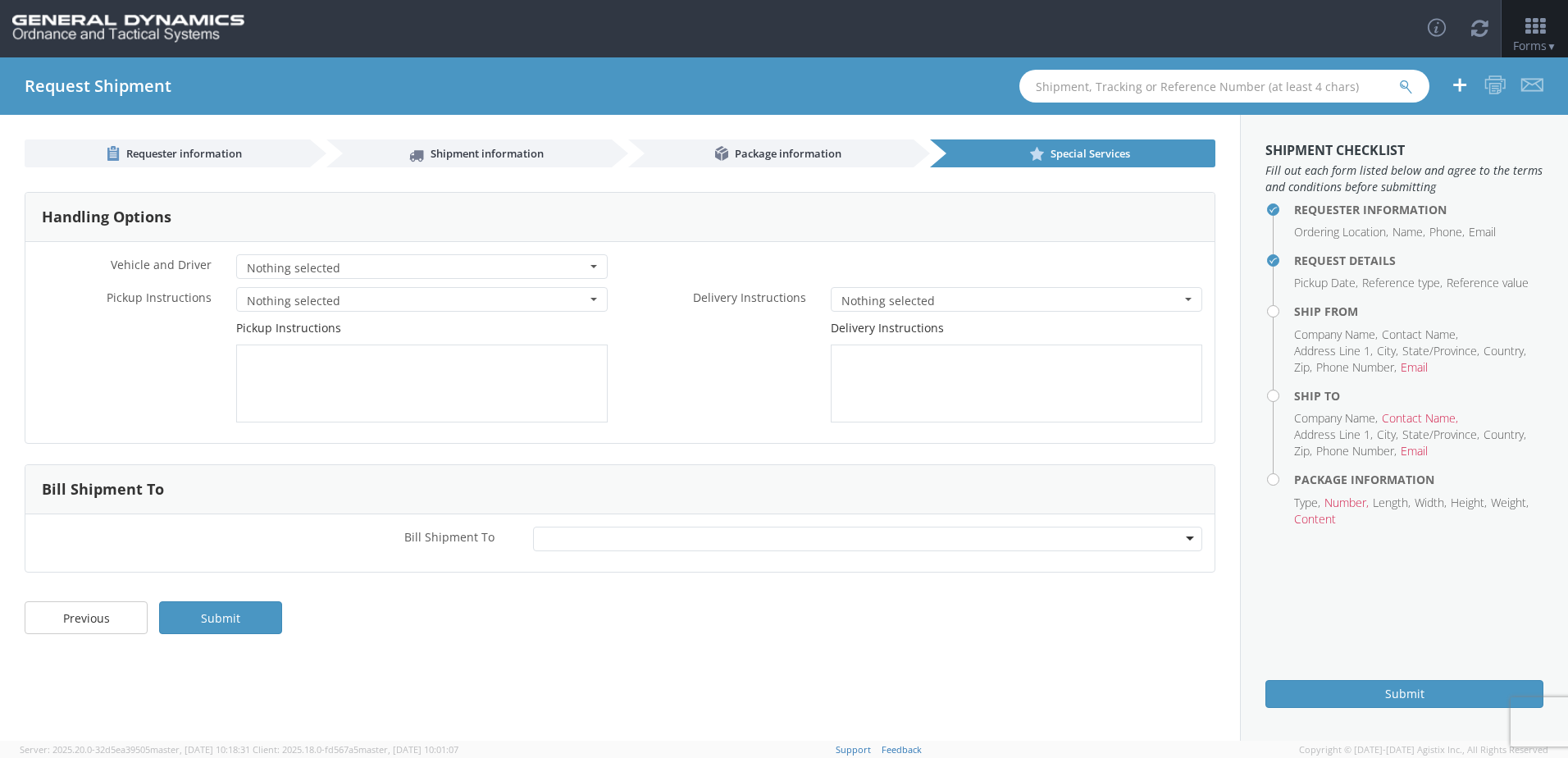
click at [581, 266] on span "Nothing selected" at bounding box center [417, 268] width 340 height 17
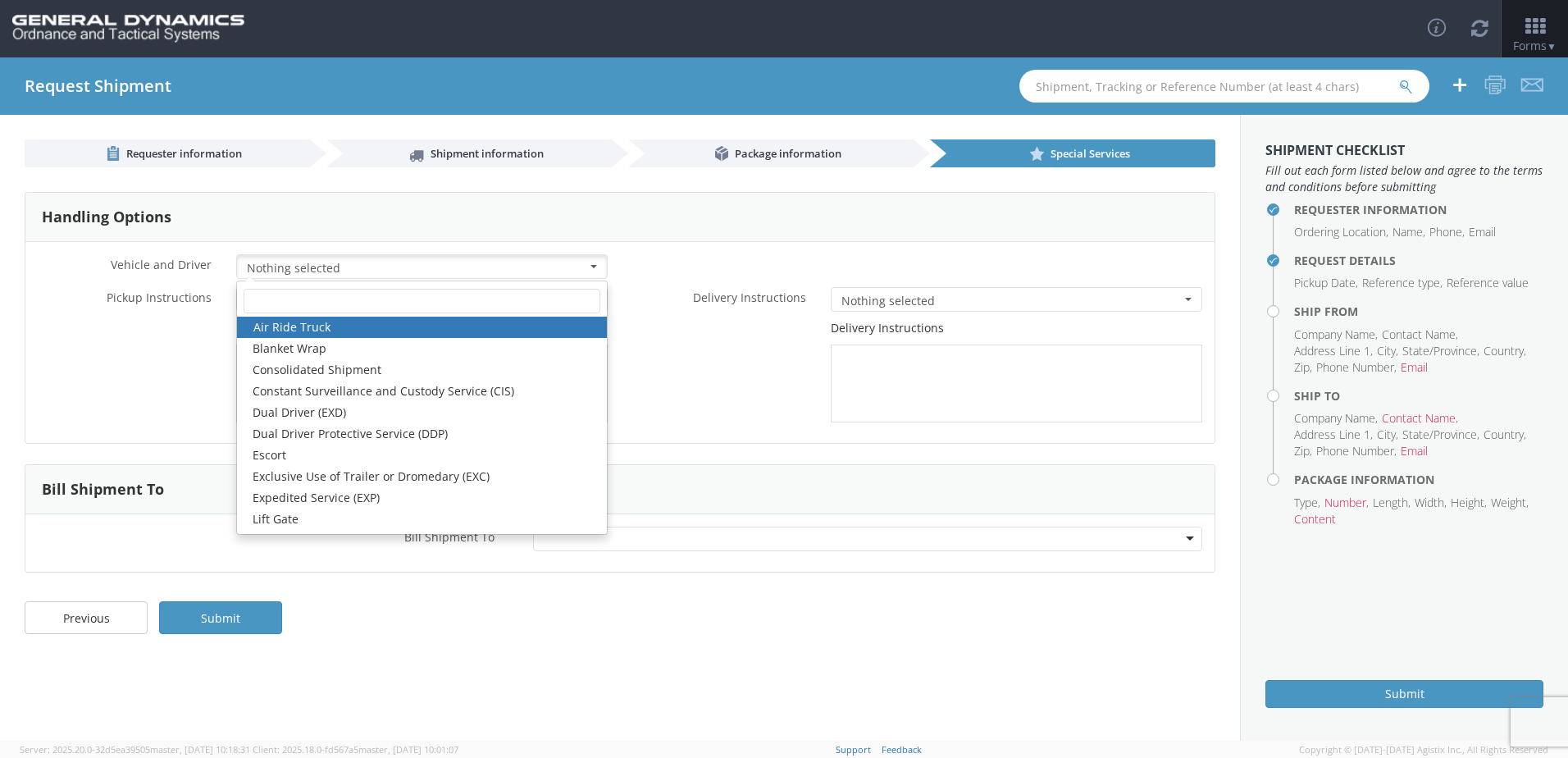
click at [663, 251] on div "* Vehicle and Driver Nothing selected Air Ride Truck Blanket Wrap Consolidated …" at bounding box center [620, 342] width 1189 height 201
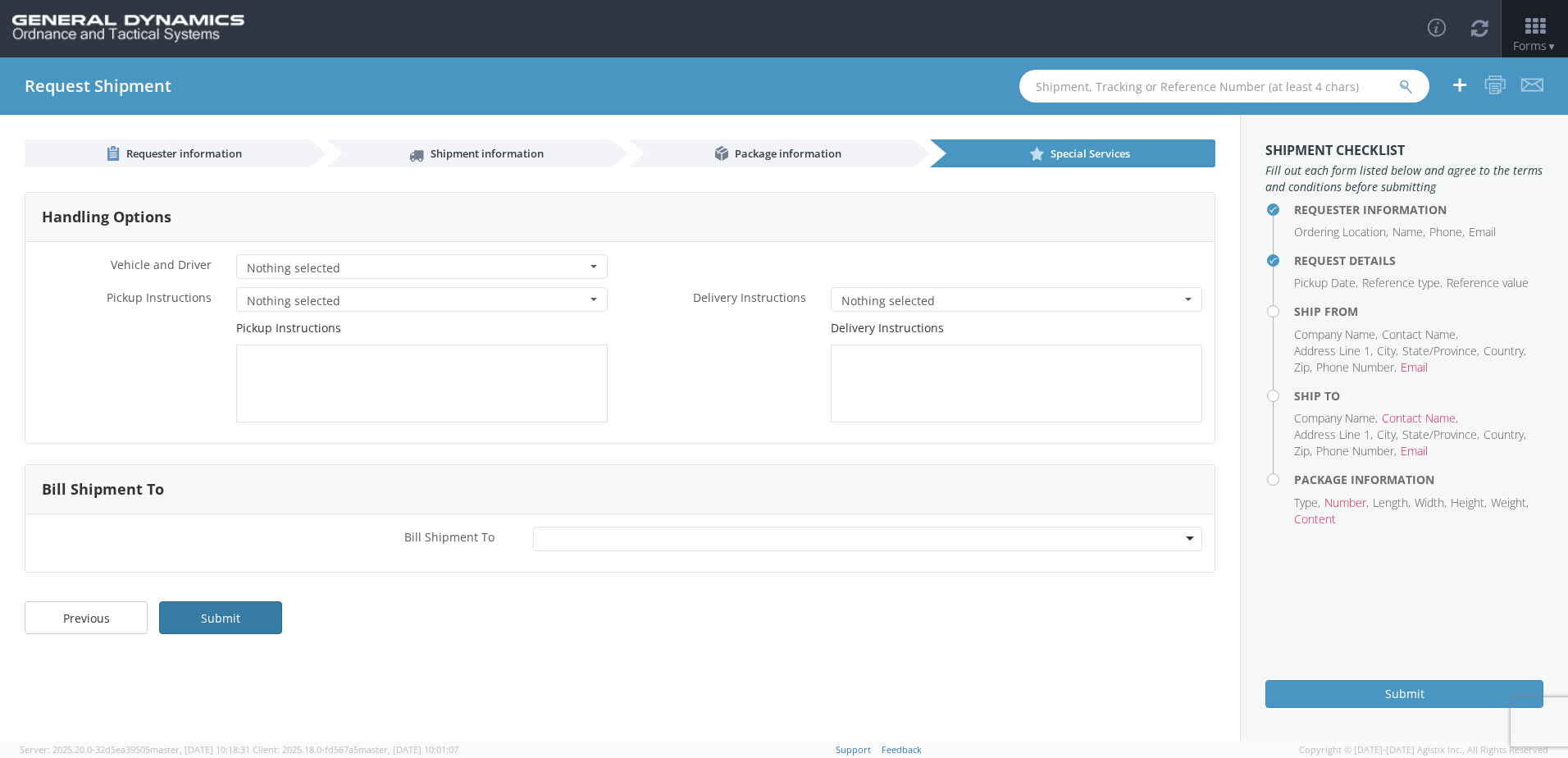
click at [271, 617] on link "Submit" at bounding box center [220, 618] width 123 height 33
click at [101, 614] on link "Previous" at bounding box center [86, 618] width 123 height 33
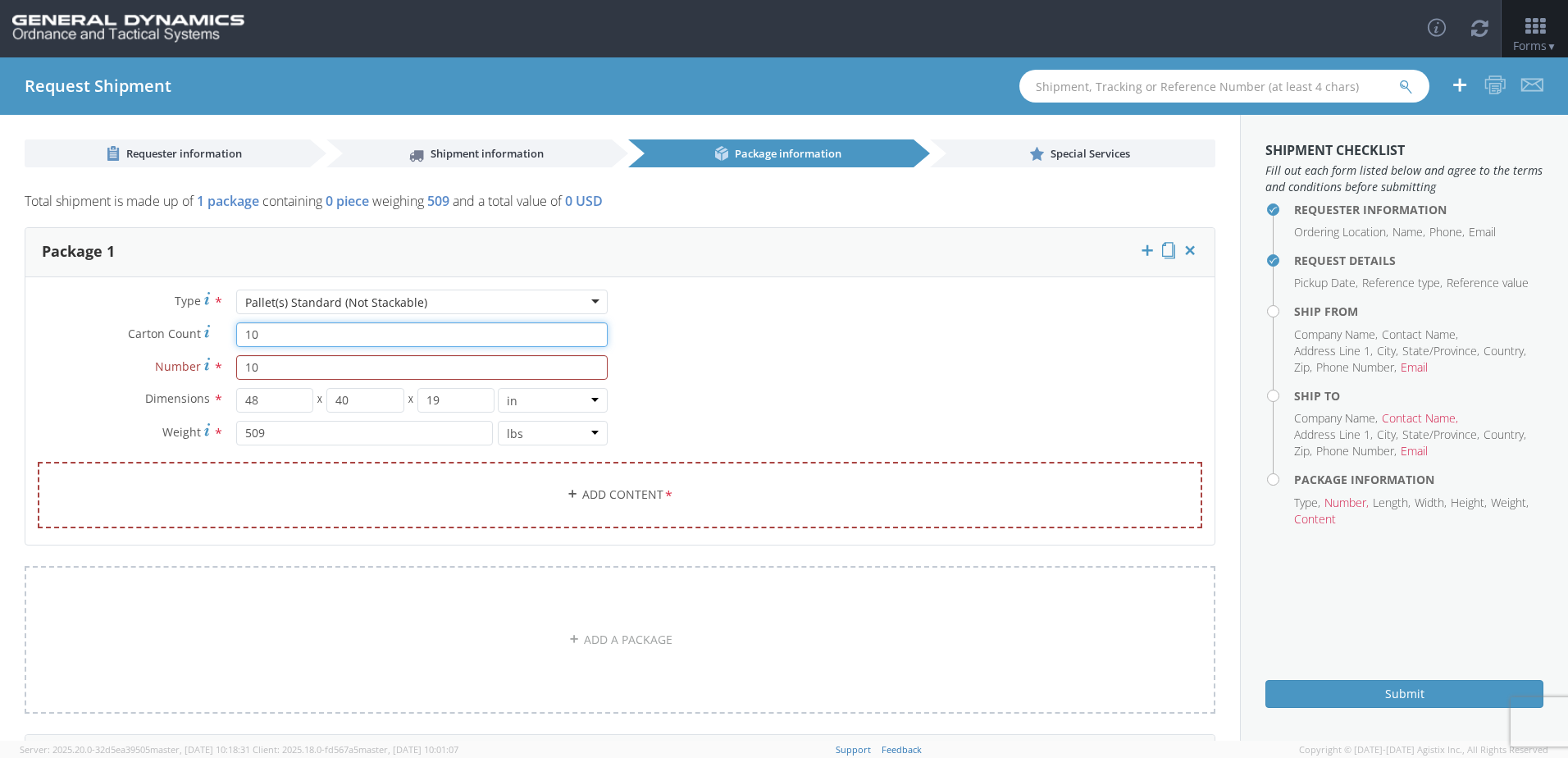
click at [267, 337] on input "10" at bounding box center [422, 335] width 371 height 25
click at [273, 374] on input "10" at bounding box center [422, 367] width 371 height 25
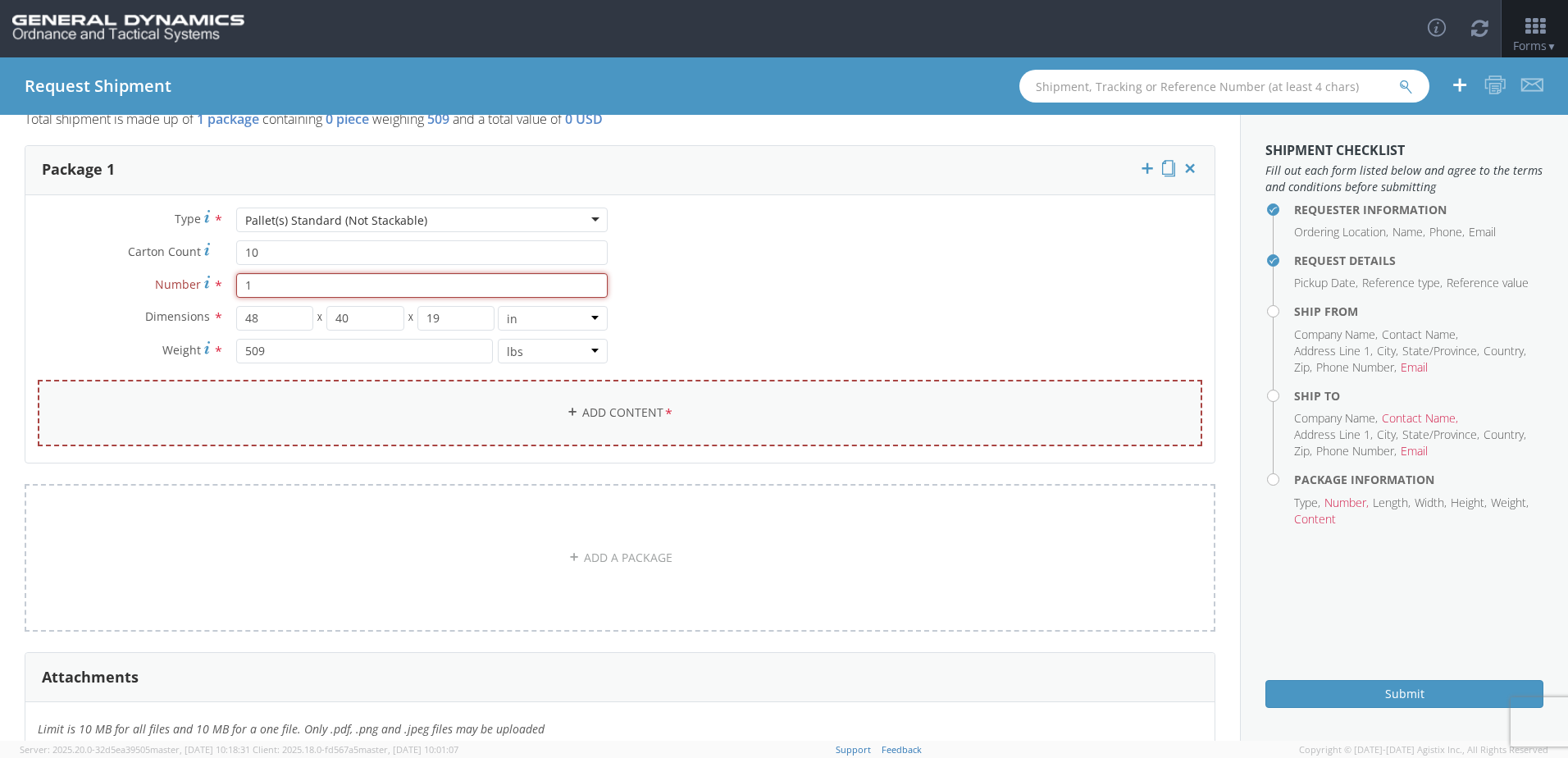
type input "1"
click at [623, 412] on link "Add Content *" at bounding box center [620, 413] width 1165 height 67
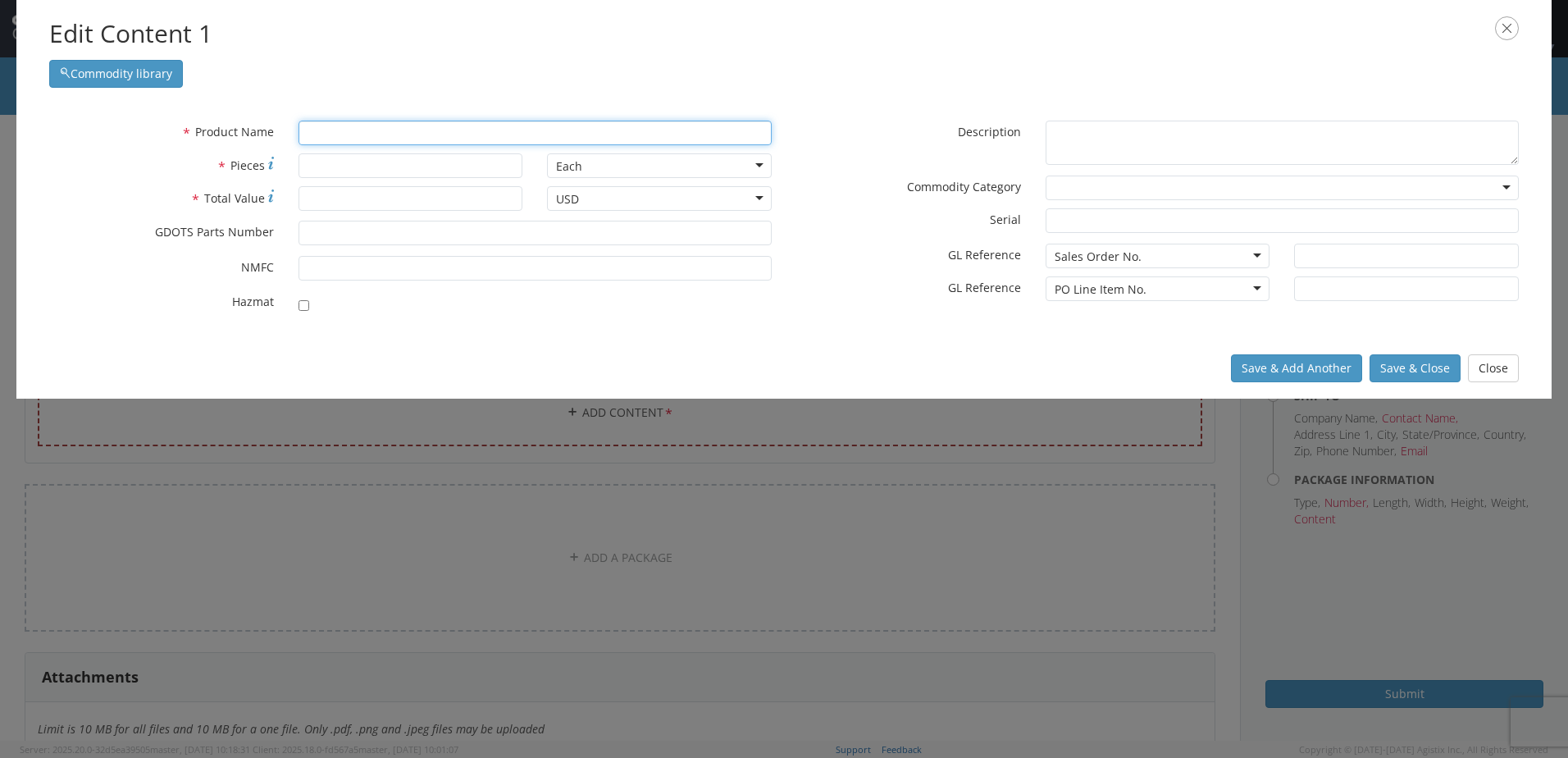
click at [394, 141] on input "text" at bounding box center [535, 132] width 473 height 25
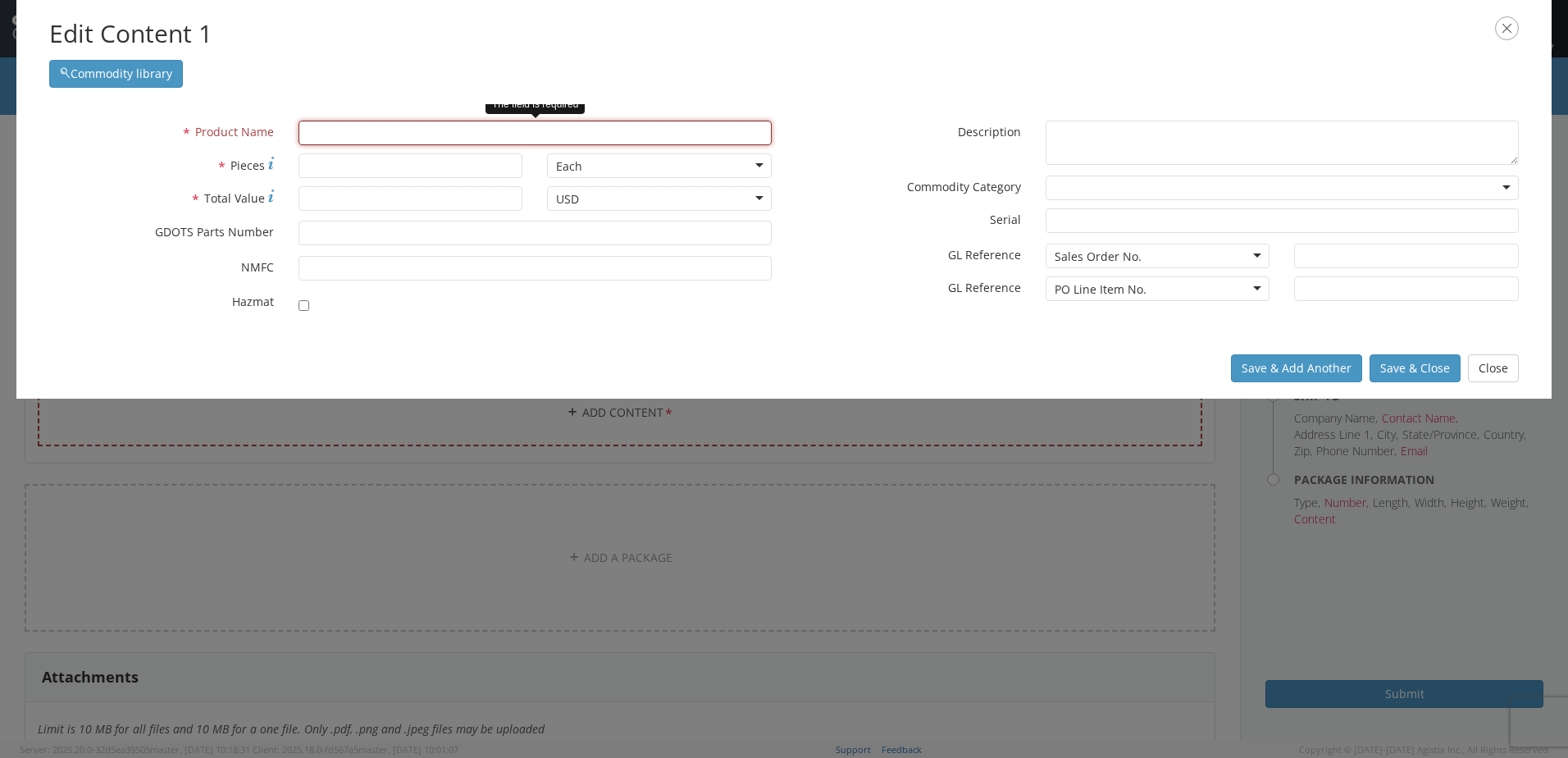
click at [429, 133] on input "text" at bounding box center [535, 132] width 473 height 25
paste input "Adhesives, Non-hazardous, 22.5<30 PCF"
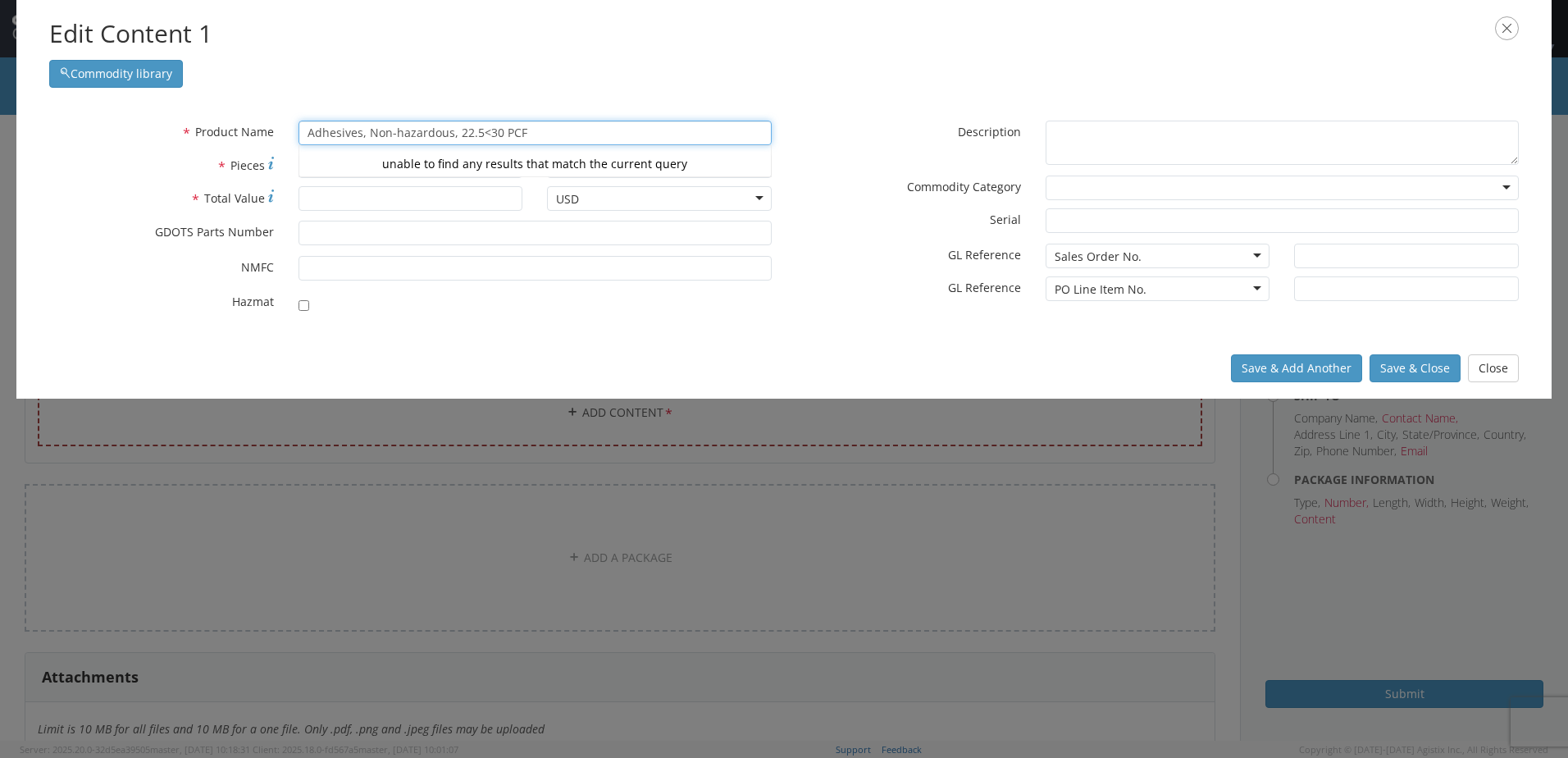
click at [751, 81] on div "Commodity library" at bounding box center [784, 69] width 1470 height 36
type input "Adhesives, Non-hazardous, 22.5<30 PCF"
click at [388, 202] on input "* Total Value" at bounding box center [410, 199] width 225 height 25
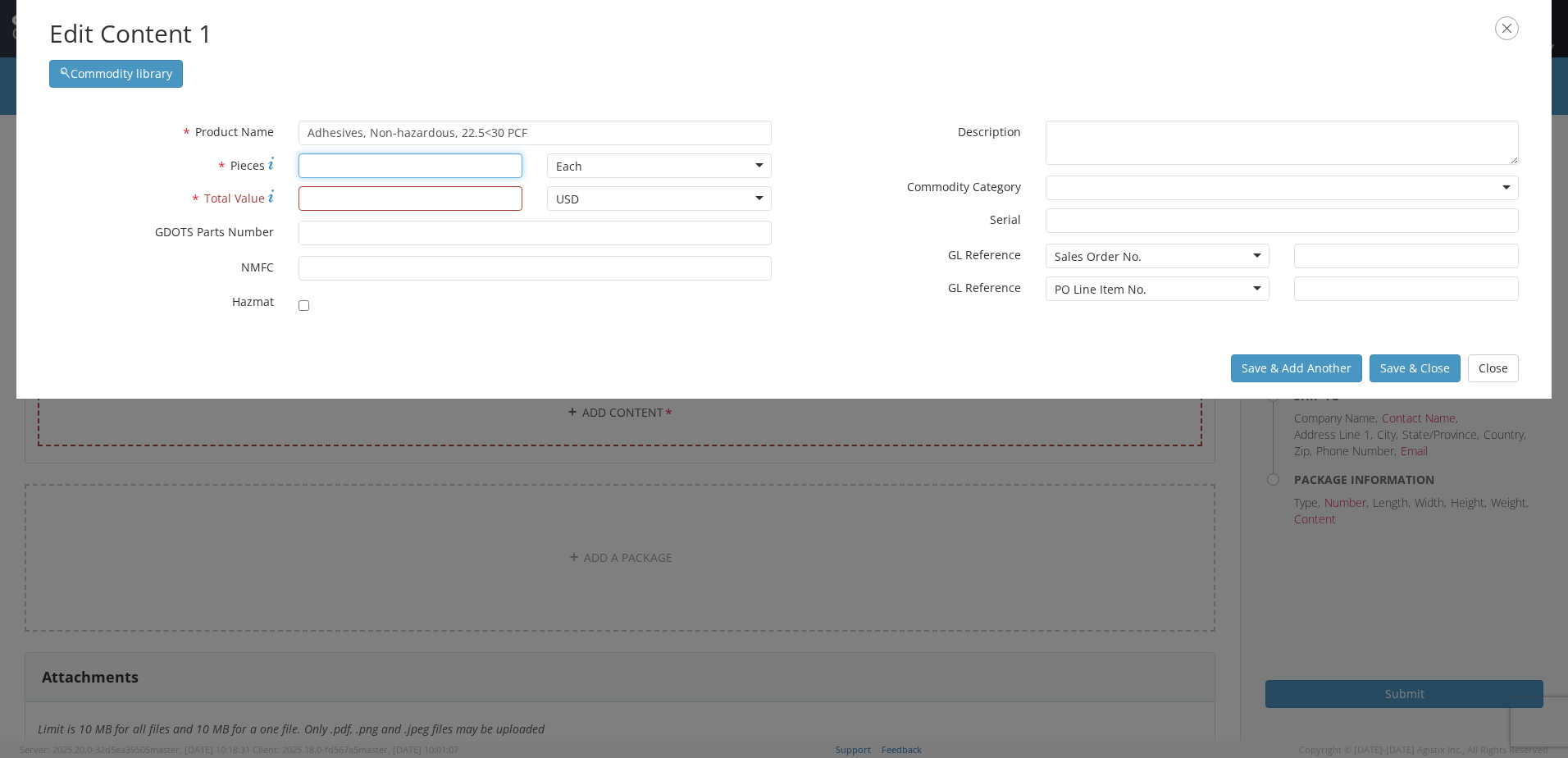
click at [386, 170] on input "* Pieces" at bounding box center [410, 165] width 225 height 25
type input "10"
click at [391, 202] on input "* Total Value" at bounding box center [410, 199] width 225 height 25
type input "2300"
click at [400, 223] on input "* GDOTS Parts Number" at bounding box center [535, 233] width 473 height 25
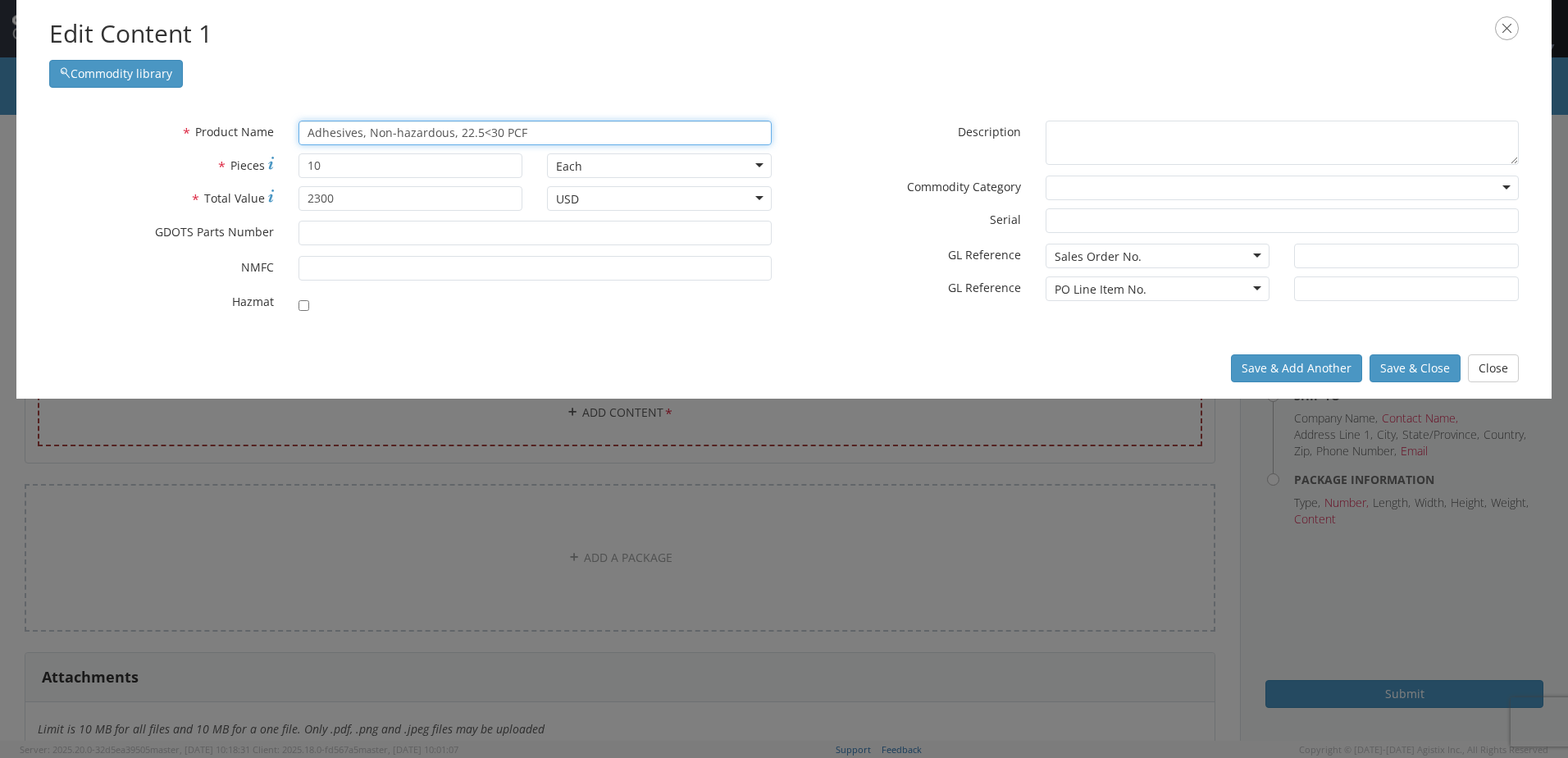
click at [534, 132] on input "Adhesives, Non-hazardous, 22.5<30 PCF" at bounding box center [535, 132] width 473 height 25
drag, startPoint x: 534, startPoint y: 132, endPoint x: 395, endPoint y: 128, distance: 139.1
click at [395, 129] on input "Adhesives, Non-hazardous, 22.5<30 PCF" at bounding box center [535, 132] width 473 height 25
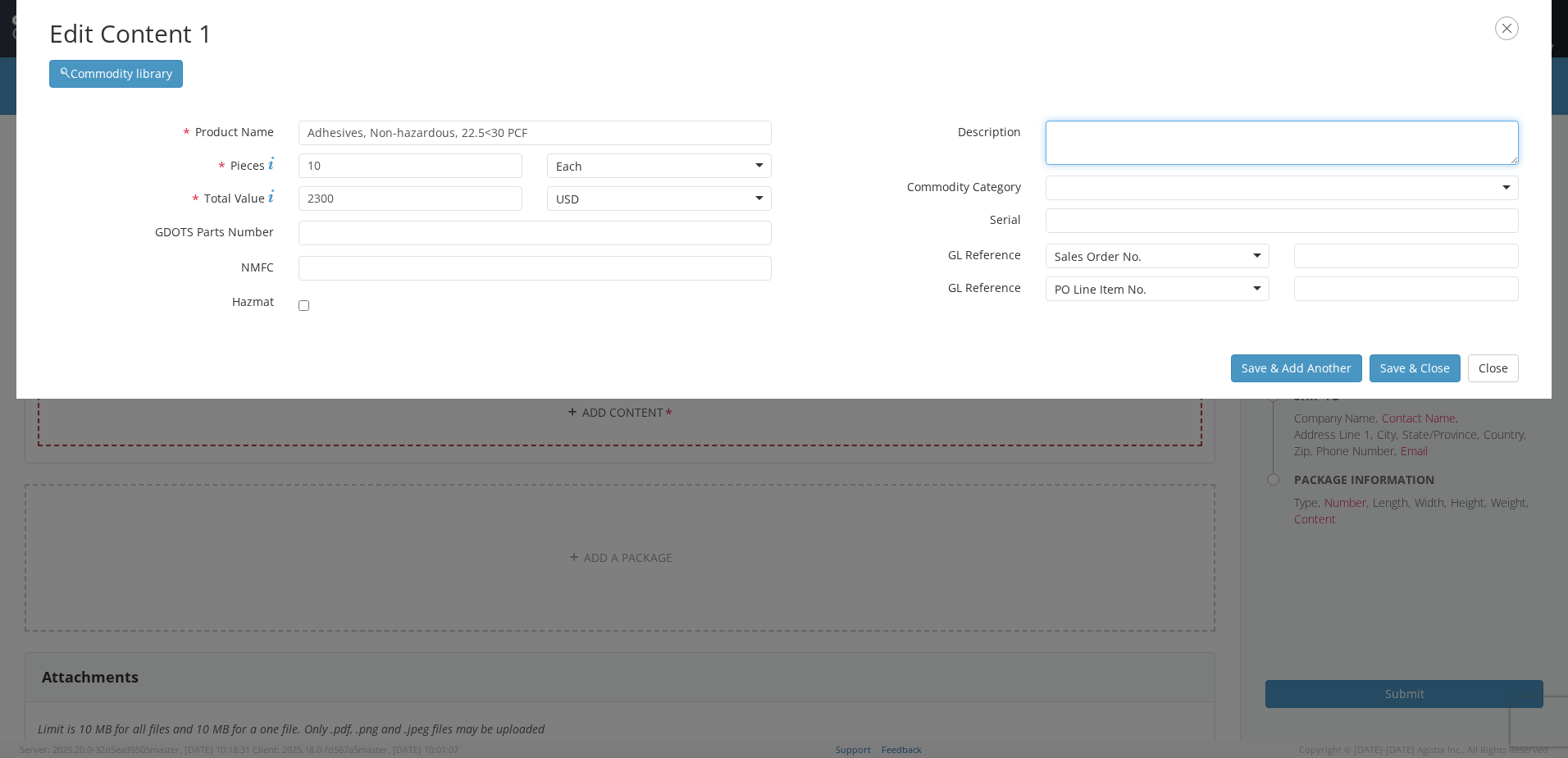
click at [1076, 135] on textarea "* Description" at bounding box center [1282, 142] width 473 height 45
paste textarea "Adhesives, Non-hazardous, 22.5<30 PCF"
type textarea "Adhesives, Non-hazardous, 22.5<30 PCF"
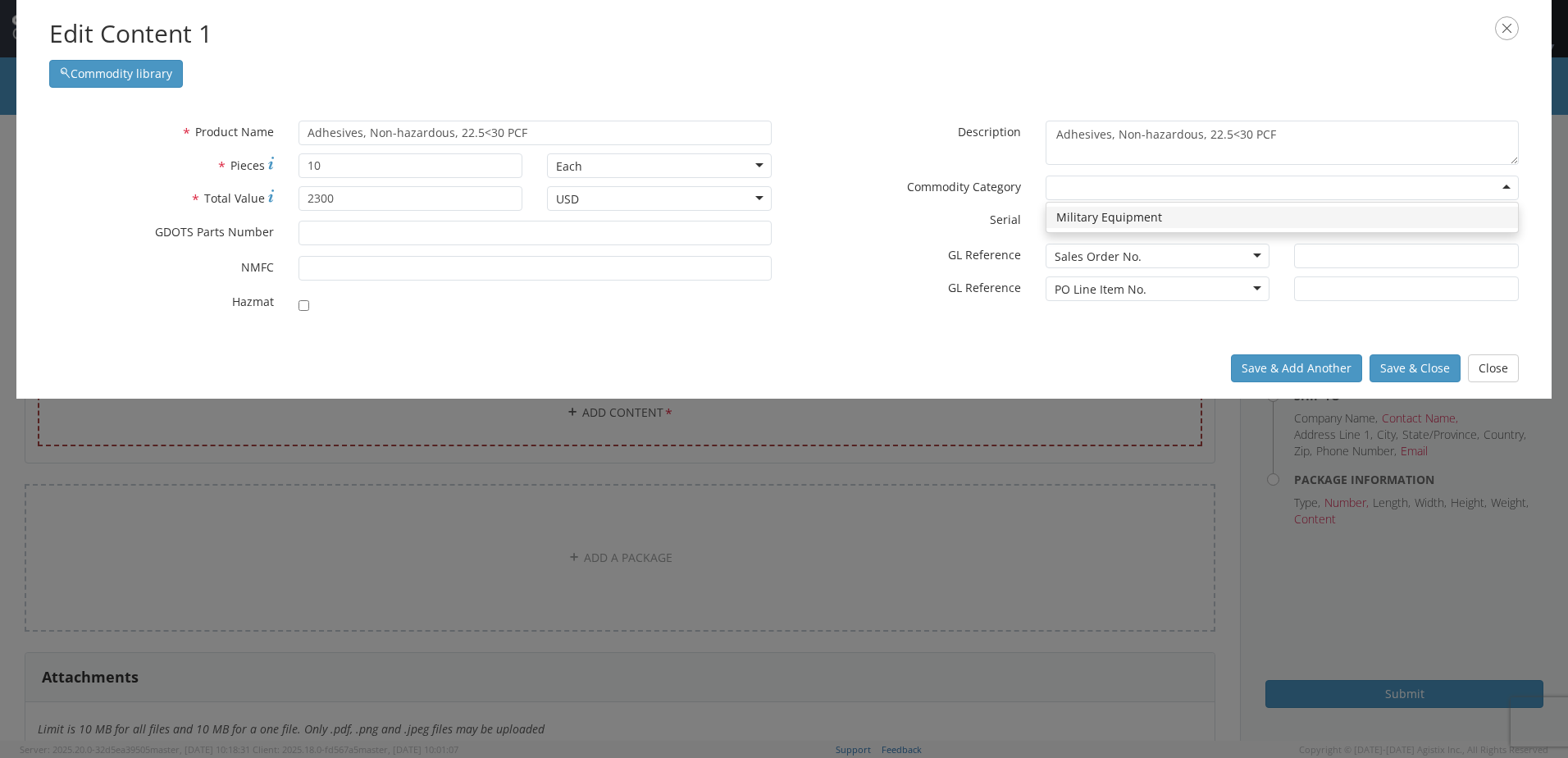
click at [1100, 187] on div at bounding box center [1282, 188] width 473 height 25
click at [878, 148] on div "* Description Adhesives, Non-hazardous, 22.5<30 PCF" at bounding box center [1158, 142] width 748 height 45
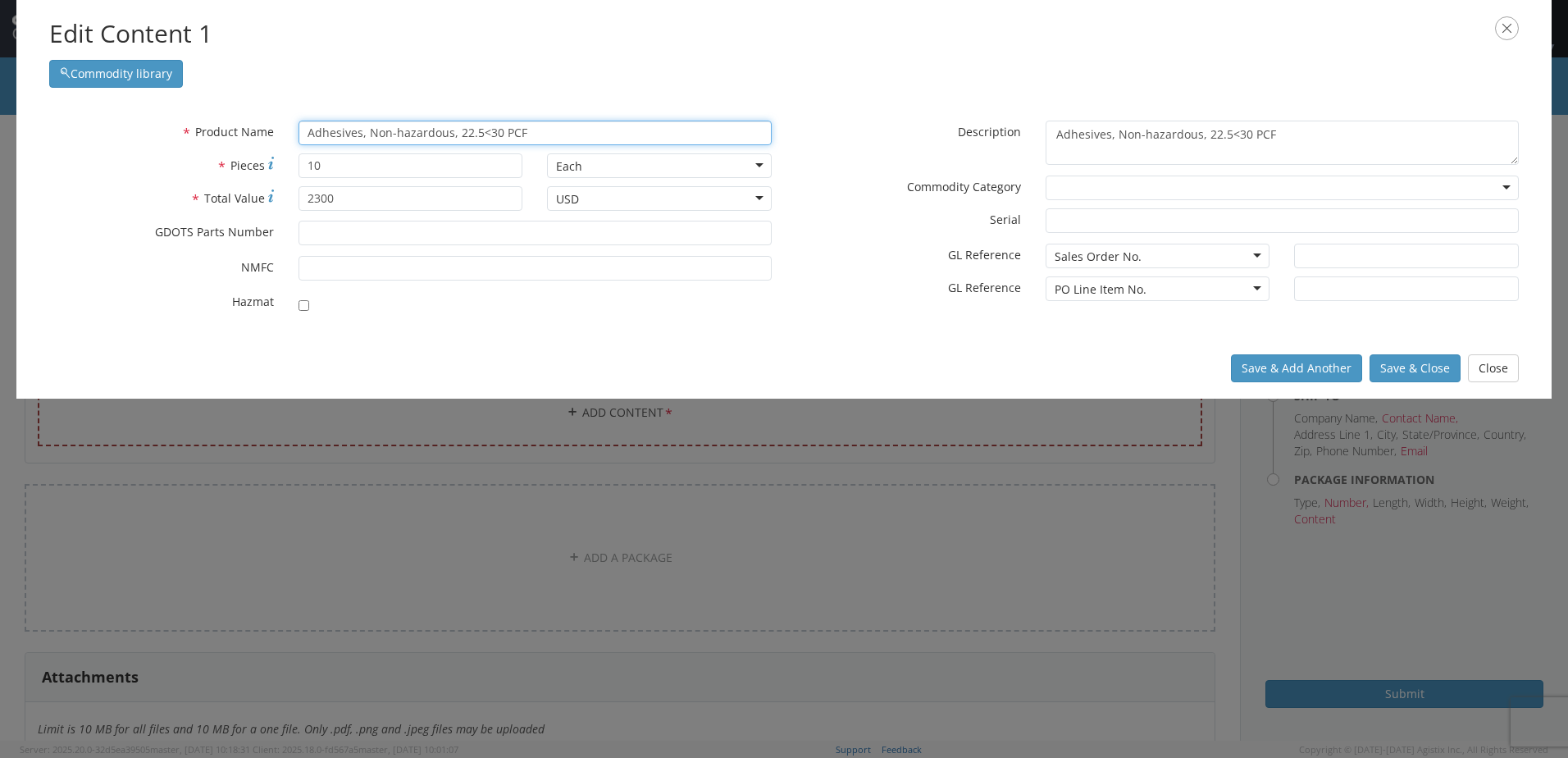
drag, startPoint x: 549, startPoint y: 138, endPoint x: 151, endPoint y: 116, distance: 398.6
click at [161, 119] on div "* Product Name Adhesives, Non-hazardous, 22.5<30 PCF unable to find any results…" at bounding box center [784, 221] width 1536 height 234
type input "305"
type input "30MM MP-T/SD PROJECTILE ASSEMBLY"
type input "30"
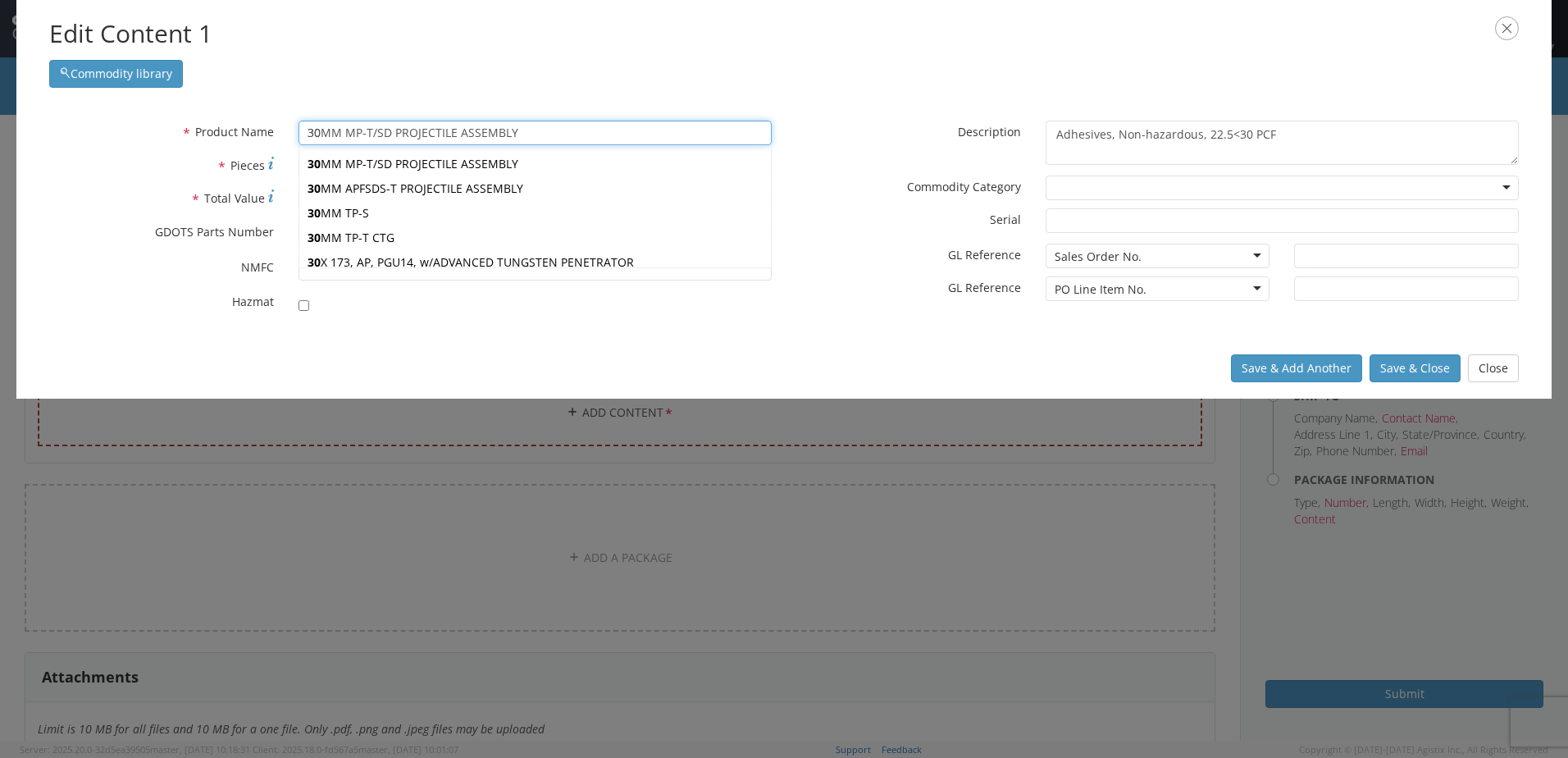
type input "3.5" X 5" D.O.T. LABEL ([PERSON_NAME] 5168 OR EQUIV.)"
type input "3"
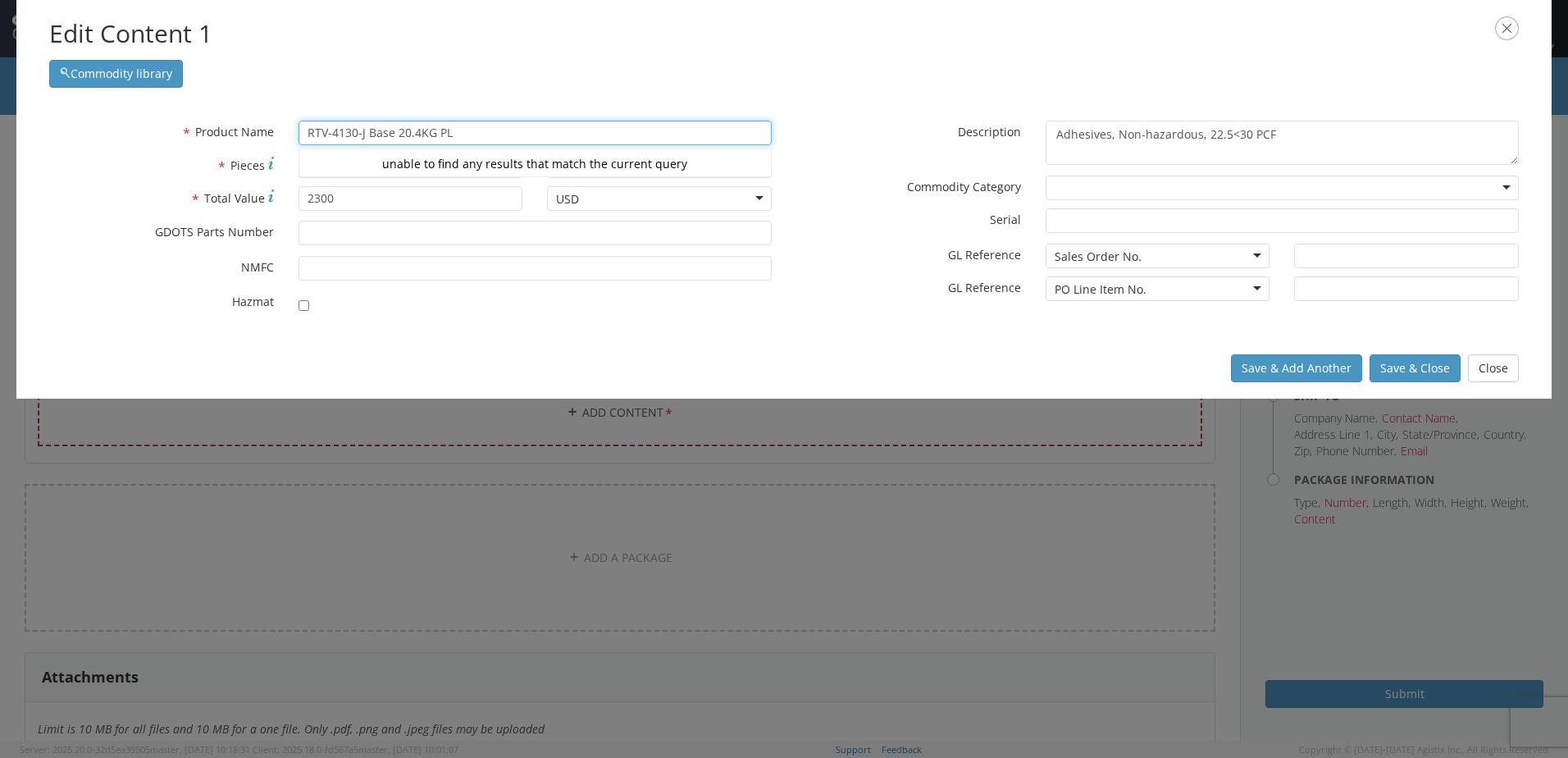
click at [575, 84] on div "Commodity library" at bounding box center [784, 69] width 1470 height 36
type input "RTV-4130-J Base 20.4KG PL"
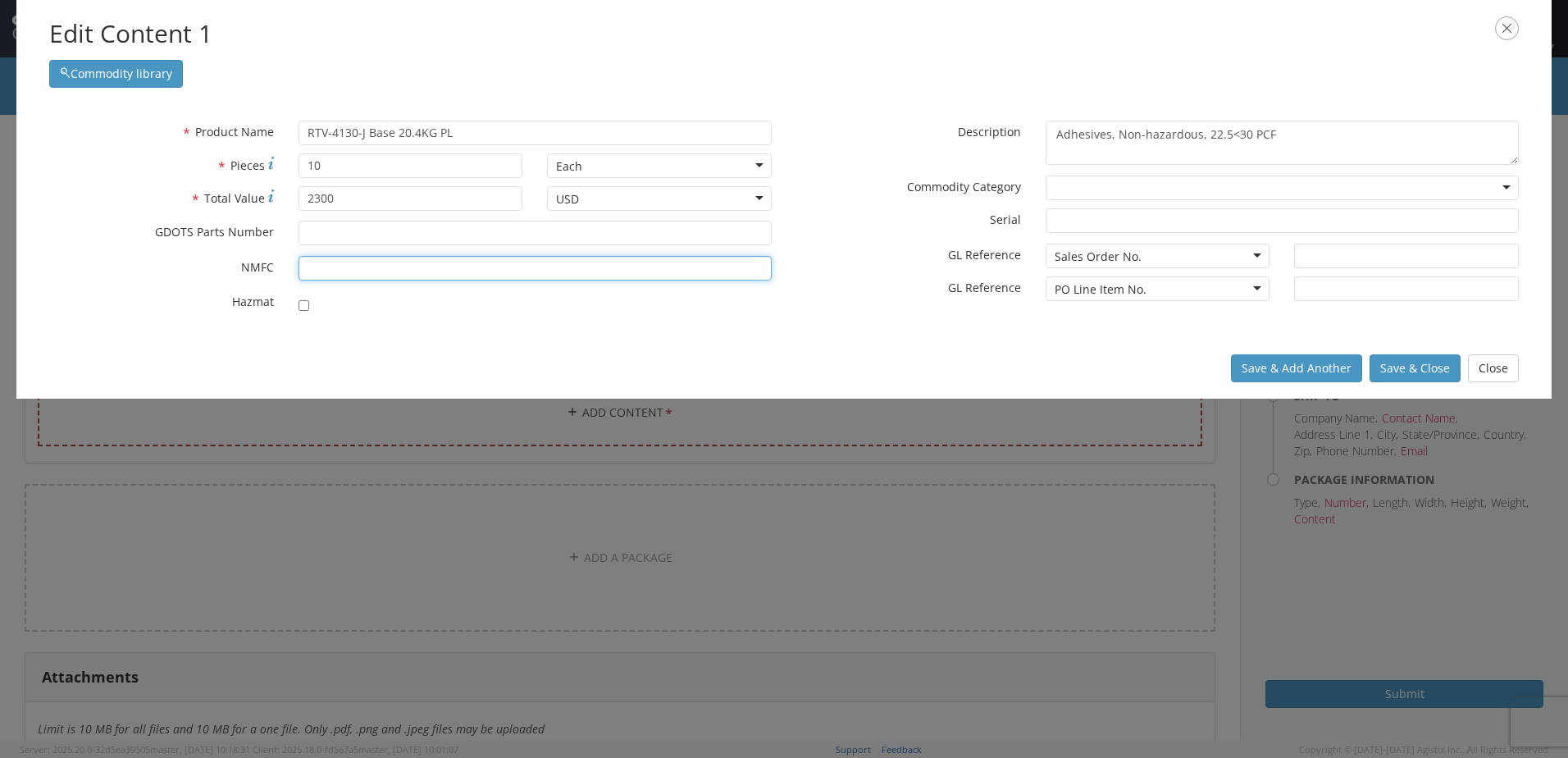
click at [334, 272] on input "* NMFC" at bounding box center [535, 268] width 473 height 25
paste input "4627-10"
type input "4627-10"
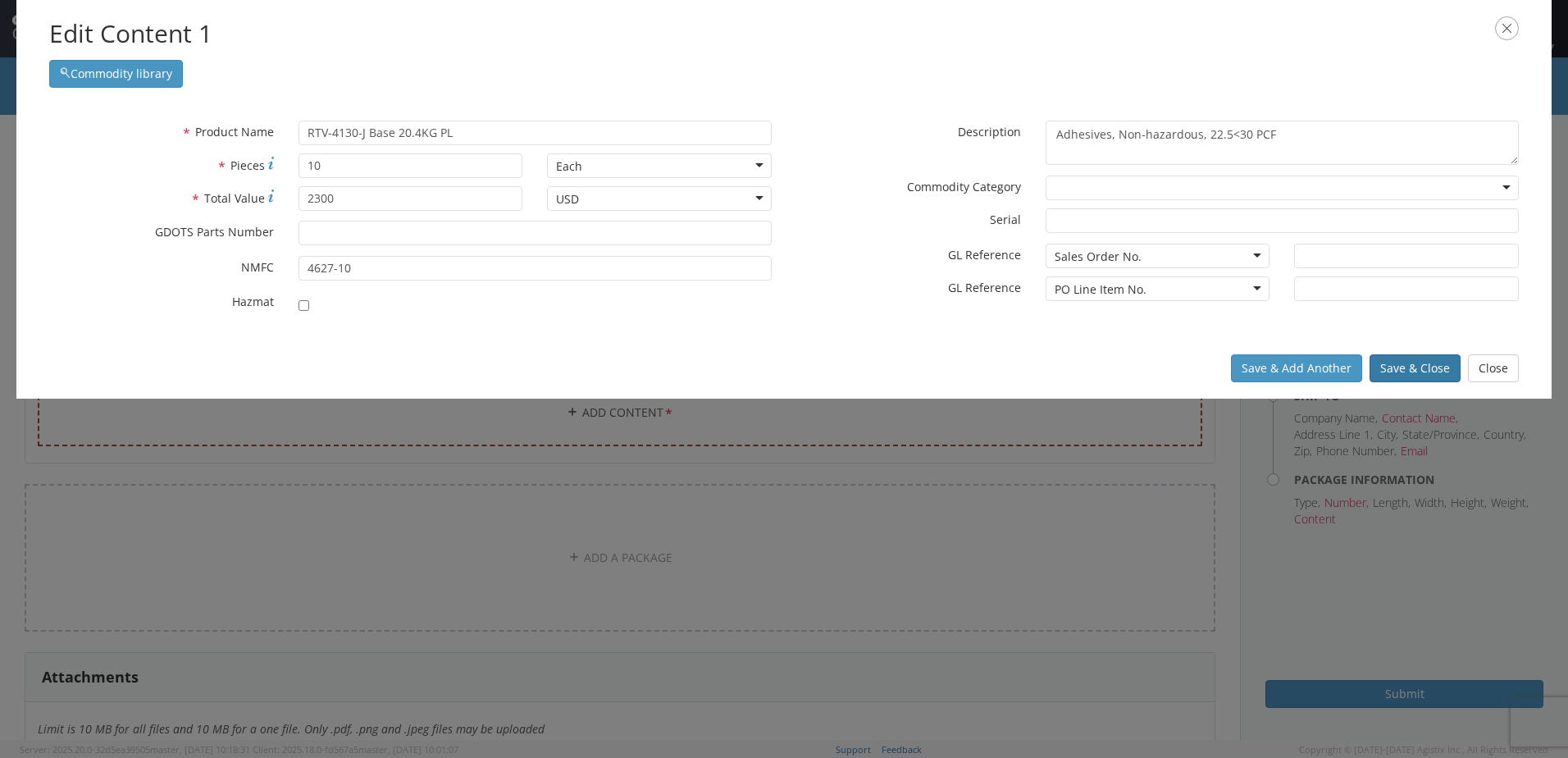
click at [1423, 363] on button "Save & Close" at bounding box center [1415, 368] width 91 height 28
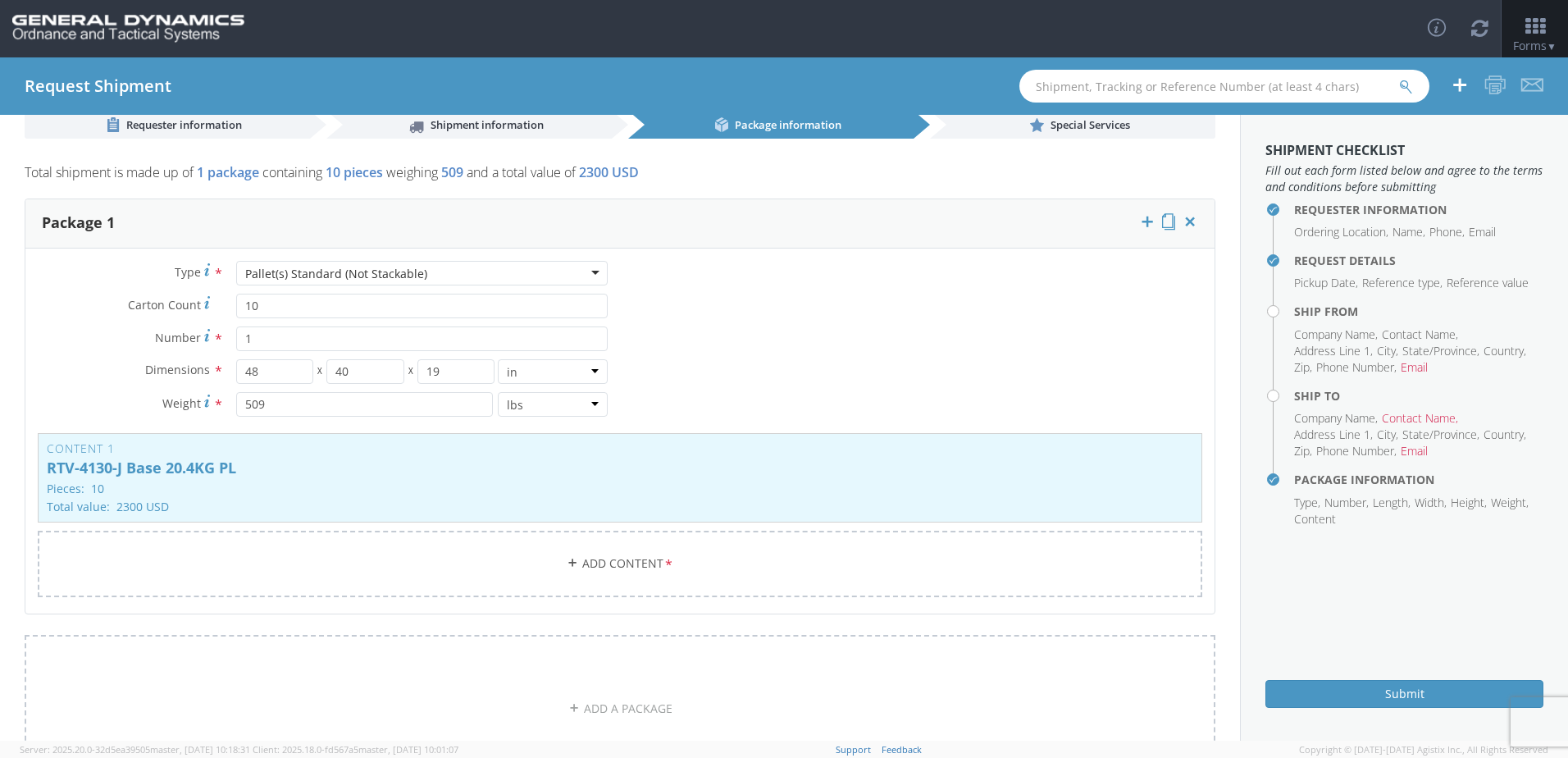
scroll to position [0, 0]
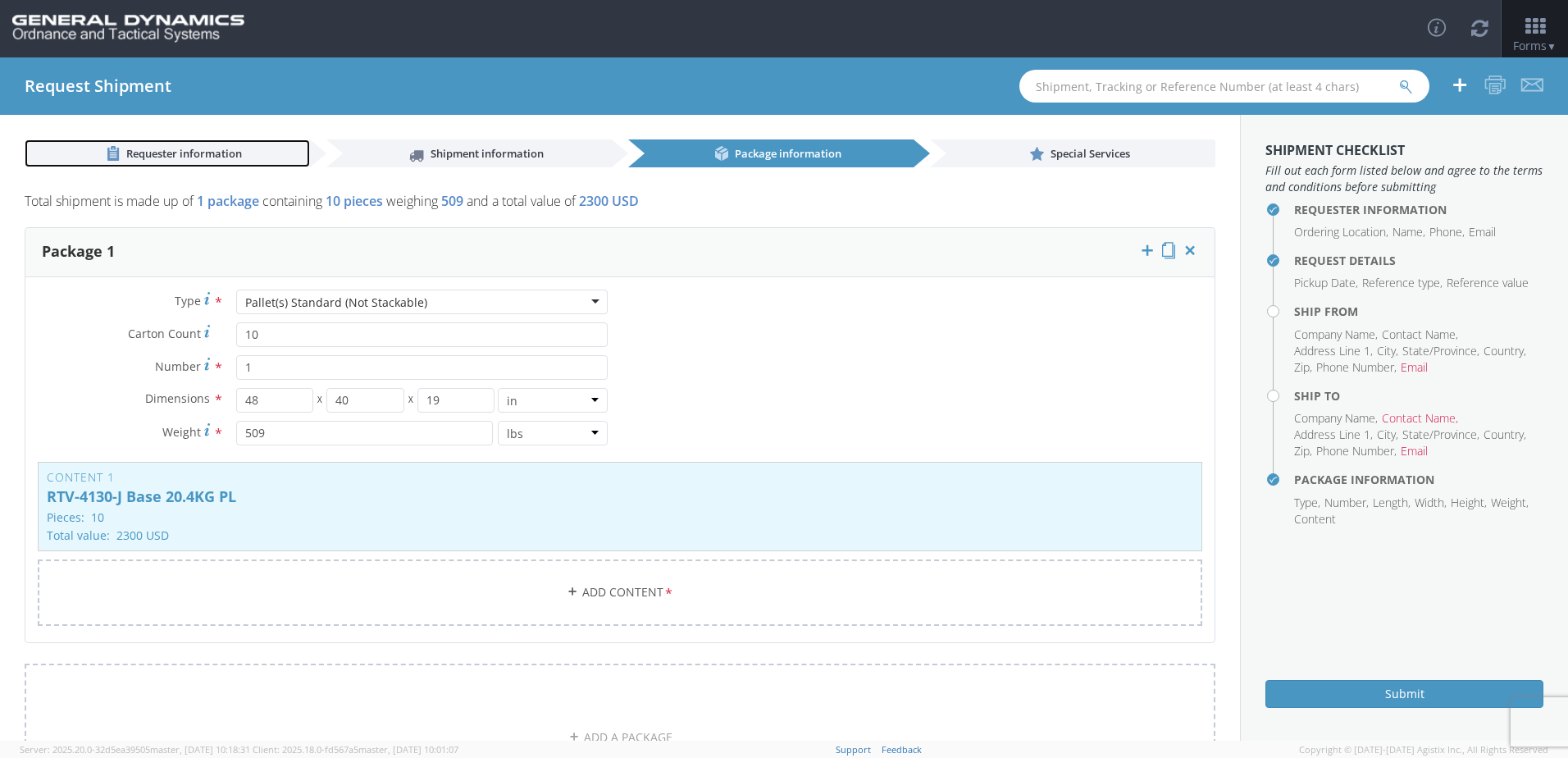
click at [192, 153] on span "Requester information" at bounding box center [184, 153] width 115 height 15
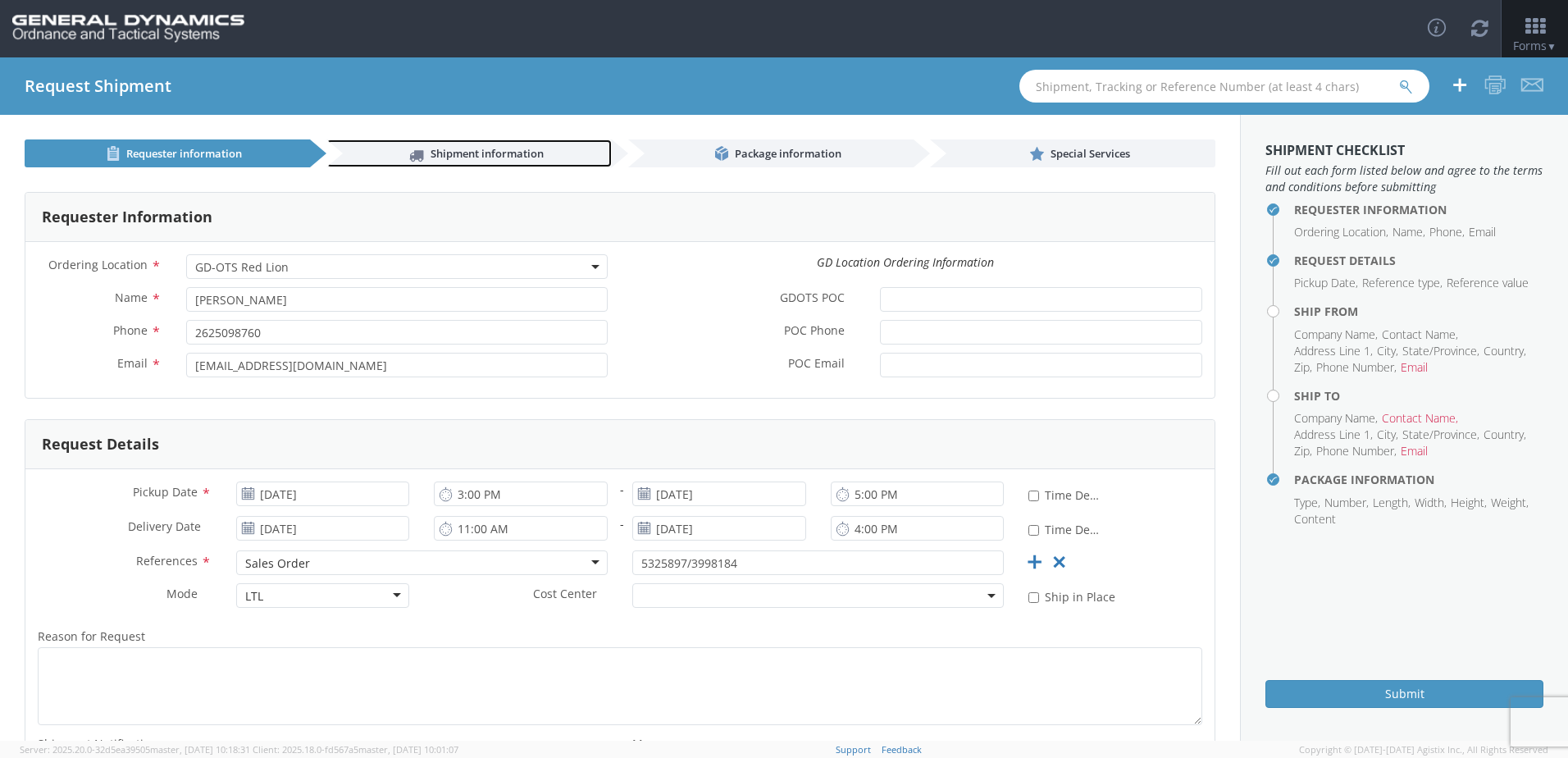
click at [453, 154] on span "Shipment information" at bounding box center [487, 153] width 114 height 15
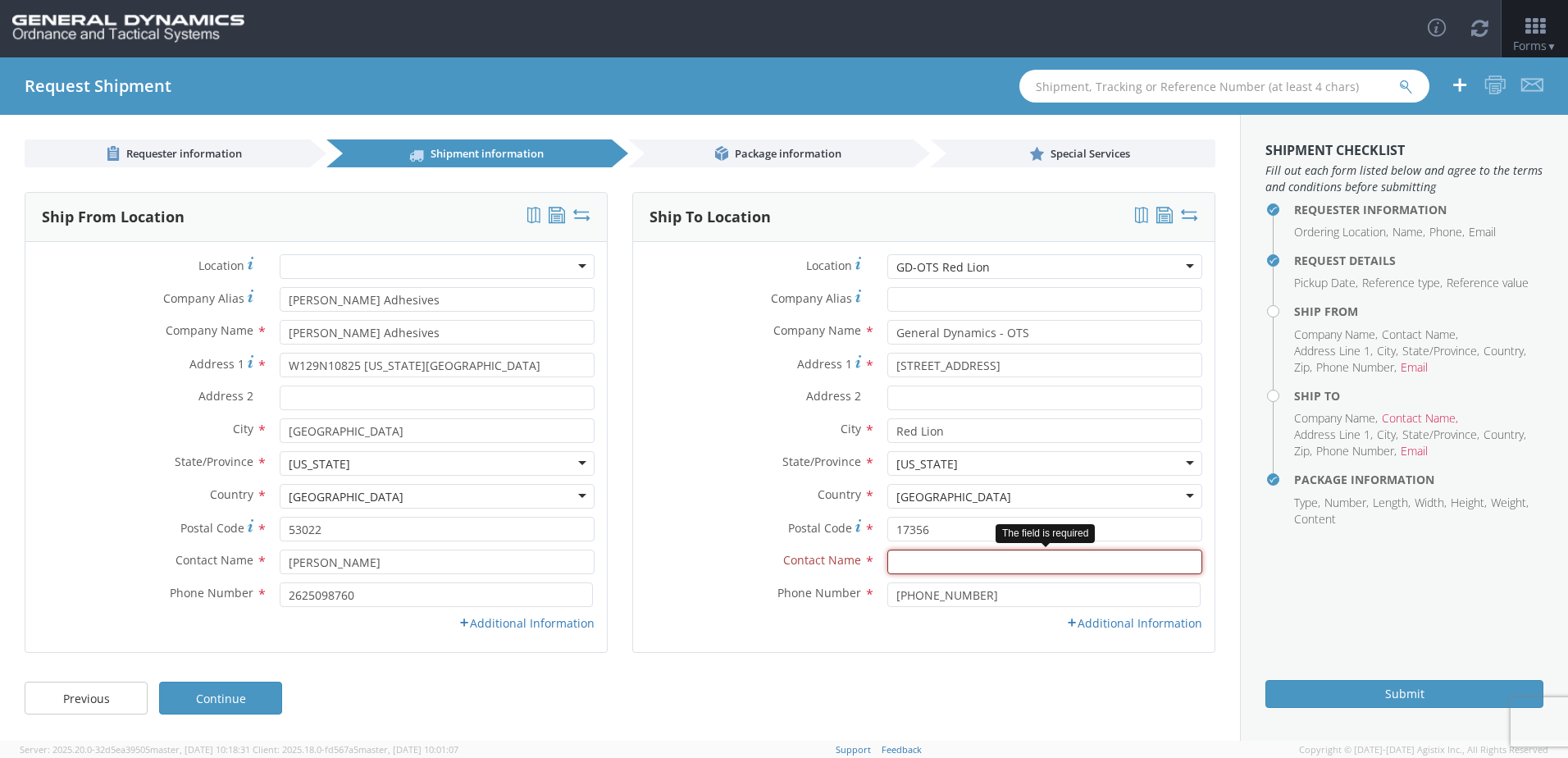
click at [939, 558] on input "text" at bounding box center [1045, 562] width 315 height 25
type input "[PERSON_NAME]"
drag, startPoint x: 709, startPoint y: 138, endPoint x: 784, endPoint y: 155, distance: 76.9
click at [711, 139] on ul "Requester information Shipment information Package information Special Services" at bounding box center [620, 141] width 1240 height 53
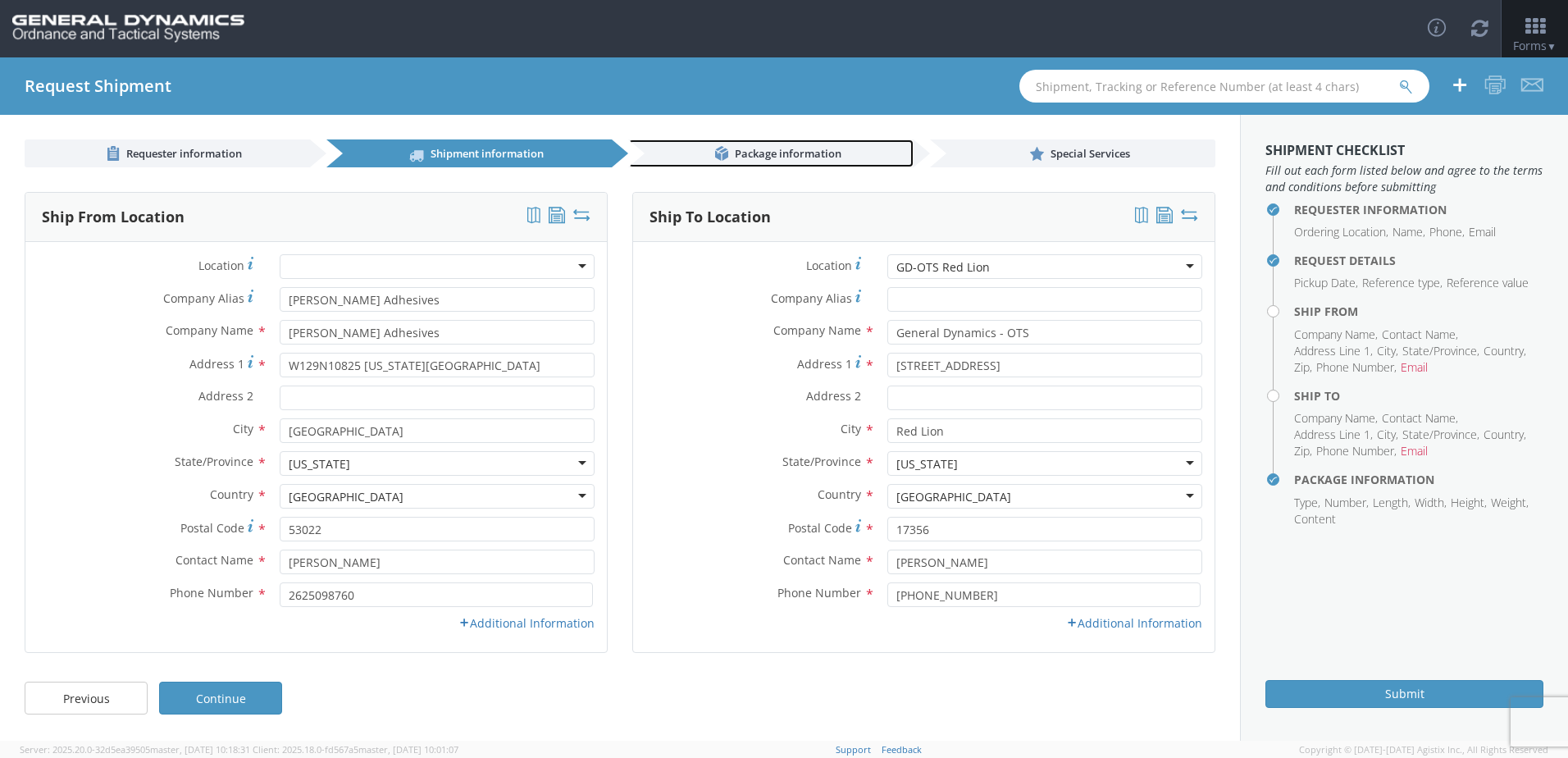
click at [859, 150] on link "Package information" at bounding box center [771, 153] width 286 height 28
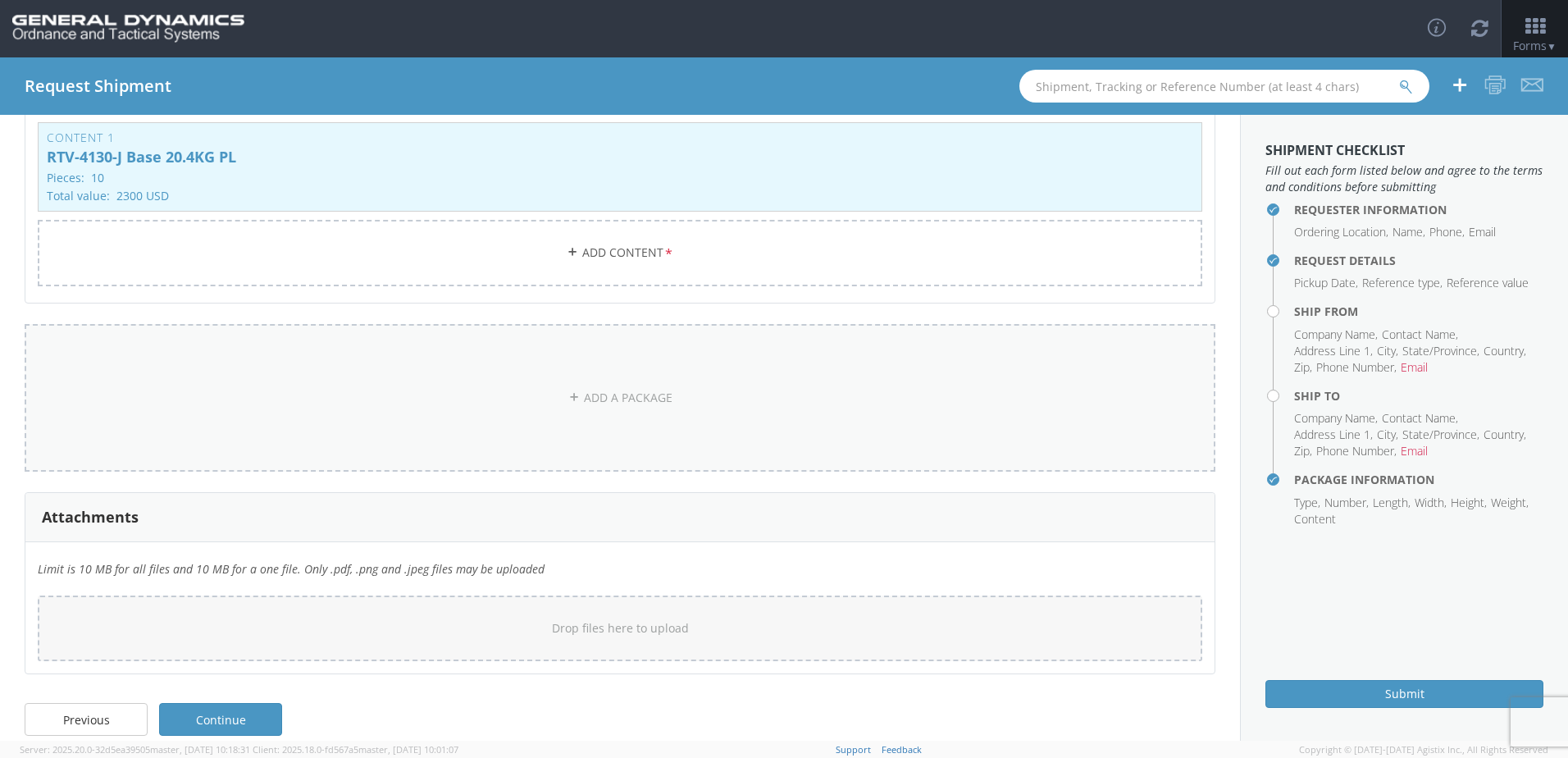
scroll to position [360, 0]
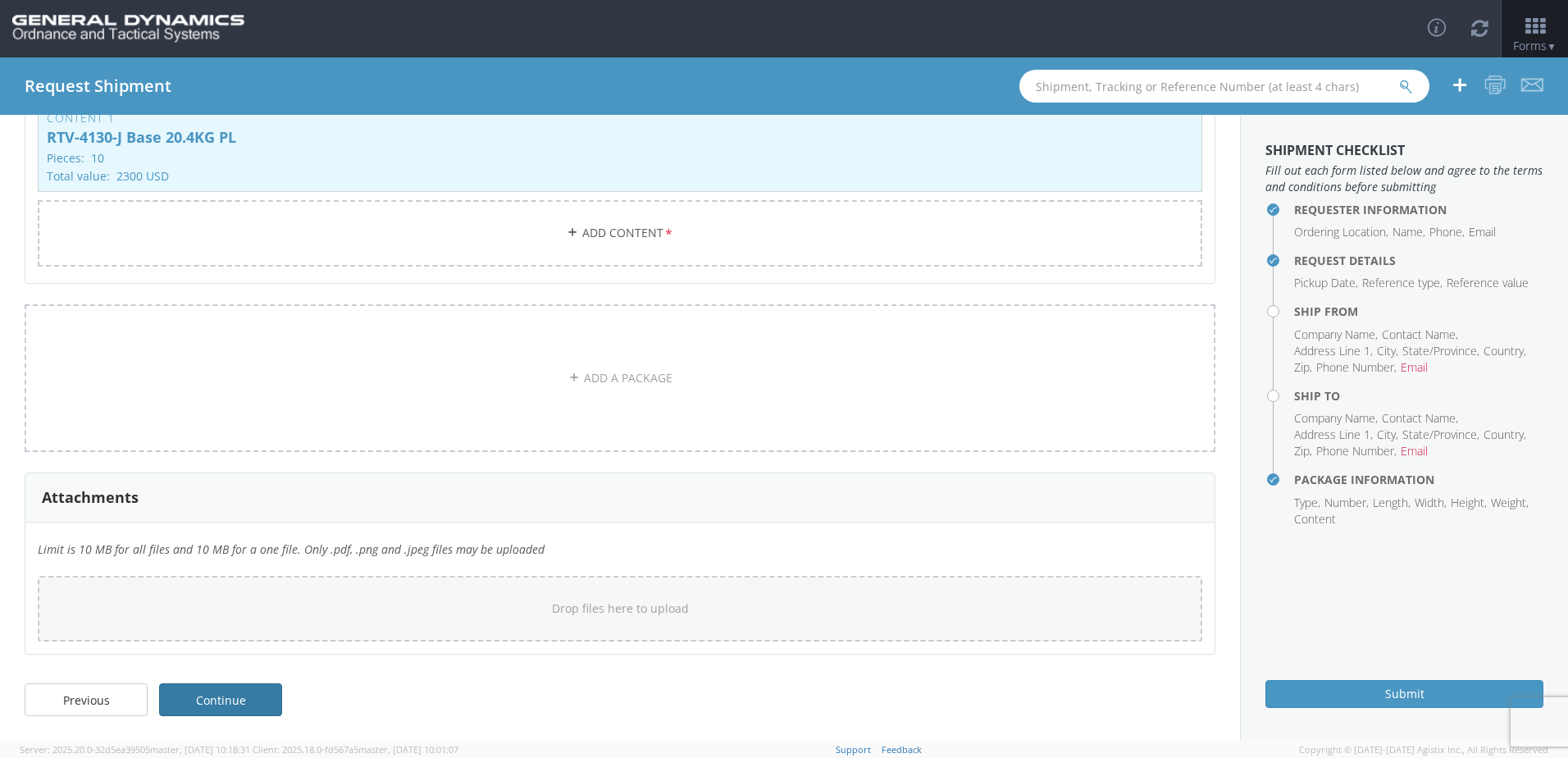
click at [229, 700] on link "Continue" at bounding box center [220, 700] width 123 height 33
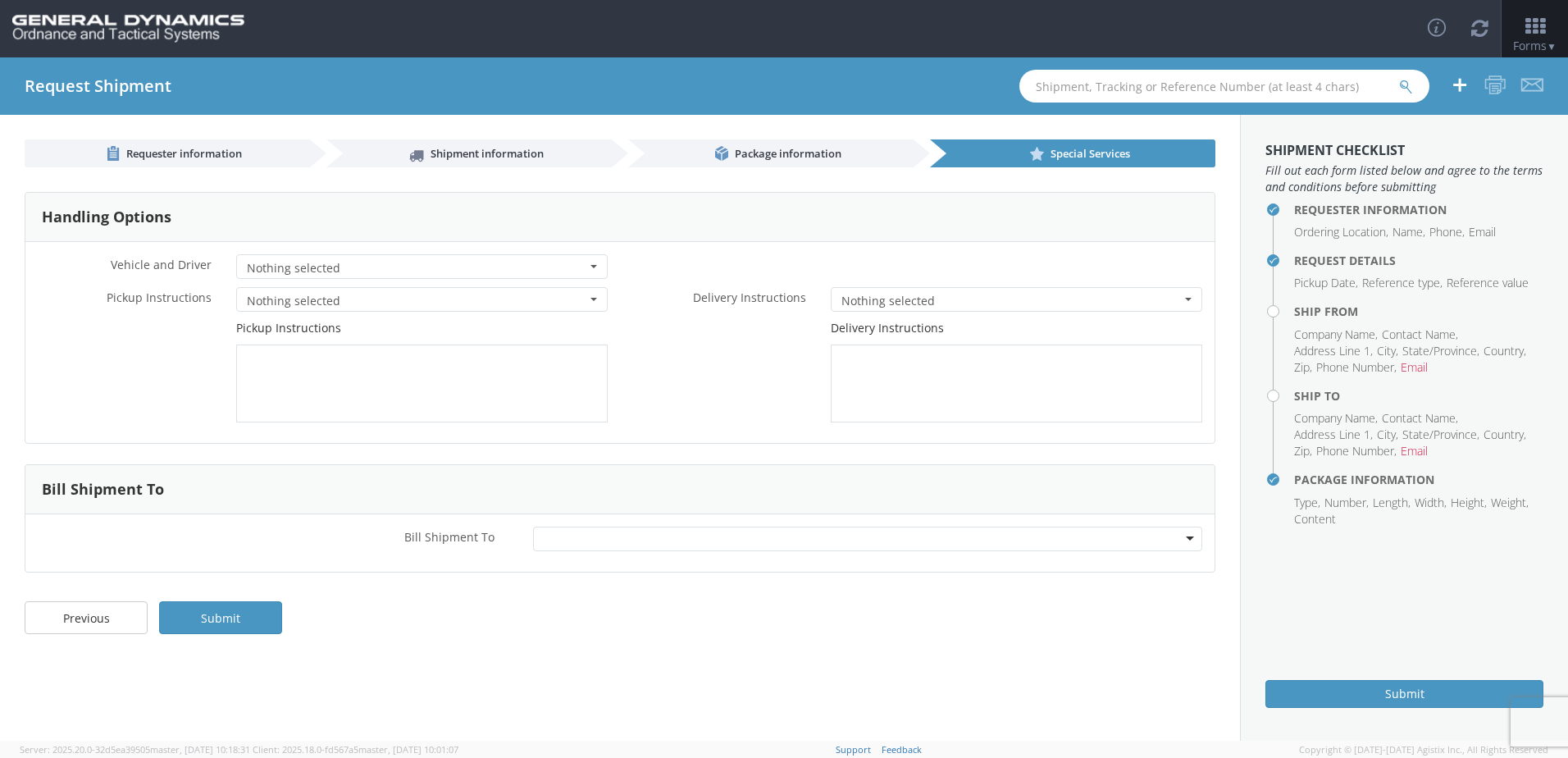
scroll to position [0, 0]
click at [233, 623] on link "Submit" at bounding box center [220, 618] width 123 height 33
click at [478, 153] on span "Shipment information" at bounding box center [487, 153] width 114 height 15
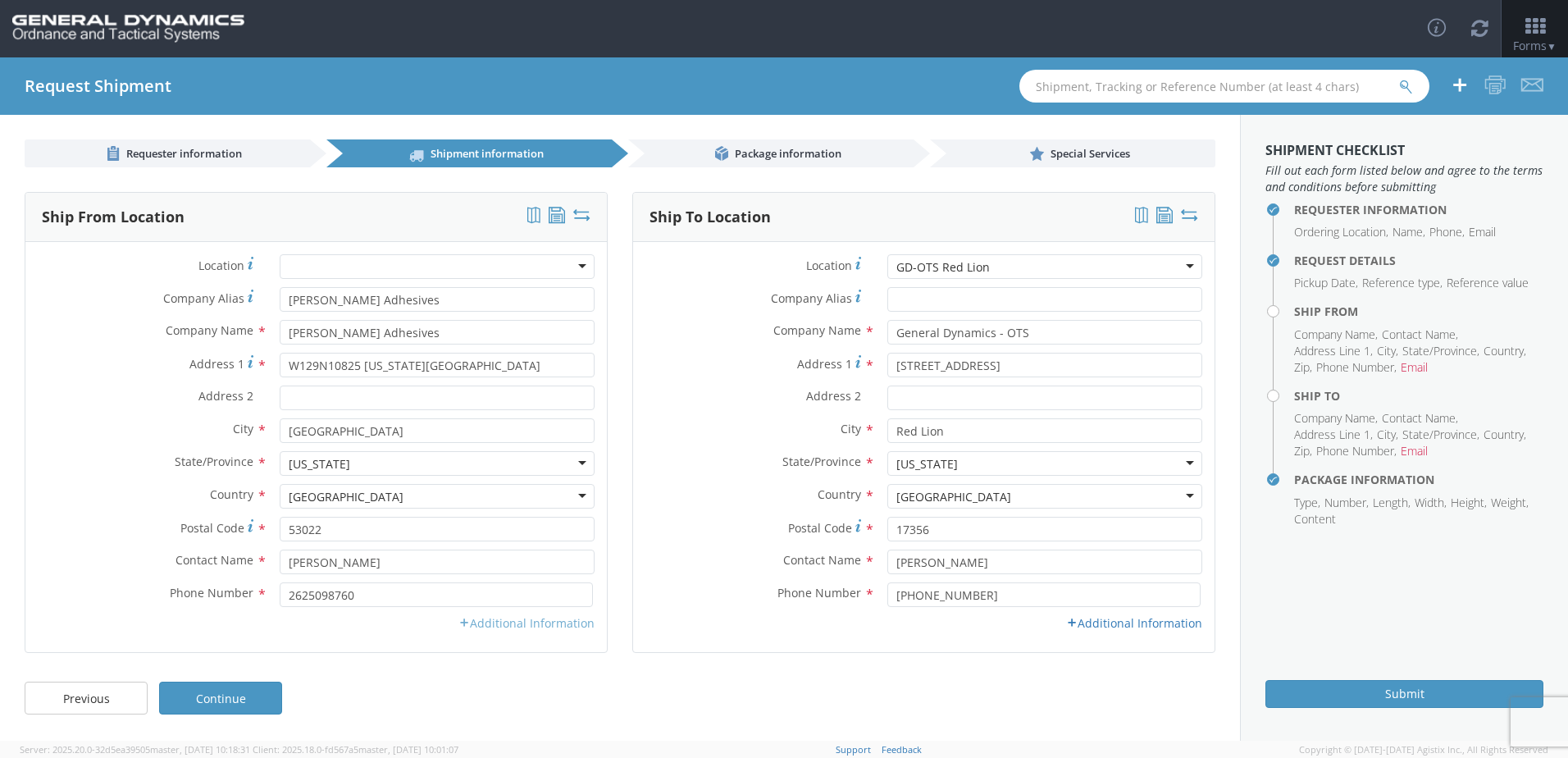
click at [532, 624] on link "Additional Information" at bounding box center [526, 623] width 136 height 16
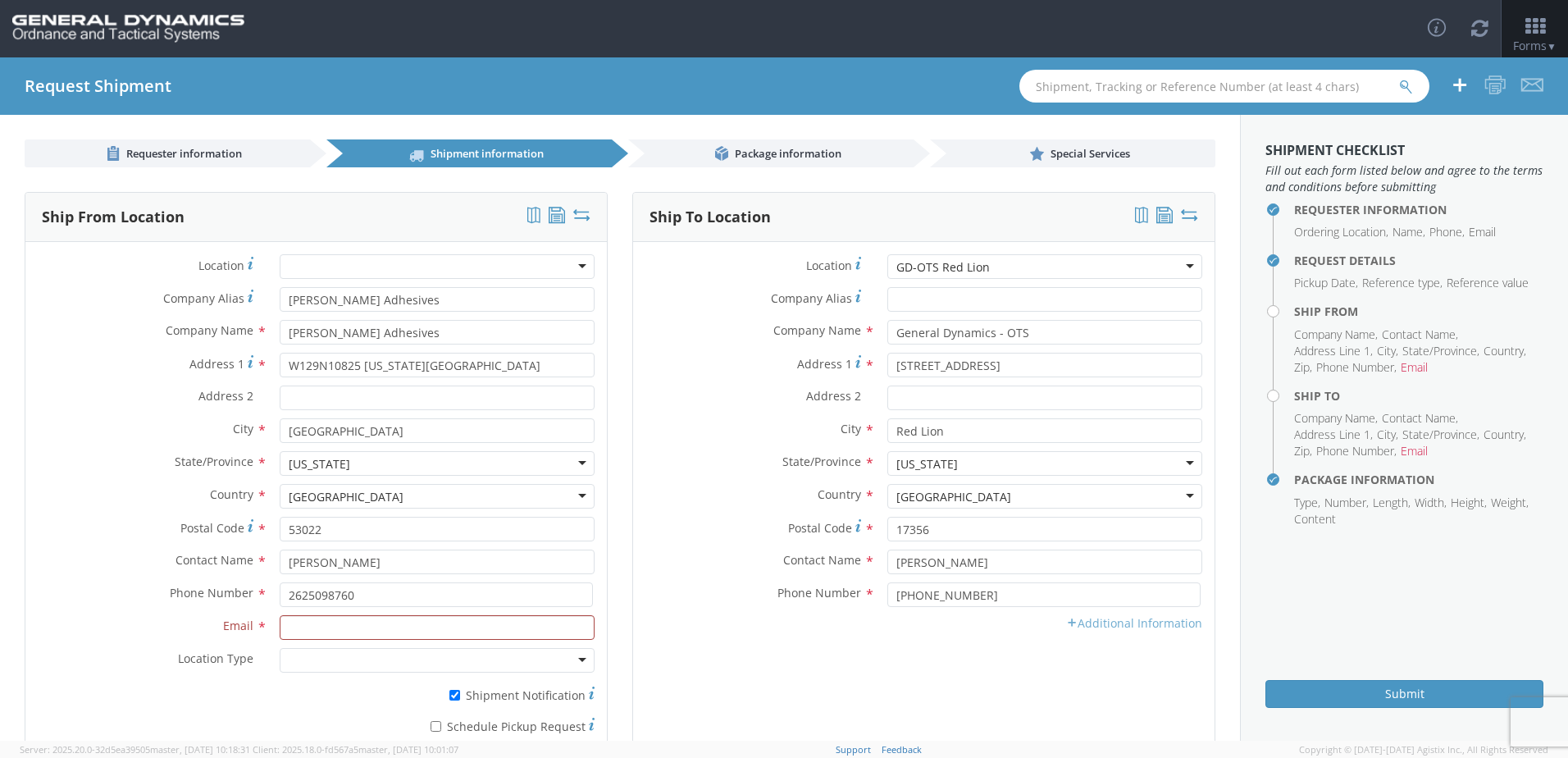
click at [1084, 622] on link "Additional Information" at bounding box center [1134, 623] width 136 height 16
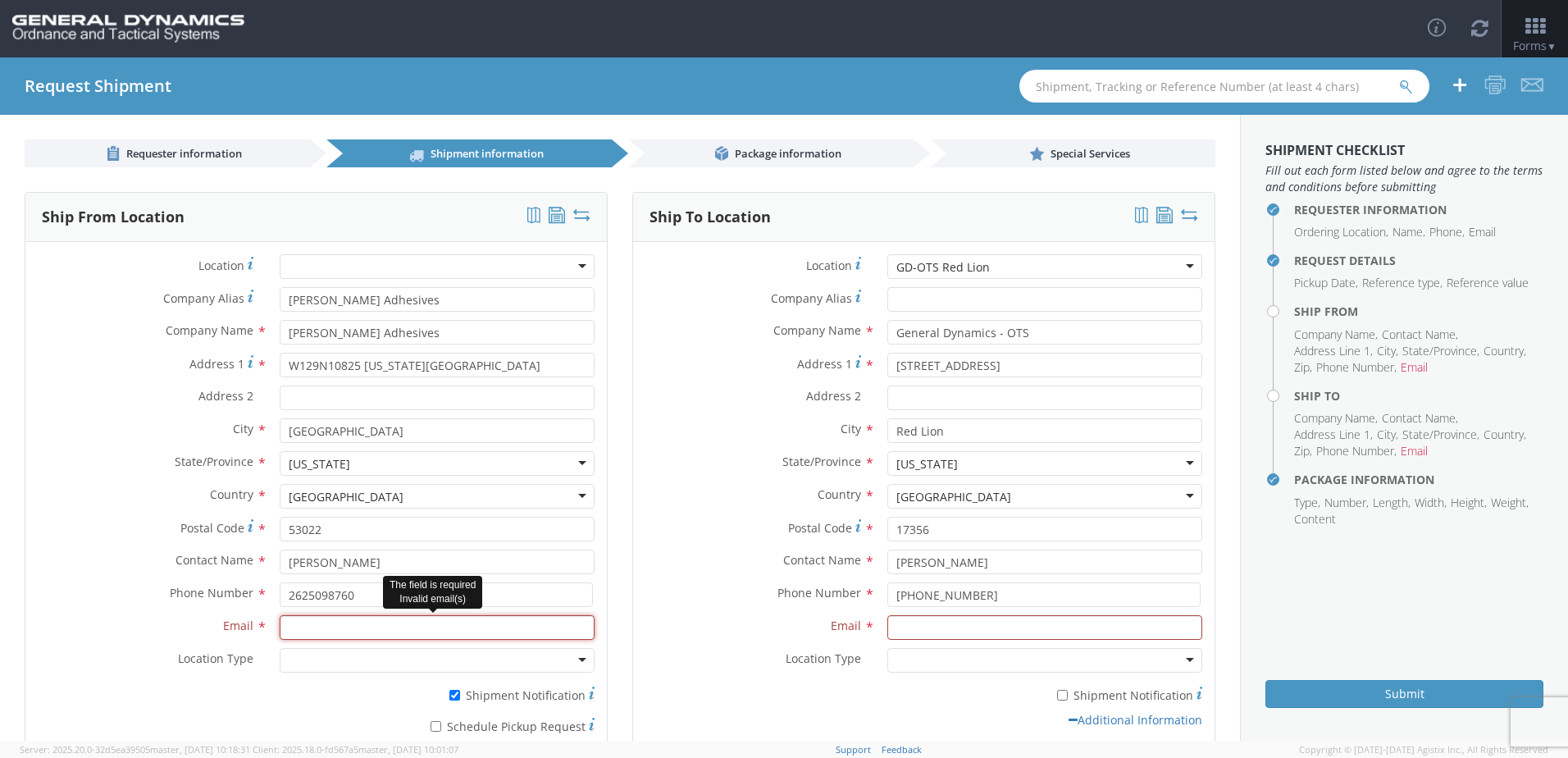
click at [416, 630] on input "Email *" at bounding box center [437, 628] width 315 height 25
type input "[EMAIL_ADDRESS][PERSON_NAME][DOMAIN_NAME]"
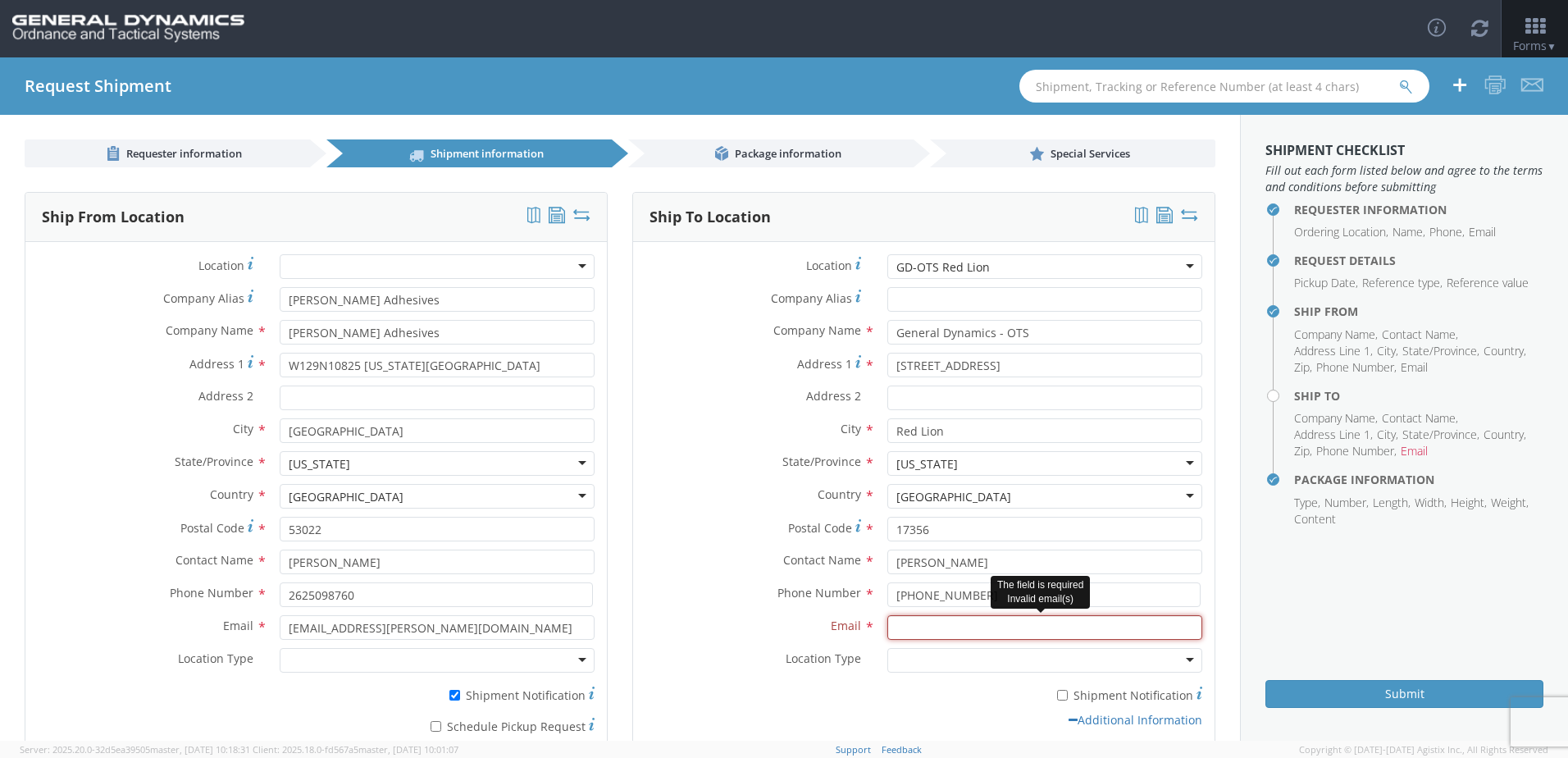
click at [912, 628] on input "Email *" at bounding box center [1045, 628] width 315 height 25
type input "[EMAIL_ADDRESS][PERSON_NAME][DOMAIN_NAME]"
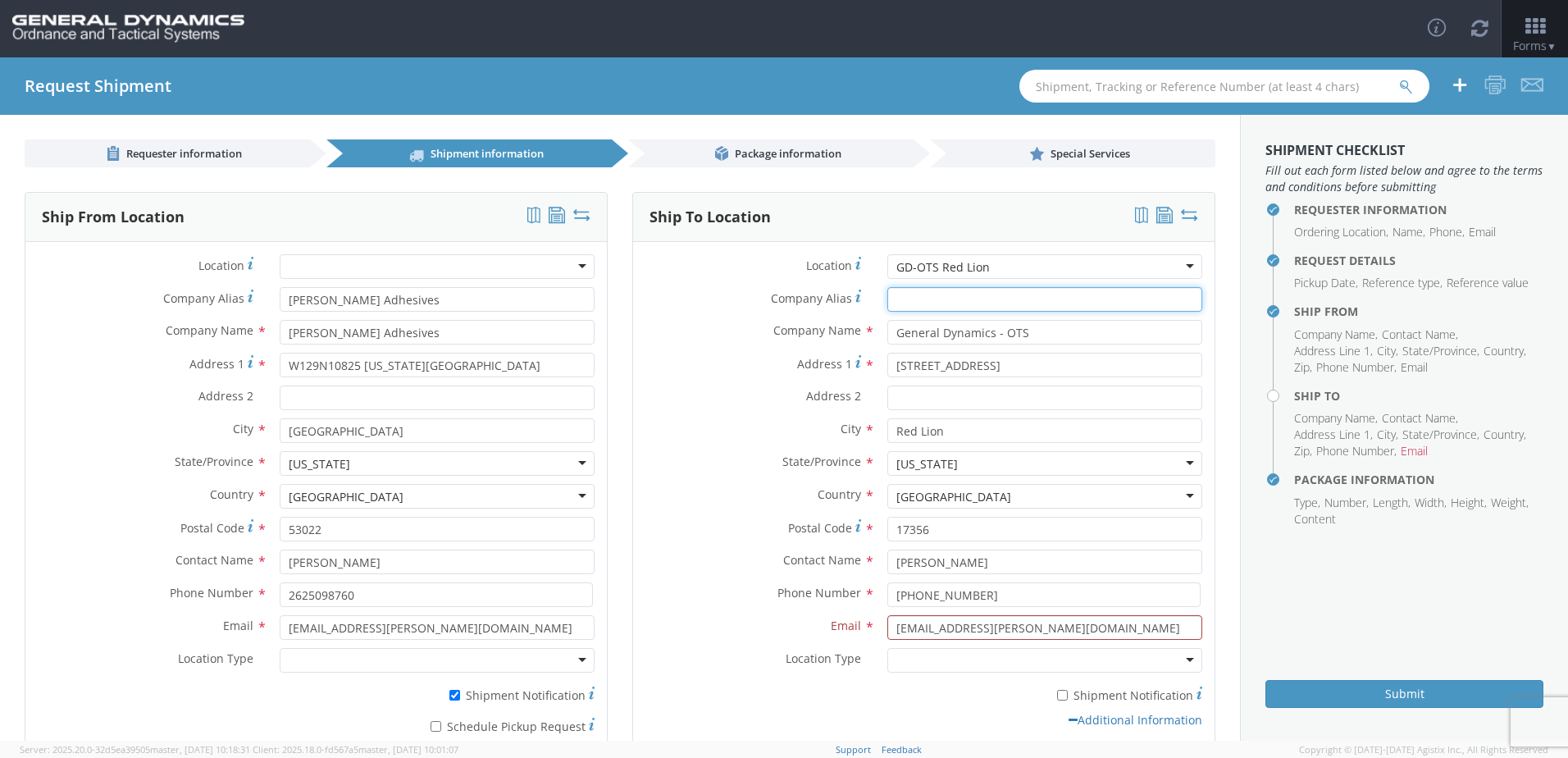
type input "[PERSON_NAME] Adhesives"
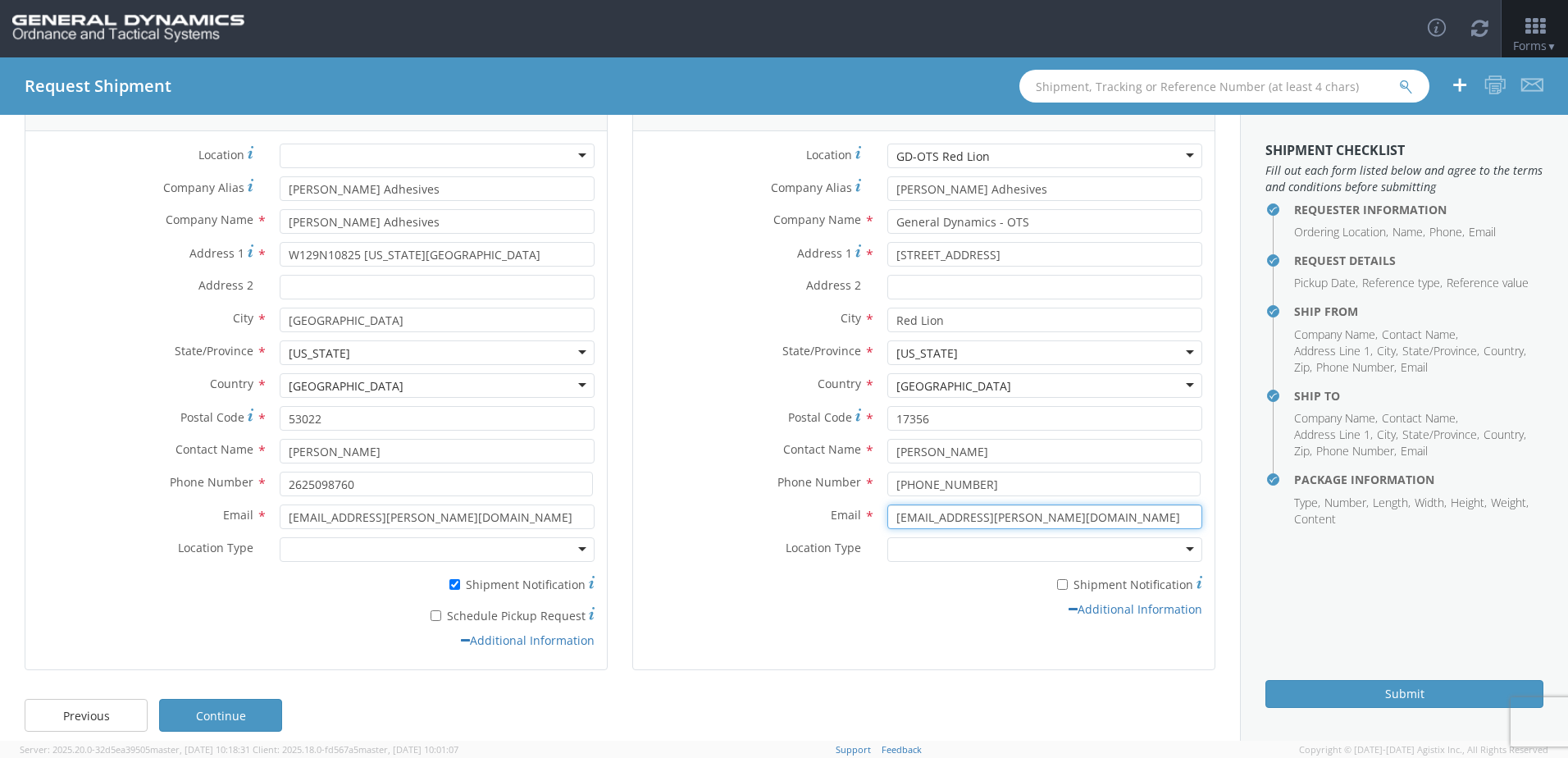
scroll to position [127, 0]
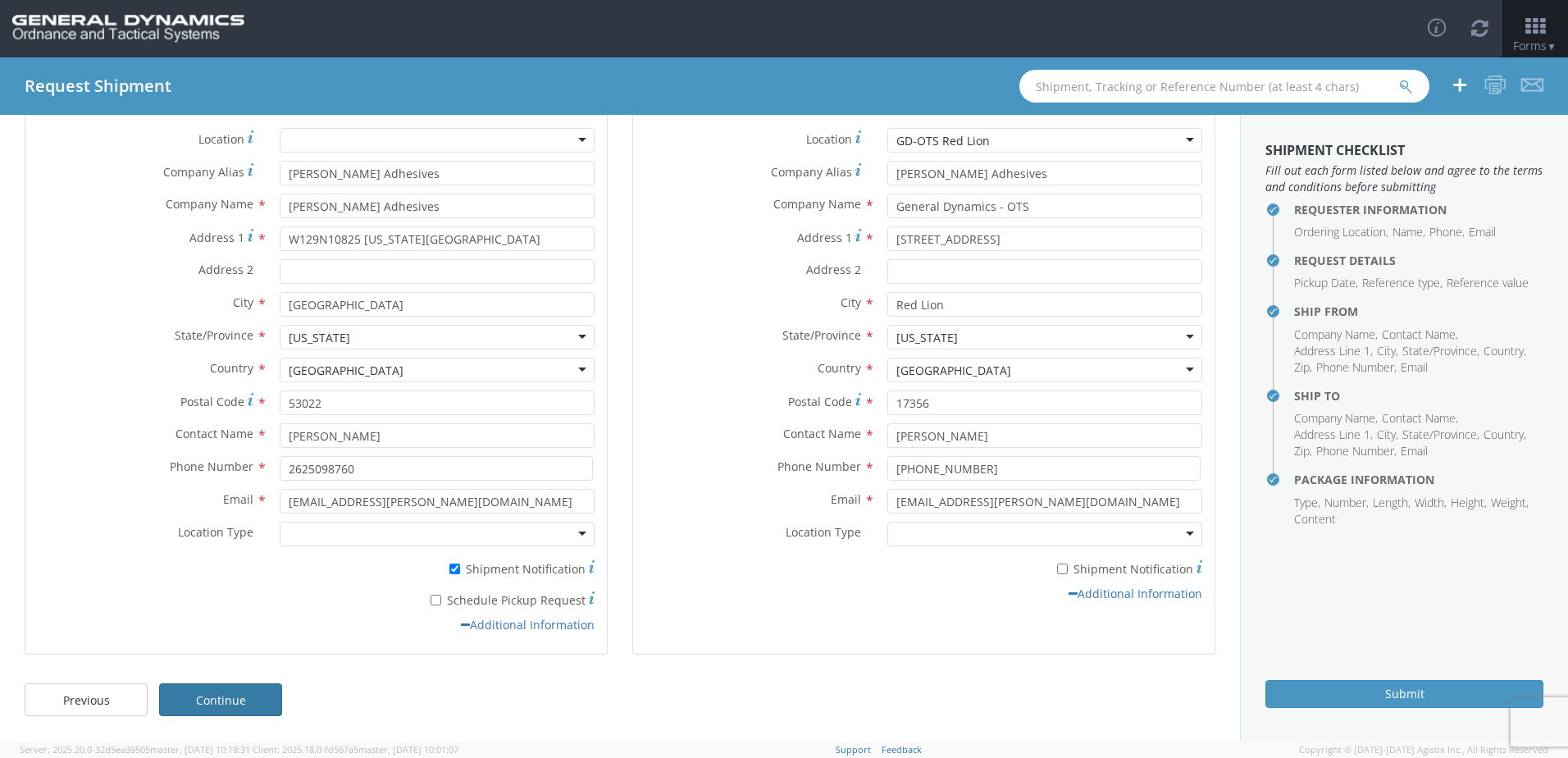
click at [231, 707] on link "Continue" at bounding box center [220, 700] width 123 height 33
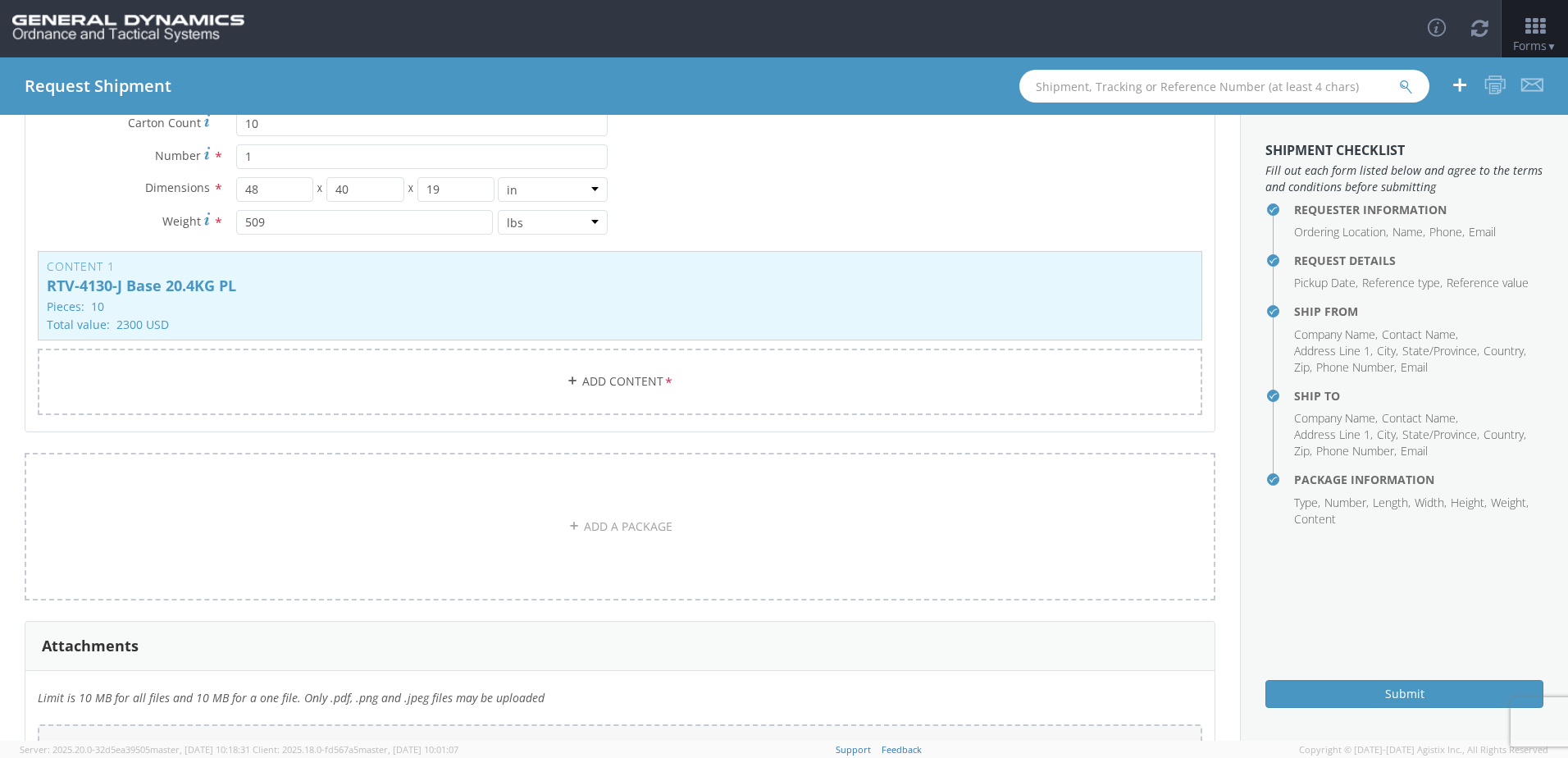
scroll to position [360, 0]
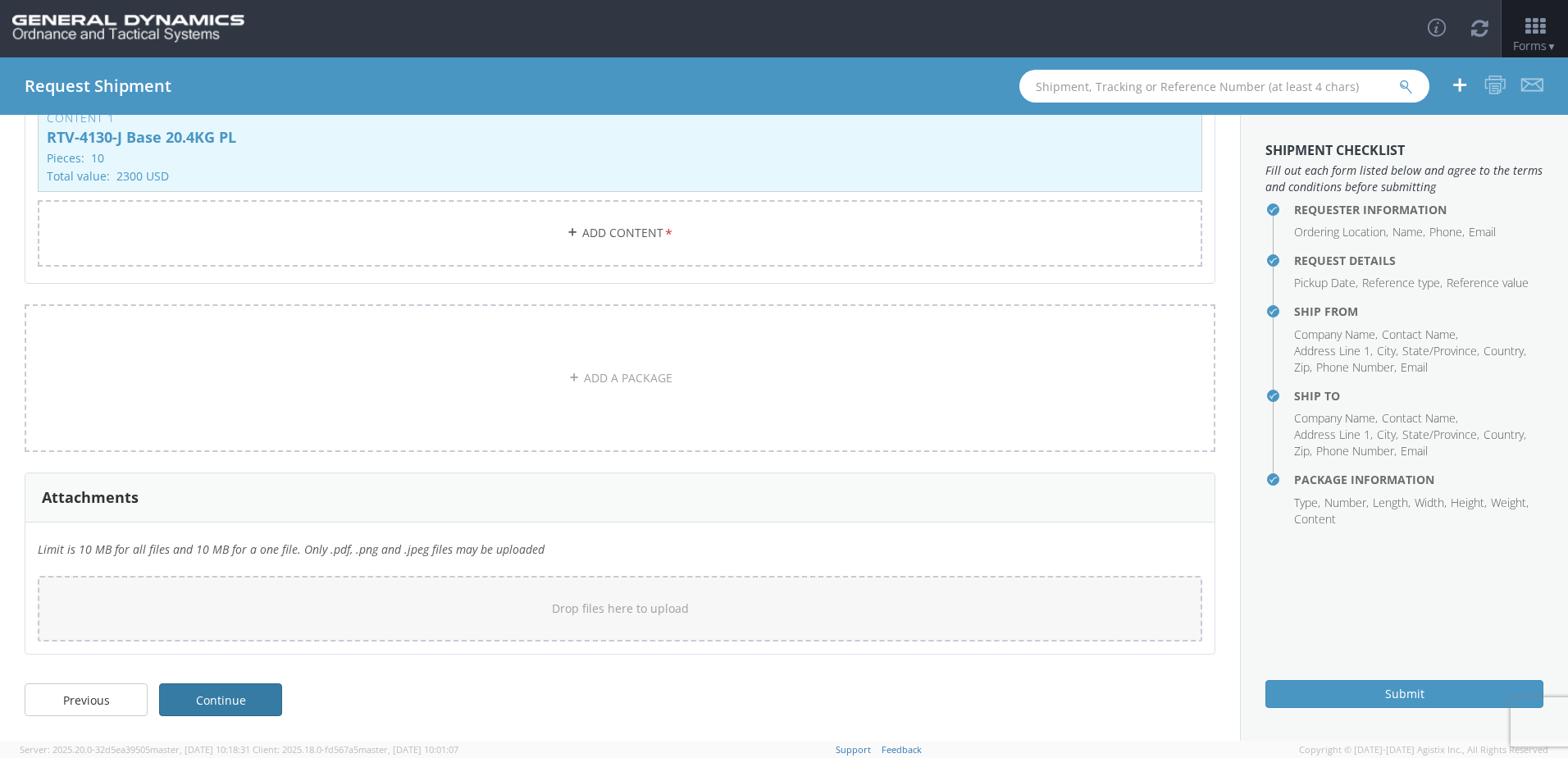
click at [259, 707] on link "Continue" at bounding box center [220, 700] width 123 height 33
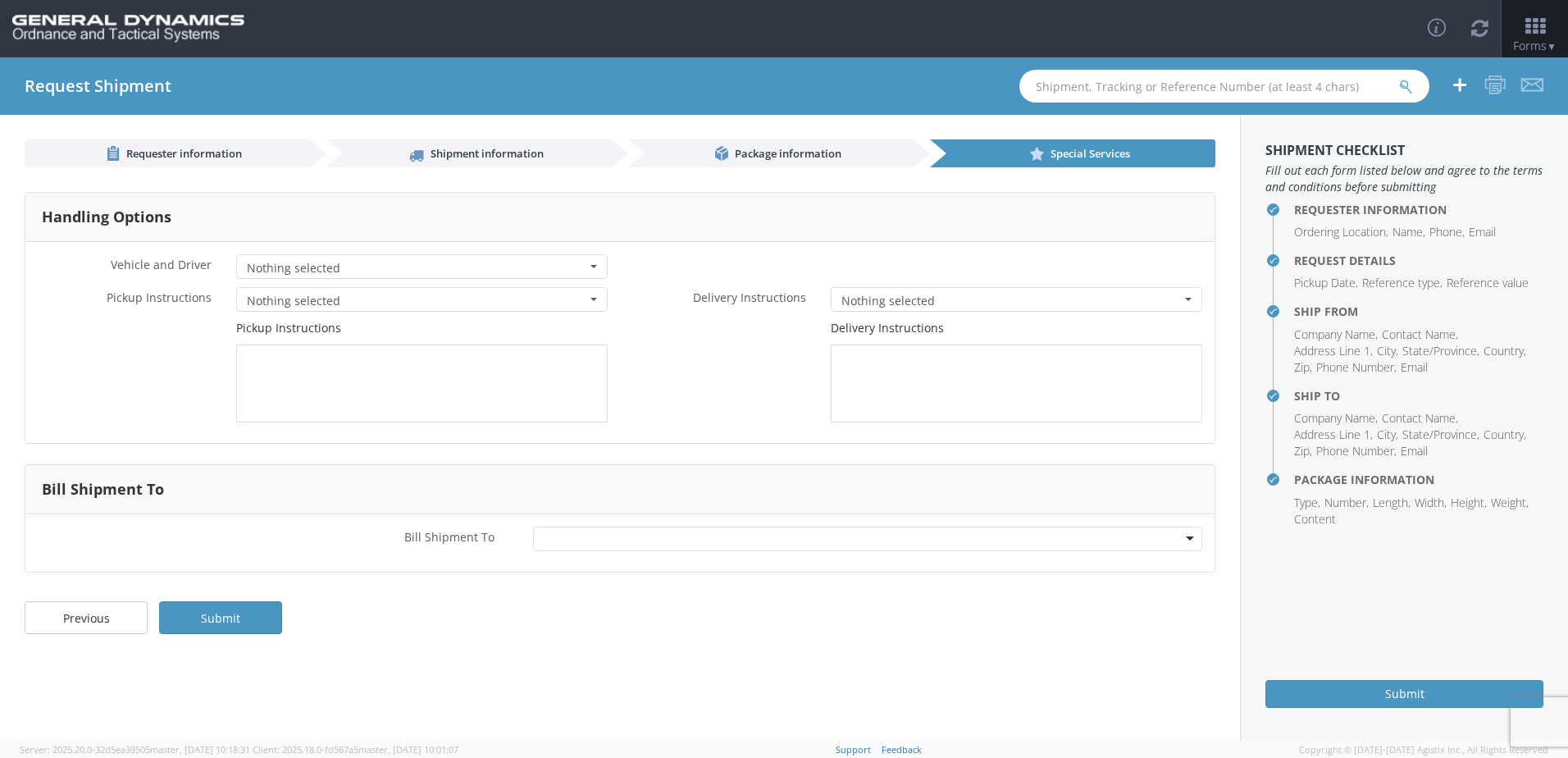
scroll to position [0, 0]
click at [203, 611] on link "Submit" at bounding box center [220, 618] width 123 height 33
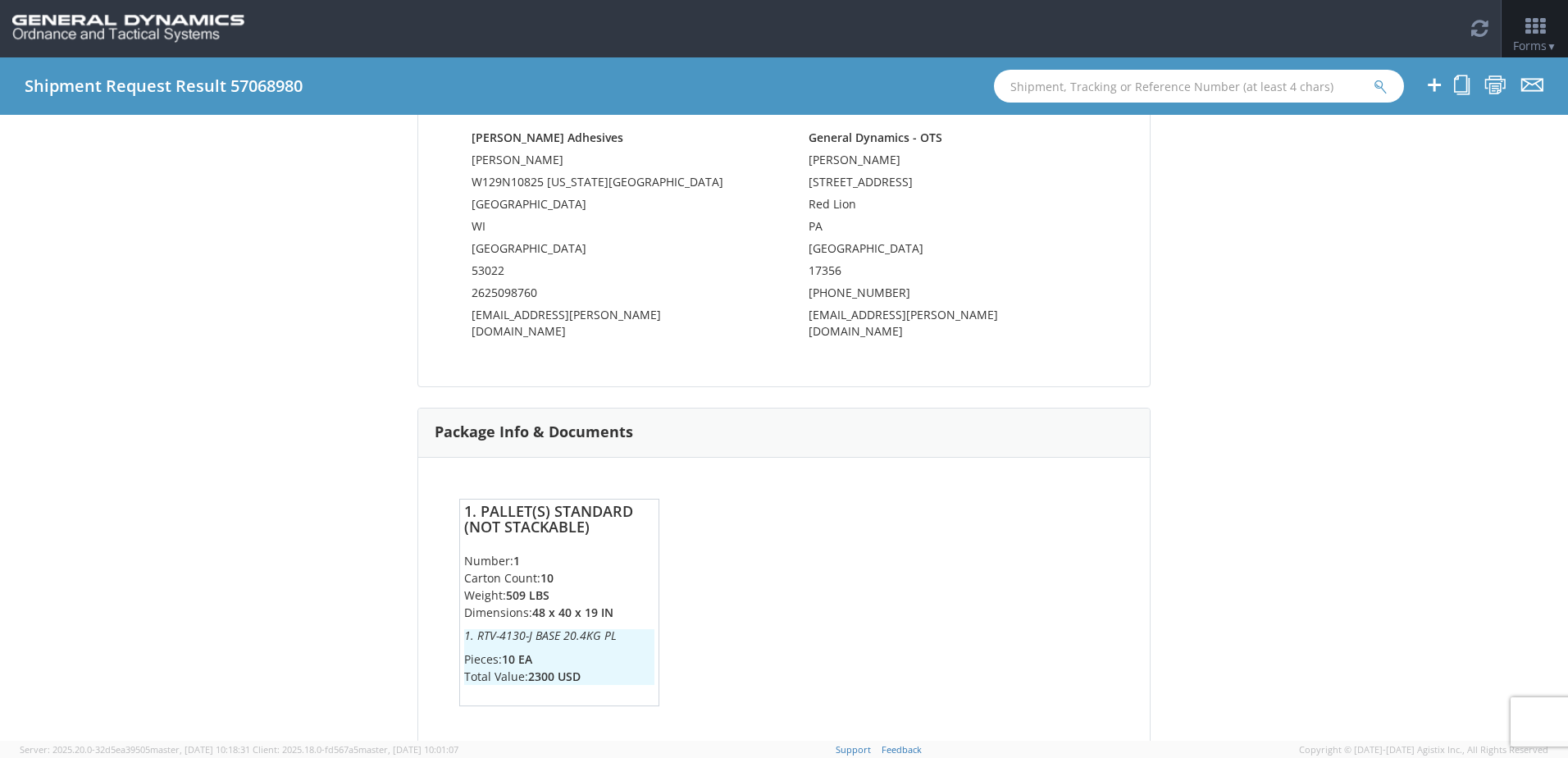
scroll to position [605, 0]
